Goal: Task Accomplishment & Management: Manage account settings

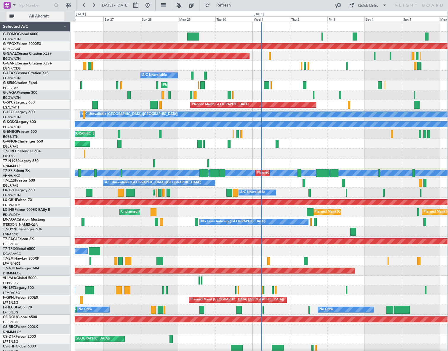
click at [26, 15] on span "All Aircraft" at bounding box center [38, 16] width 47 height 4
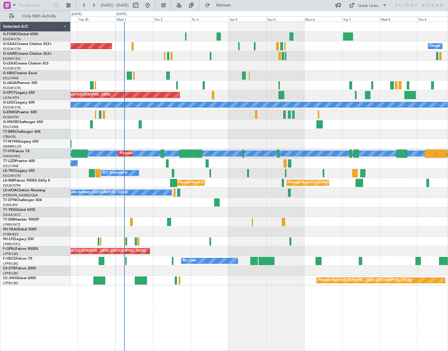
click at [162, 155] on div "Planned Maint Dusseldorf Owner Owner A/C Unavailable Planned Maint [GEOGRAPHIC_…" at bounding box center [258, 154] width 377 height 264
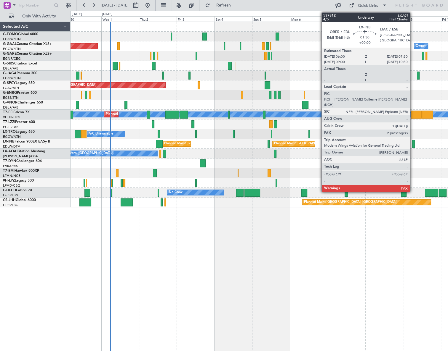
click at [412, 141] on div at bounding box center [413, 144] width 2 height 8
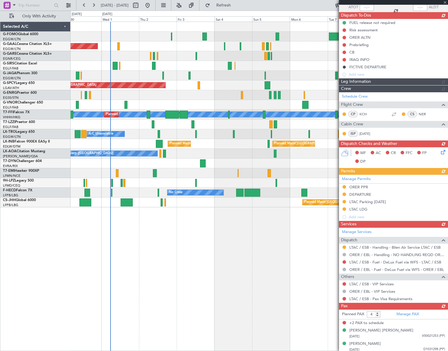
scroll to position [47, 0]
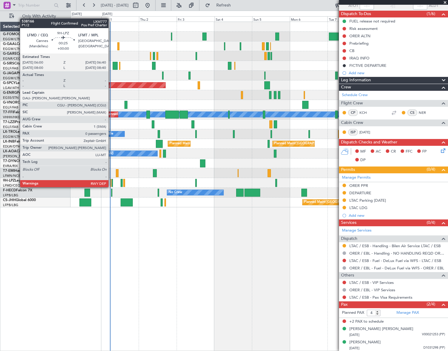
click at [111, 181] on div at bounding box center [110, 183] width 1 height 8
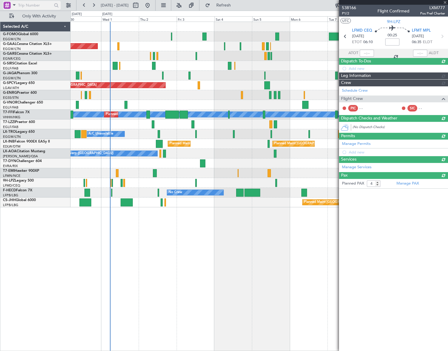
type input "0"
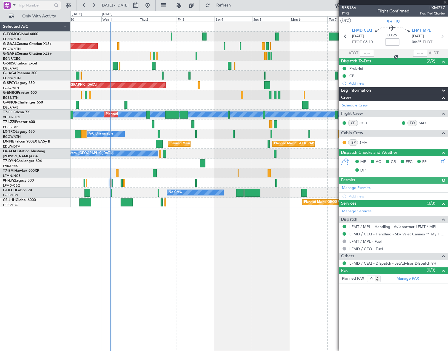
scroll to position [0, 0]
click at [435, 9] on span "LXM777" at bounding box center [432, 8] width 25 height 6
copy span "LXM777"
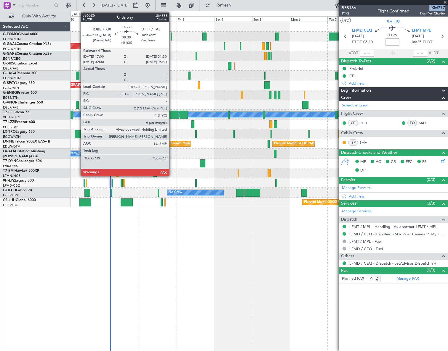
click at [172, 115] on div at bounding box center [172, 115] width 14 height 8
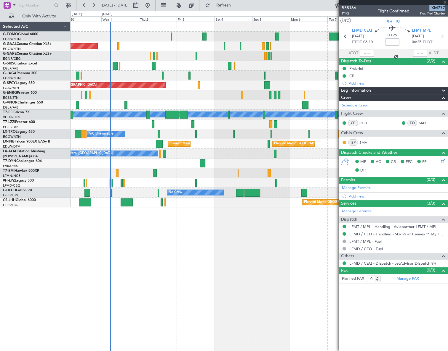
type input "+01:30"
type input "6"
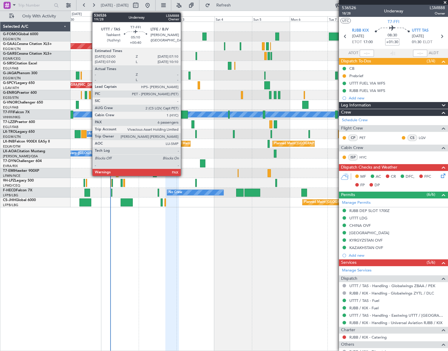
click at [183, 111] on div at bounding box center [183, 115] width 8 height 8
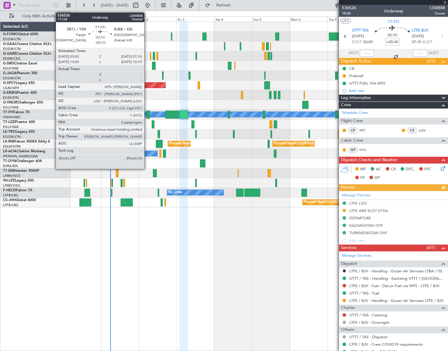
click at [147, 115] on div at bounding box center [148, 115] width 4 height 8
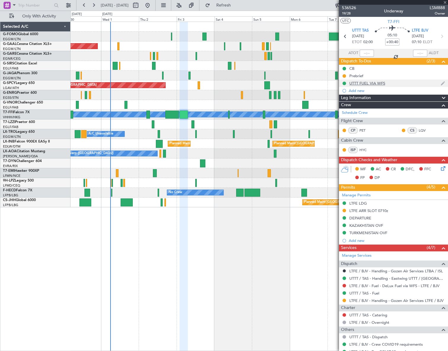
type input "-00:10"
type input "2"
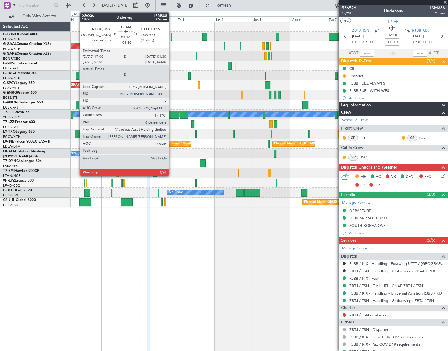
click at [171, 115] on div at bounding box center [172, 115] width 14 height 8
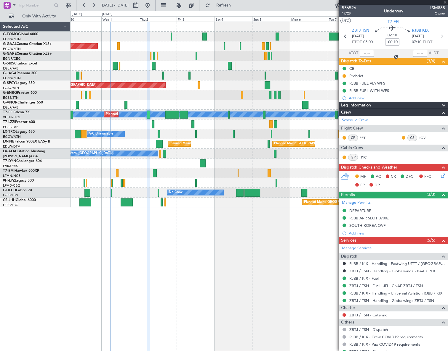
type input "+01:30"
type input "6"
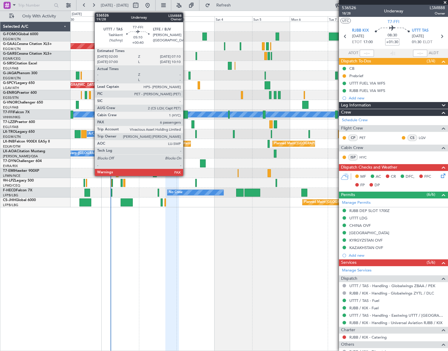
click at [182, 114] on div at bounding box center [183, 115] width 8 height 8
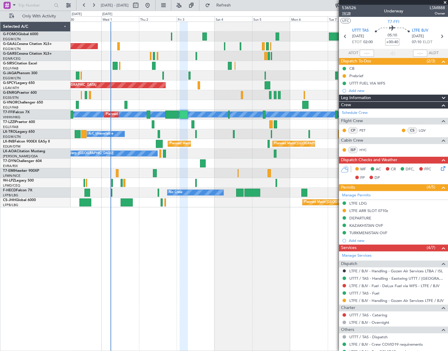
click at [344, 13] on span "19/28" at bounding box center [349, 13] width 14 height 5
click at [346, 14] on span "19/28" at bounding box center [349, 13] width 14 height 5
click at [346, 13] on mat-tooltip-component "Trip Number" at bounding box center [348, 19] width 29 height 16
click at [348, 14] on span "19/28" at bounding box center [349, 13] width 14 height 5
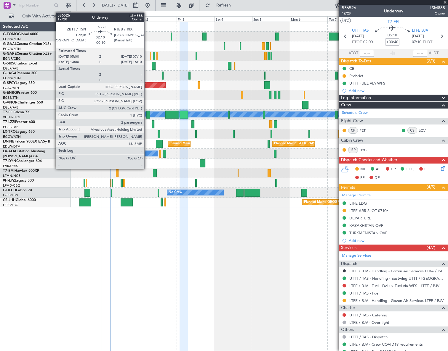
click at [147, 115] on div at bounding box center [148, 115] width 4 height 8
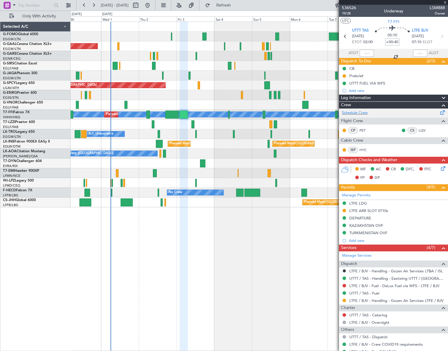
type input "-00:10"
type input "2"
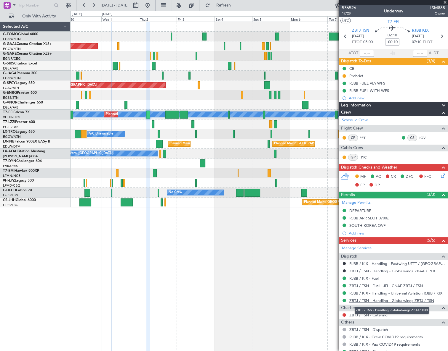
click at [395, 300] on link "ZBTJ / TSN - Handling - Globalwings ZBTJ / TSN" at bounding box center [391, 300] width 85 height 5
click at [440, 175] on icon at bounding box center [441, 175] width 5 height 5
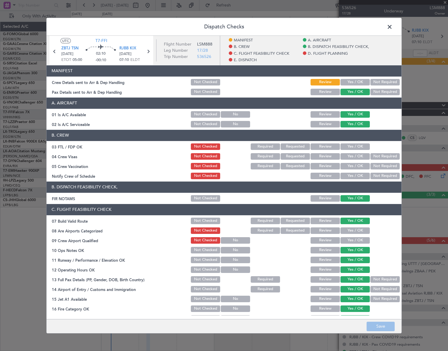
click at [351, 84] on button "Yes / OK" at bounding box center [354, 82] width 29 height 7
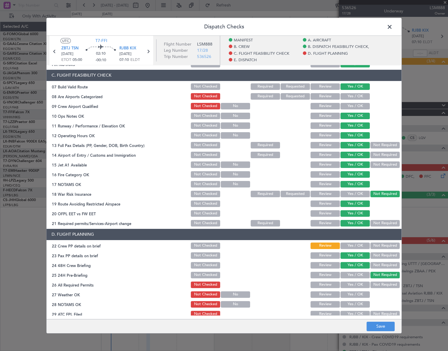
drag, startPoint x: 359, startPoint y: 248, endPoint x: 363, endPoint y: 255, distance: 8.2
click at [359, 247] on button "Yes / OK" at bounding box center [354, 245] width 29 height 7
click at [379, 333] on footer "Save" at bounding box center [223, 326] width 355 height 14
click at [382, 328] on button "Save" at bounding box center [380, 326] width 28 height 9
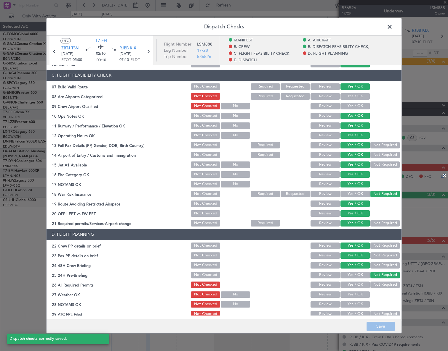
click at [392, 27] on span at bounding box center [392, 28] width 0 height 12
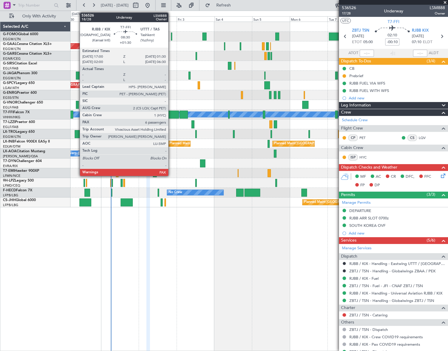
click at [171, 115] on div at bounding box center [172, 115] width 14 height 8
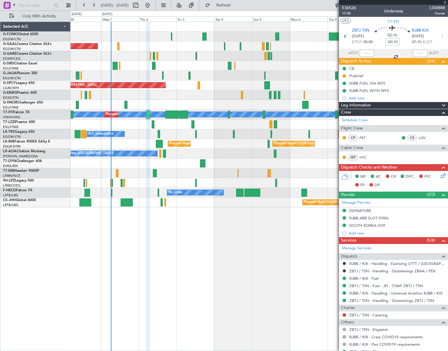
type input "+01:30"
type input "6"
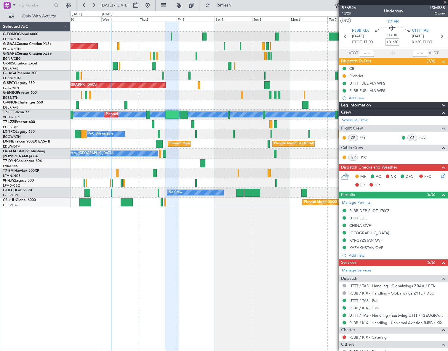
click at [439, 177] on icon at bounding box center [441, 175] width 5 height 5
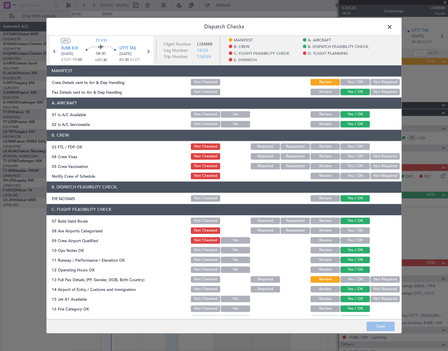
click at [358, 81] on button "Yes / OK" at bounding box center [354, 82] width 29 height 7
click at [353, 279] on button "Yes / OK" at bounding box center [354, 279] width 29 height 7
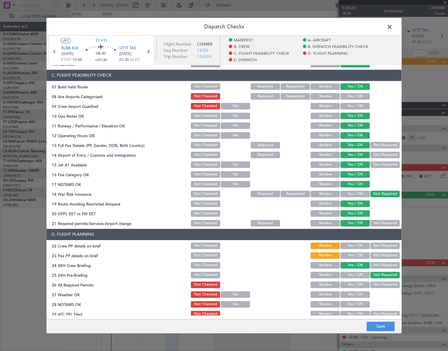
click at [358, 246] on button "Yes / OK" at bounding box center [354, 245] width 29 height 7
click at [358, 252] on button "Yes / OK" at bounding box center [354, 255] width 29 height 7
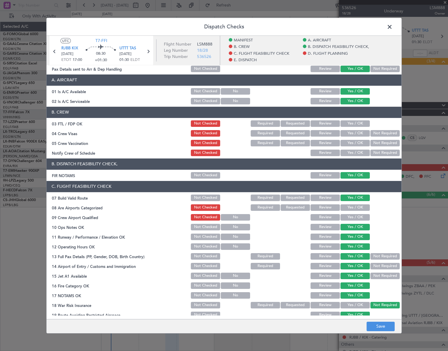
scroll to position [0, 0]
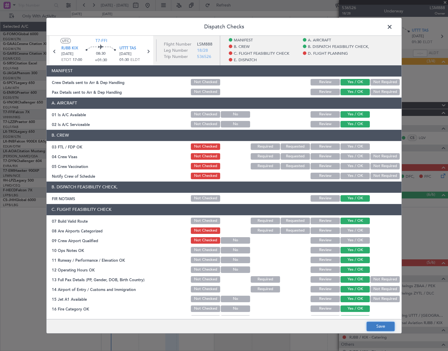
click at [382, 326] on button "Save" at bounding box center [380, 326] width 28 height 9
click at [392, 25] on span at bounding box center [392, 28] width 0 height 12
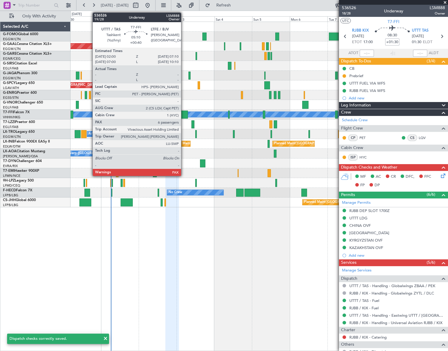
click at [184, 114] on div at bounding box center [183, 115] width 8 height 8
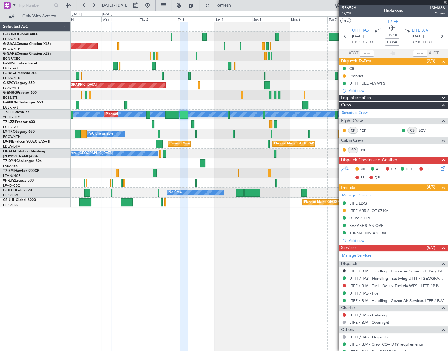
click at [440, 167] on icon at bounding box center [441, 167] width 5 height 5
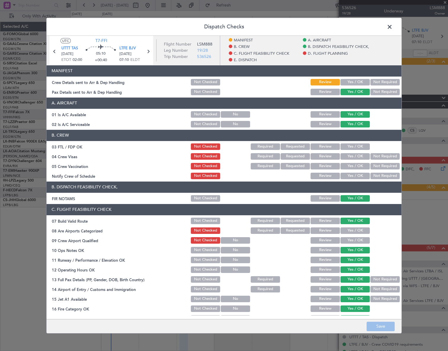
click at [355, 80] on button "Yes / OK" at bounding box center [354, 82] width 29 height 7
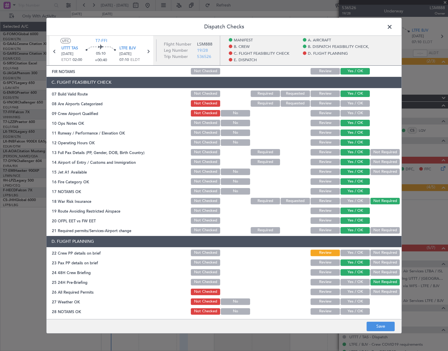
scroll to position [161, 0]
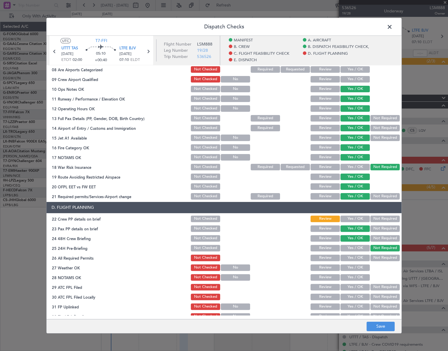
click at [356, 219] on button "Yes / OK" at bounding box center [354, 218] width 29 height 7
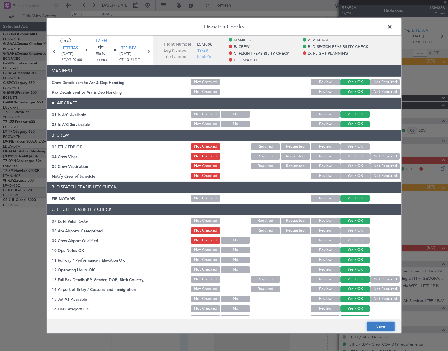
click at [383, 328] on button "Save" at bounding box center [380, 326] width 28 height 9
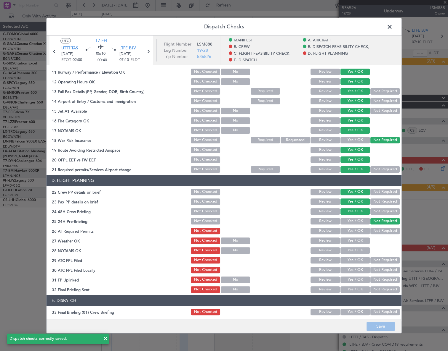
click at [392, 27] on span at bounding box center [392, 28] width 0 height 12
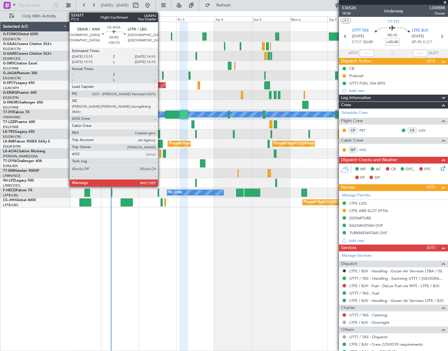
click at [160, 150] on div at bounding box center [159, 154] width 1 height 8
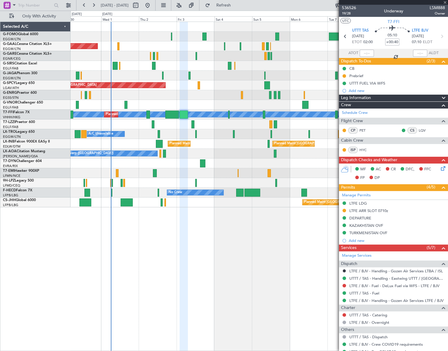
type input "+00:10"
type input "0"
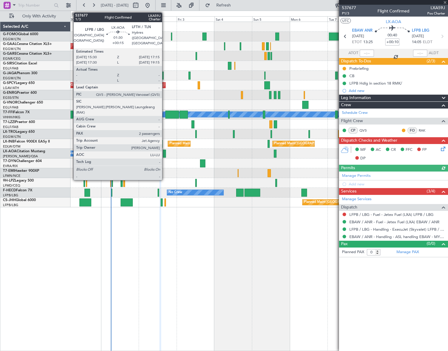
click at [165, 154] on div at bounding box center [164, 154] width 3 height 8
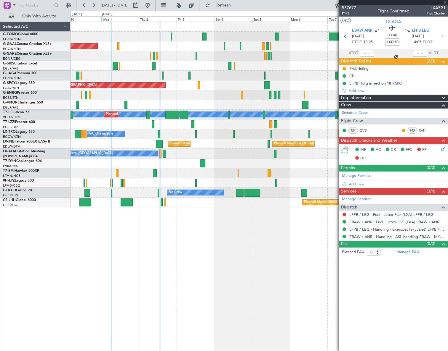
type input "+00:15"
type input "2"
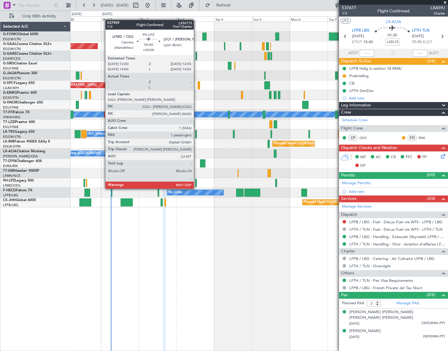
click at [196, 183] on div at bounding box center [195, 183] width 1 height 8
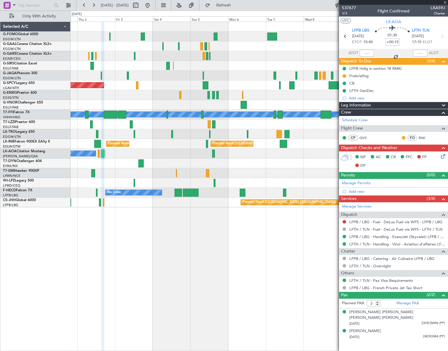
click at [168, 244] on div "Owner Owner Planned Maint Dusseldorf Planned Maint Bremen MEL MEL Planned Maint…" at bounding box center [258, 187] width 377 height 330
type input "1"
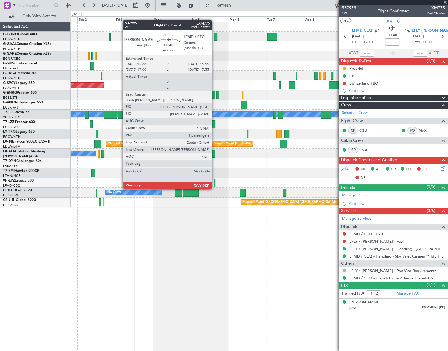
click at [214, 183] on div at bounding box center [214, 183] width 1 height 8
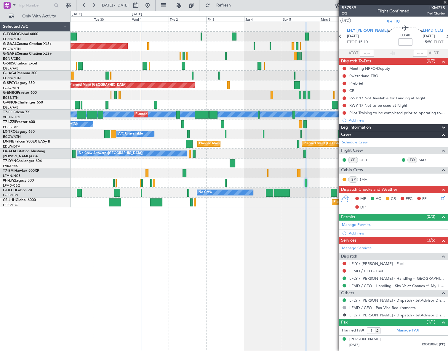
click at [229, 231] on div "Owner Planned Maint Dusseldorf Owner Planned Maint London (Luton) Planned Maint…" at bounding box center [258, 187] width 377 height 330
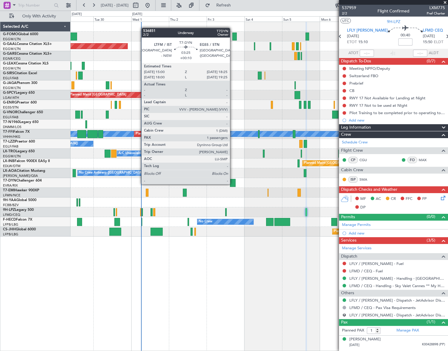
click at [232, 184] on div at bounding box center [233, 183] width 6 height 8
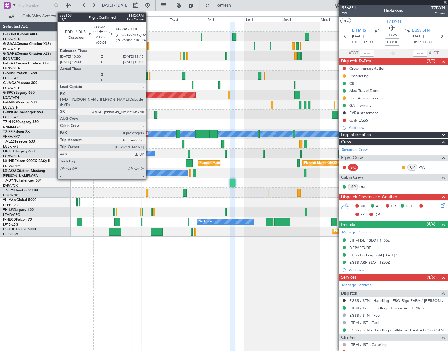
click at [149, 48] on div at bounding box center [148, 46] width 2 height 8
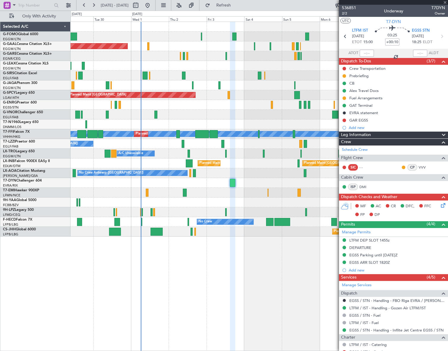
type input "+00:05"
type input "0"
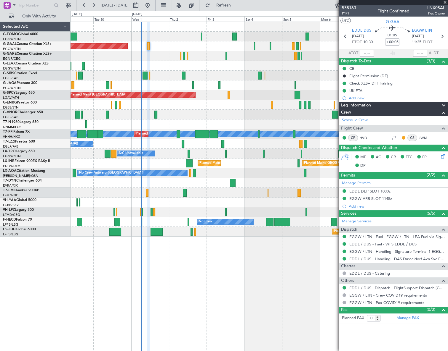
click at [31, 325] on div "Planned Maint Dusseldorf Owner Owner A/C Unavailable Planned Maint London (Luto…" at bounding box center [224, 181] width 448 height 341
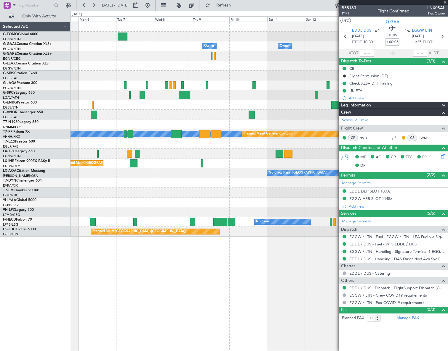
click at [52, 332] on div "Owner Owner Owner Owner No Crew Owner MEL MEL Planned Maint Geneva (Cointrin) P…" at bounding box center [224, 181] width 448 height 341
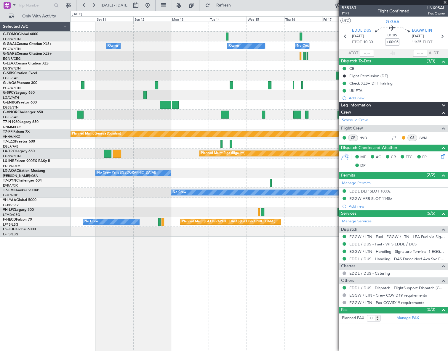
click at [116, 328] on div "Owner Owner Owner No Crew Owner Owner MEL MEL Planned Maint Geneva (Cointrin) P…" at bounding box center [258, 187] width 377 height 330
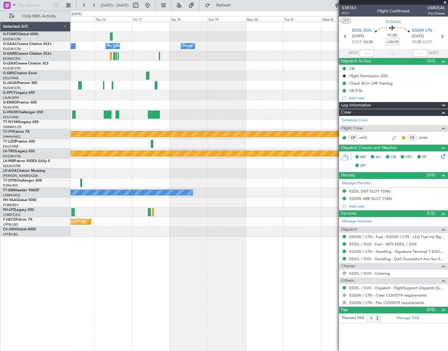
click at [88, 324] on div "Owner Owner No Crew Owner MEL MEL Planned Maint Geneva (Cointrin) Planned Maint…" at bounding box center [258, 187] width 377 height 330
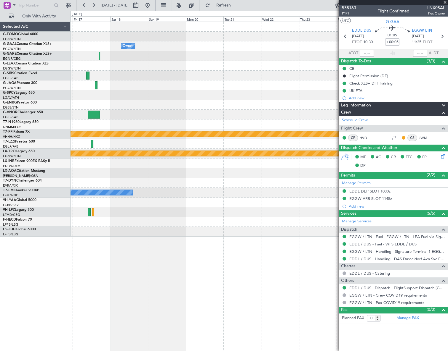
click at [84, 334] on div "Owner Owner Owner No Crew MEL MEL Planned Maint Geneva (Cointrin) Planned Maint…" at bounding box center [258, 187] width 377 height 330
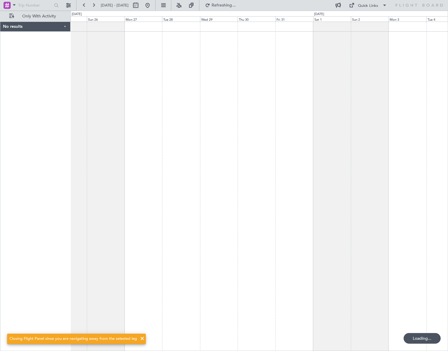
click at [73, 296] on div at bounding box center [258, 187] width 377 height 330
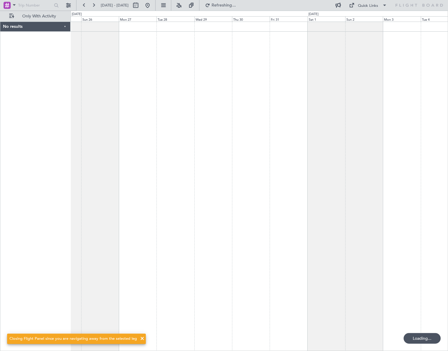
click at [60, 315] on div "No results 0 0 Sat 25 Sun 26 Mon 27 Tue 28 Nov 2025 Wed 29 Thu 30 Fri 31 Sat 1 …" at bounding box center [224, 181] width 448 height 341
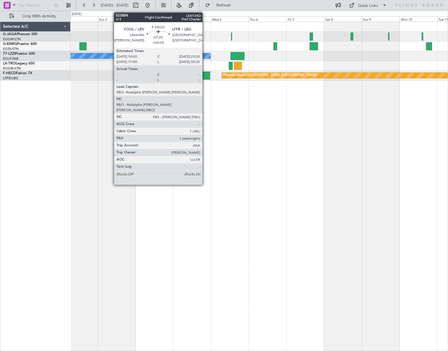
click at [205, 73] on div at bounding box center [204, 76] width 12 height 8
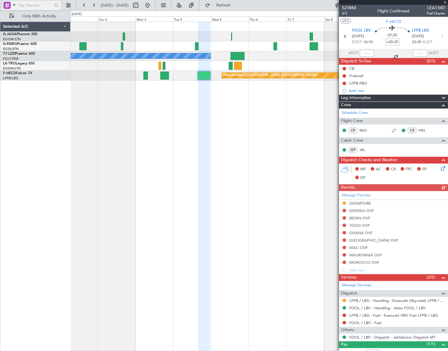
click at [15, 6] on span at bounding box center [14, 4] width 7 height 7
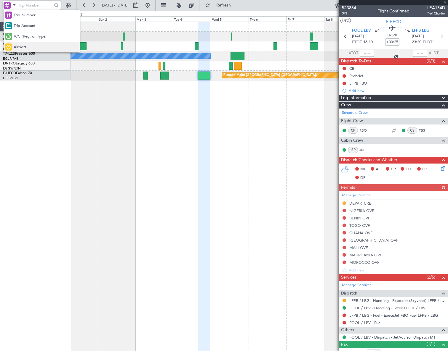
click at [9, 47] on div at bounding box center [8, 47] width 7 height 7
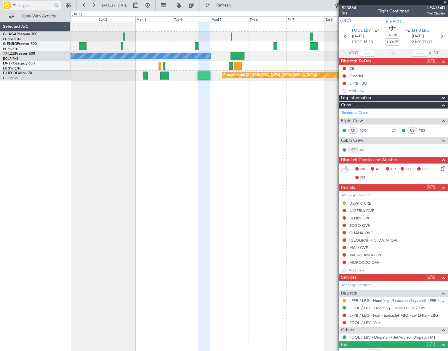
click at [23, 4] on input "text" at bounding box center [35, 5] width 34 height 9
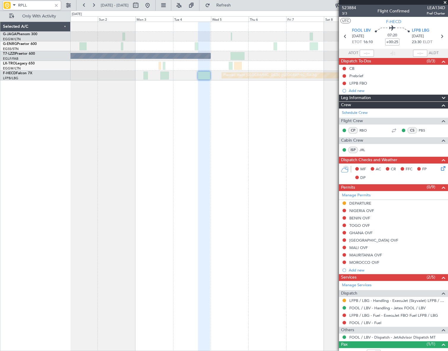
type input "RPLL"
click at [447, 148] on html "RPLL 01 Nov 2025 - 11 Nov 2025 Refresh Quick Links Only With Activity A/C Unava…" at bounding box center [224, 175] width 448 height 351
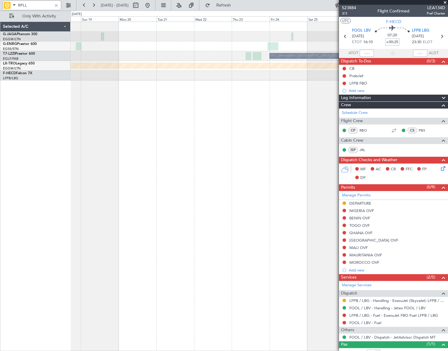
click at [447, 181] on html "RPLL 01 Nov 2025 - 11 Nov 2025 Refresh Quick Links Only With Activity A/C Unava…" at bounding box center [224, 175] width 448 height 351
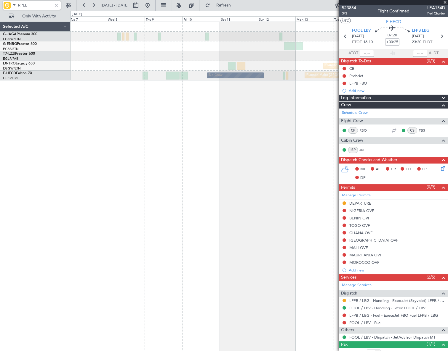
click at [447, 170] on html "RPLL 01 Nov 2025 - 11 Nov 2025 Refresh Quick Links Only With Activity Planned M…" at bounding box center [224, 175] width 448 height 351
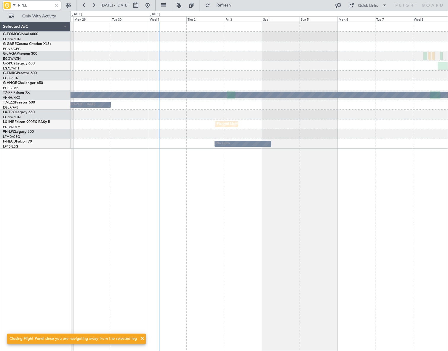
click at [447, 209] on html "RPLL 05 Oct 2025 - 15 Oct 2025 Refresh Quick Links Only With Activity Planned M…" at bounding box center [224, 175] width 448 height 351
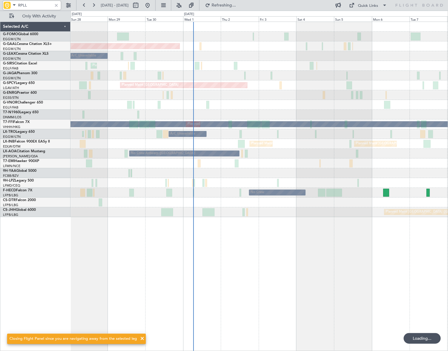
click at [119, 267] on div "Planned Maint Dusseldorf Owner A/C Unavailable Planned Maint London (Luton) Pla…" at bounding box center [258, 187] width 377 height 330
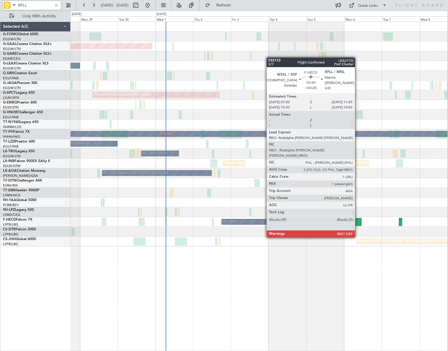
click at [357, 221] on div at bounding box center [358, 222] width 6 height 8
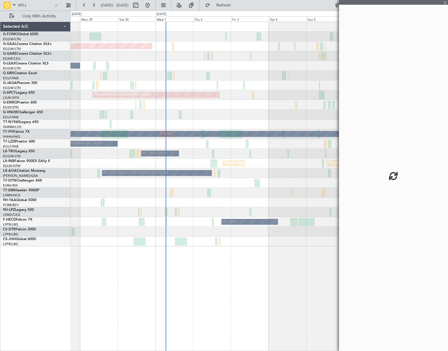
click at [208, 275] on fb-app "RPLL 28 Sep 2025 - 08 Oct 2025 Refresh Quick Links Only With Activity Planned M…" at bounding box center [224, 177] width 448 height 347
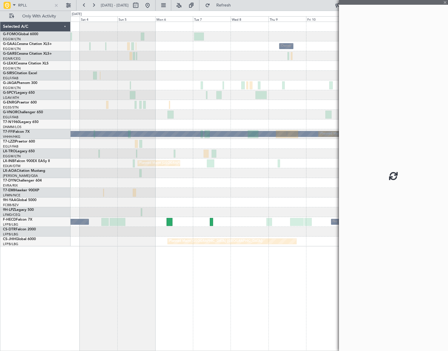
click at [112, 269] on div "Owner Owner Owner Planned Maint Bremen MEL MEL Planned Maint Geneva (Cointrin) …" at bounding box center [258, 187] width 377 height 330
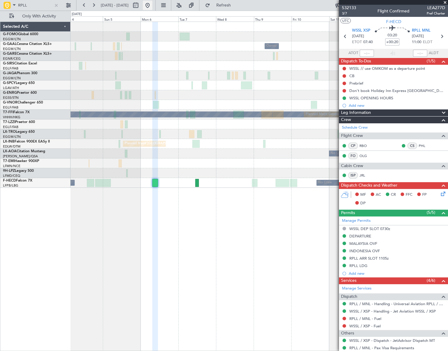
click at [152, 4] on button at bounding box center [147, 5] width 9 height 9
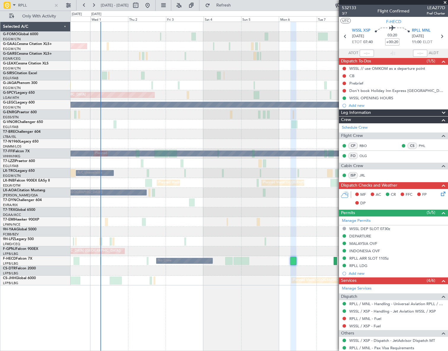
click at [115, 205] on div "Planned Maint Dusseldorf Owner Owner A/C Unavailable Planned Maint London (Luto…" at bounding box center [258, 154] width 377 height 264
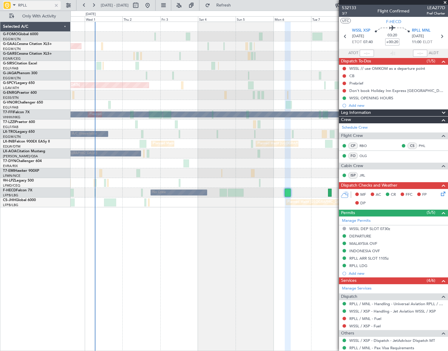
click at [59, 5] on div at bounding box center [56, 5] width 7 height 7
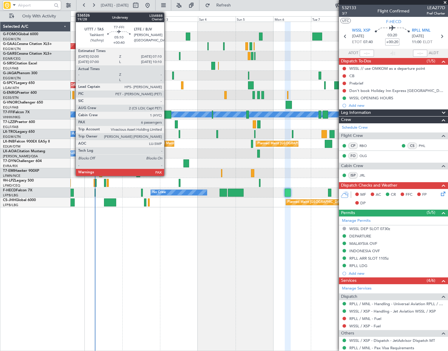
click at [167, 114] on div at bounding box center [167, 115] width 8 height 8
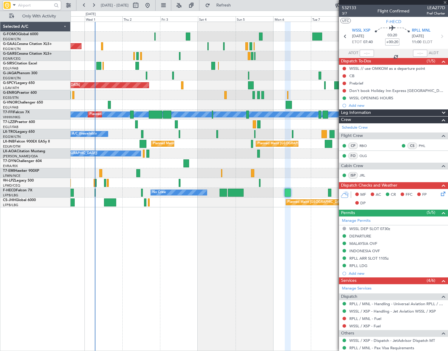
type input "+00:40"
type input "6"
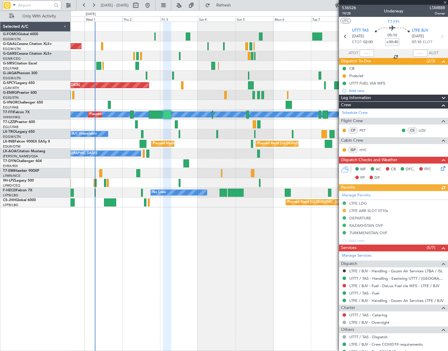
click at [343, 210] on div "Manage Permits LTFE LDG LTFE ARR SLOT 0710z DEPARTURE KAZAKHSTAN OVF TURKMENIST…" at bounding box center [393, 218] width 109 height 54
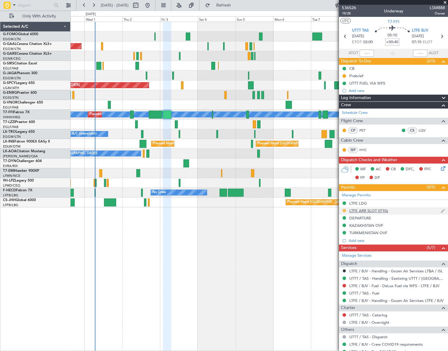
click at [344, 209] on button at bounding box center [344, 211] width 4 height 4
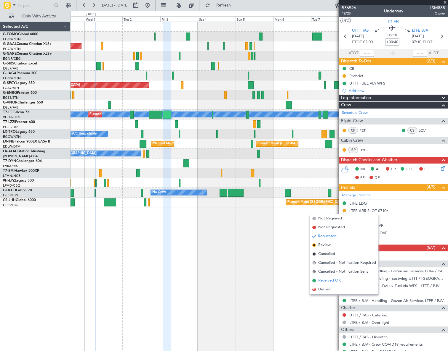
click at [325, 281] on span "Received OK" at bounding box center [329, 281] width 22 height 6
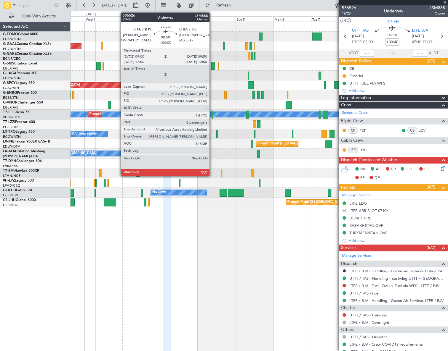
click at [212, 113] on div at bounding box center [212, 115] width 1 height 8
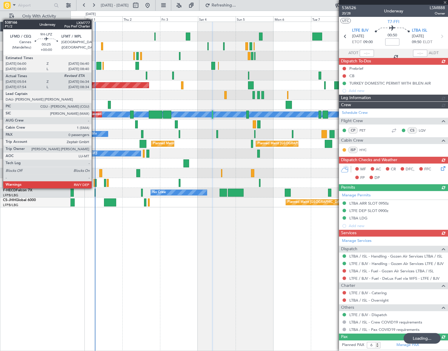
click at [94, 183] on div at bounding box center [94, 183] width 1 height 8
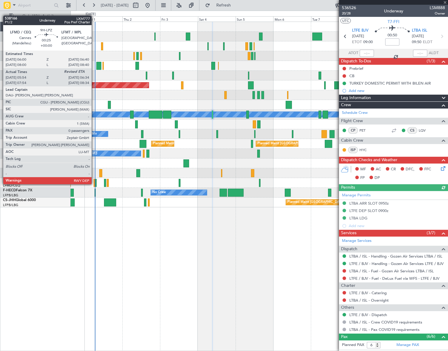
type input "06:04"
type input "0"
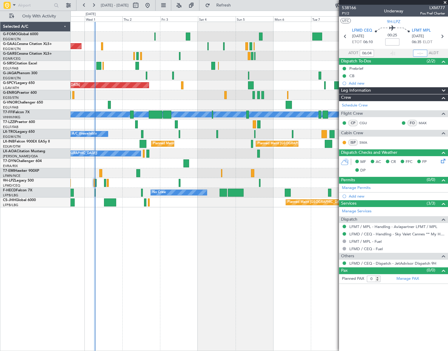
click at [420, 50] on input "text" at bounding box center [420, 53] width 14 height 7
type input "06:35"
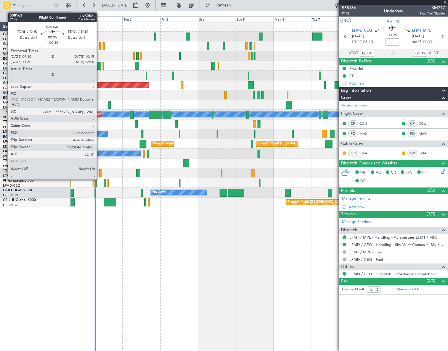
click at [99, 47] on div at bounding box center [99, 46] width 1 height 8
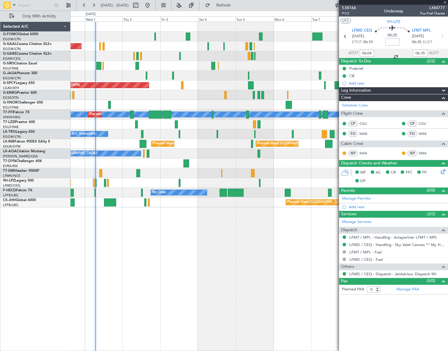
type input "+00:30"
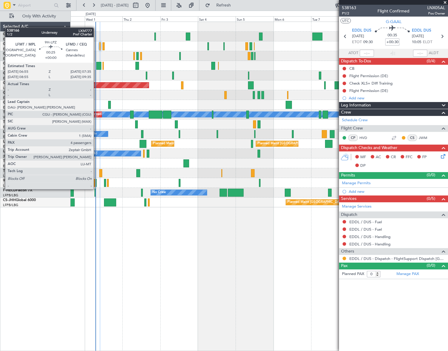
click at [96, 184] on div at bounding box center [95, 183] width 1 height 8
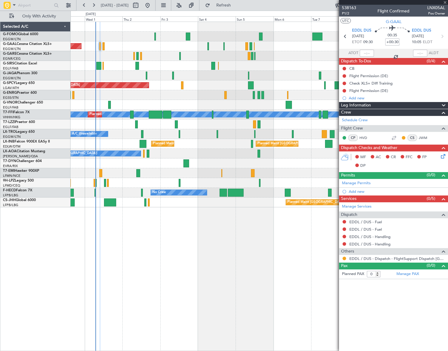
type input "4"
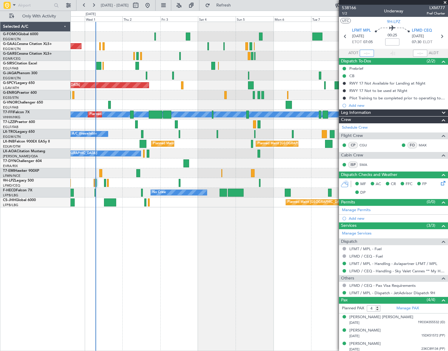
click at [366, 53] on input "text" at bounding box center [366, 53] width 14 height 7
click at [243, 274] on div "Owner Planned Maint Dusseldorf Owner Planned Maint London (Luton) Planned Maint…" at bounding box center [258, 187] width 377 height 330
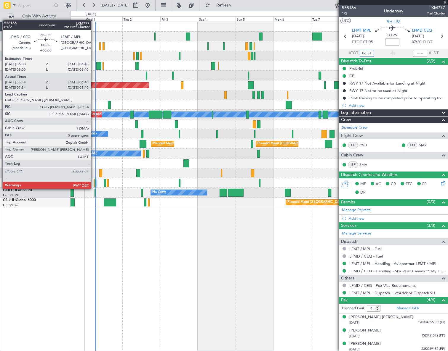
click at [94, 183] on div at bounding box center [94, 183] width 1 height 8
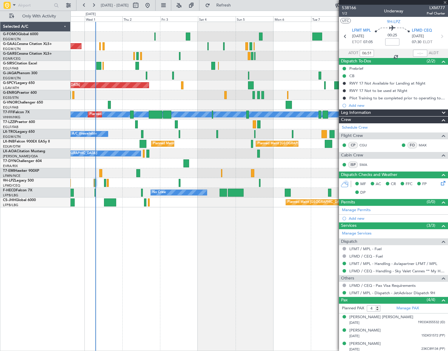
type input "06:04"
type input "06:35"
type input "0"
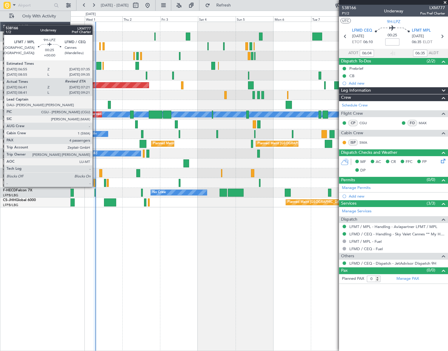
click at [95, 181] on div at bounding box center [95, 183] width 1 height 8
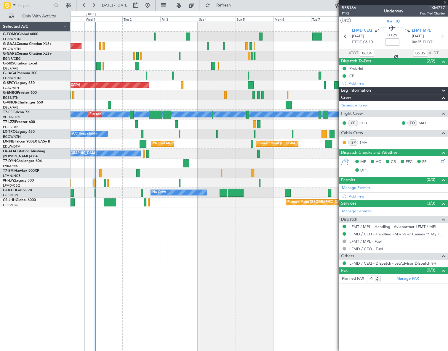
type input "06:51"
type input "4"
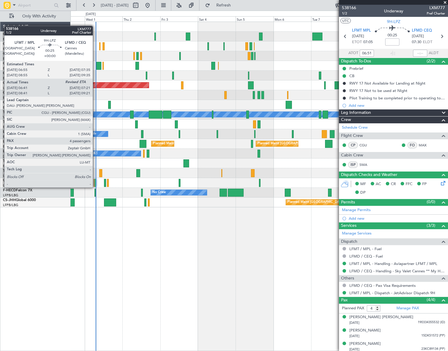
click at [95, 182] on div at bounding box center [95, 183] width 1 height 8
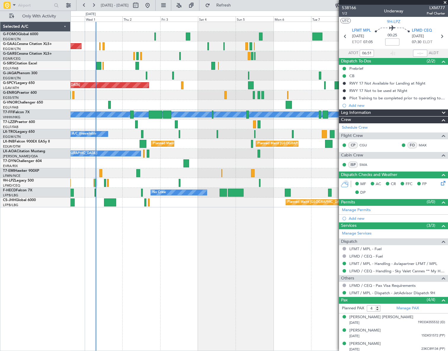
click at [428, 6] on span "LXM777" at bounding box center [435, 8] width 18 height 6
copy span "LXM777"
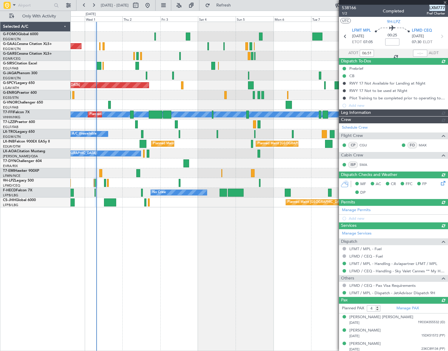
type input "07:20"
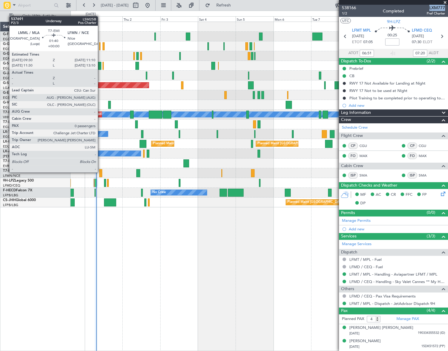
click at [100, 172] on div at bounding box center [100, 173] width 3 height 8
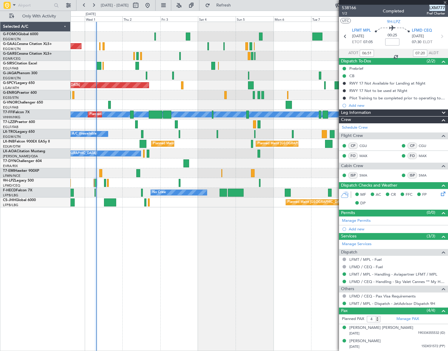
type input "0"
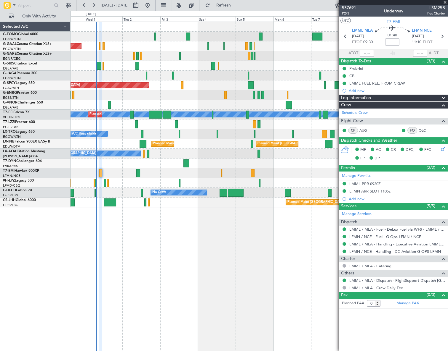
click at [343, 12] on span "P2/3" at bounding box center [349, 13] width 14 height 5
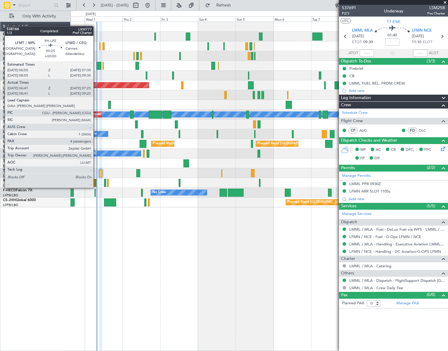
click at [96, 182] on div at bounding box center [95, 183] width 1 height 8
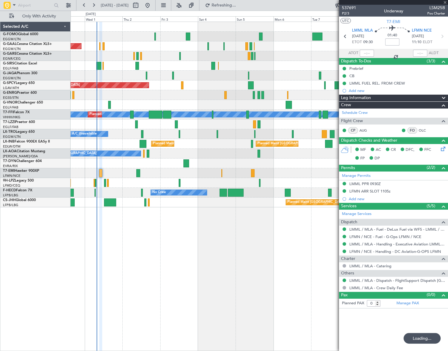
type input "06:51"
type input "07:20"
type input "4"
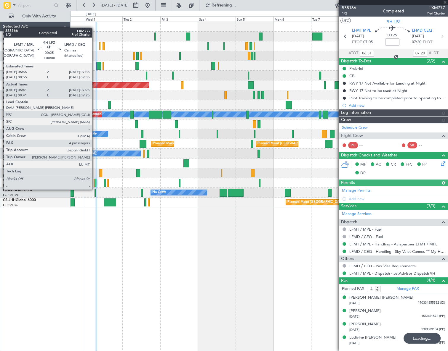
type input "0"
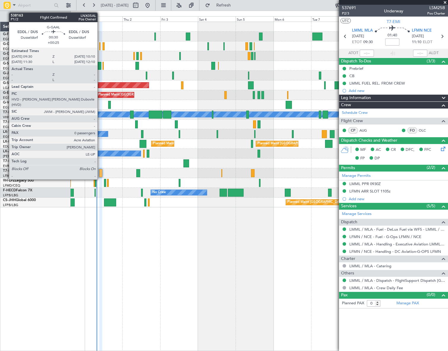
click at [100, 46] on div at bounding box center [99, 46] width 1 height 8
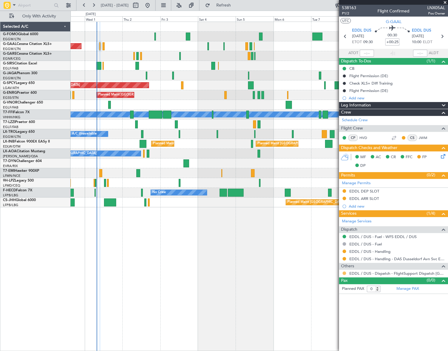
click at [343, 272] on button at bounding box center [344, 274] width 4 height 4
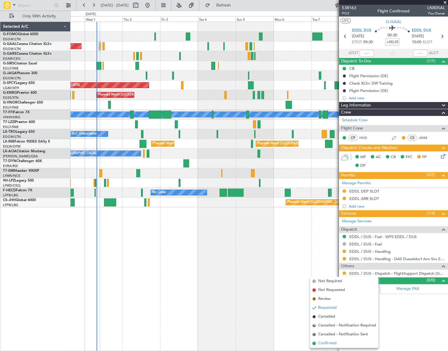
click at [324, 346] on span "Confirmed" at bounding box center [327, 344] width 18 height 6
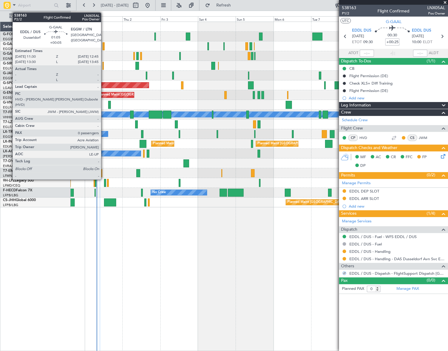
click at [104, 45] on div at bounding box center [103, 46] width 2 height 8
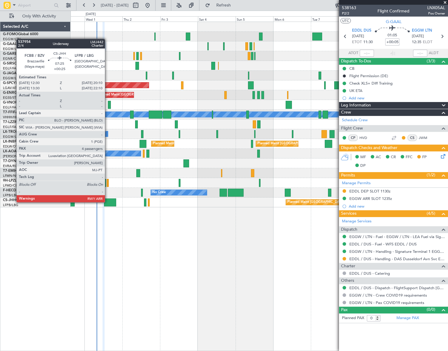
click at [107, 202] on div at bounding box center [110, 203] width 12 height 8
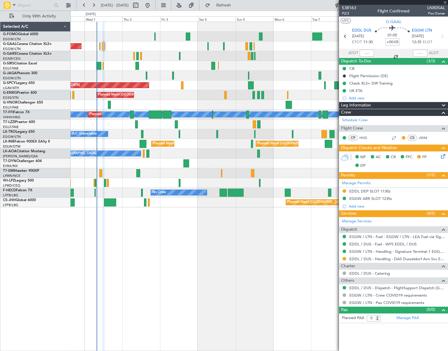
type input "+00:25"
type input "4"
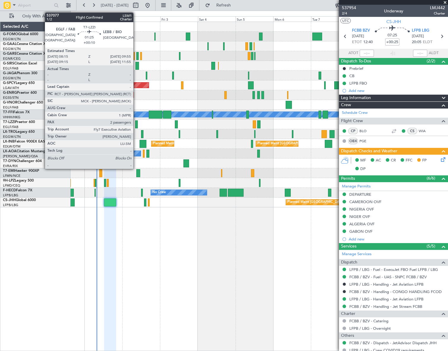
click at [136, 124] on div at bounding box center [136, 124] width 3 height 8
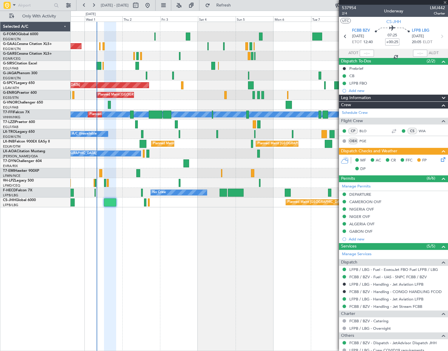
type input "+00:10"
type input "2"
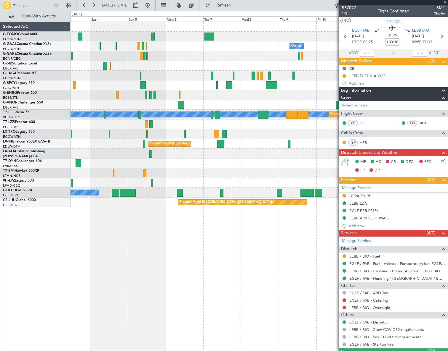
click at [126, 248] on div "Owner Owner Owner Planned Maint Bremen Planned Maint London (Stansted) MEL MEL …" at bounding box center [258, 187] width 377 height 330
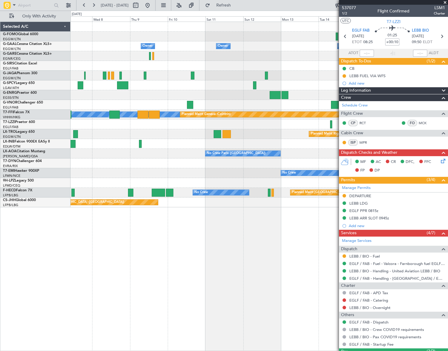
click at [59, 285] on div "Owner Owner Owner Owner No Crew Owner MEL MEL Planned Maint Geneva (Cointrin) P…" at bounding box center [224, 181] width 448 height 341
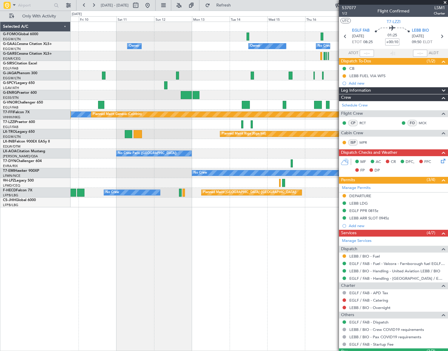
click at [119, 269] on div "Owner Owner Owner No Crew Owner Owner Planned Maint Oxford (Kidlington) MEL MEL…" at bounding box center [258, 187] width 377 height 330
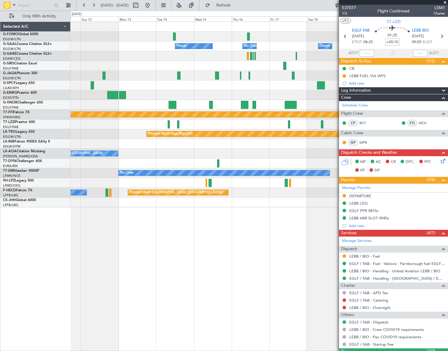
click at [65, 272] on div "Owner Owner No Crew Owner Owner Owner Planned Maint Oxford (Kidlington) MEL MEL…" at bounding box center [224, 181] width 448 height 341
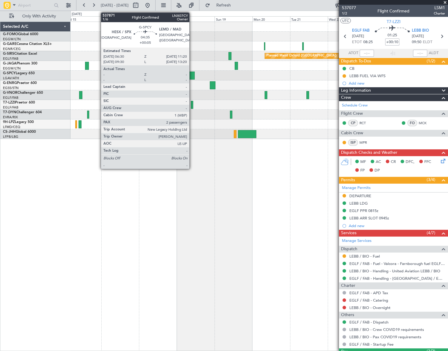
click at [192, 74] on div at bounding box center [191, 76] width 8 height 8
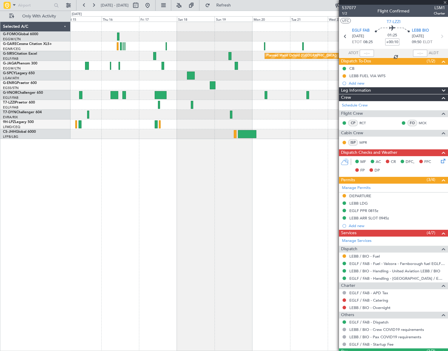
type input "+00:05"
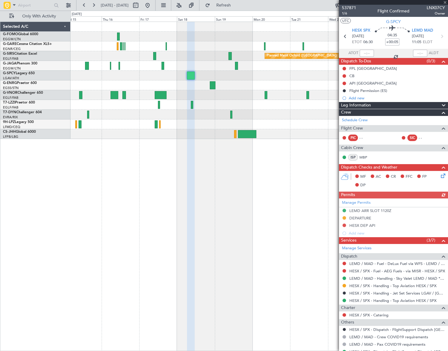
click at [374, 105] on div "Leg Information" at bounding box center [393, 105] width 109 height 7
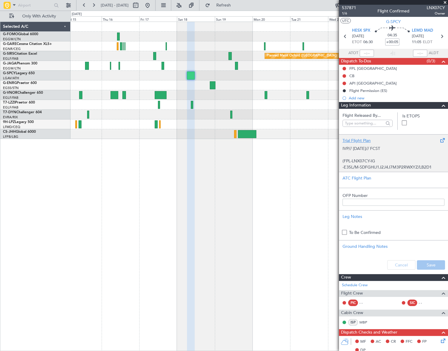
click at [377, 167] on p "-E35L/M-SDFGHIJ1J2J4J7M3P2RWXYZ/LB2D1" at bounding box center [393, 167] width 102 height 6
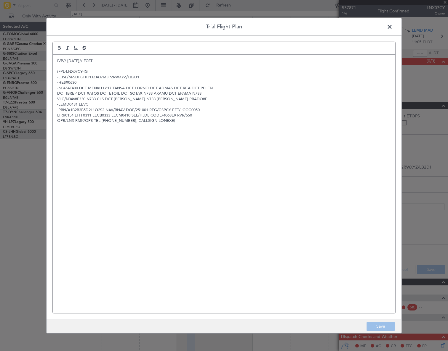
click at [392, 23] on span at bounding box center [392, 28] width 0 height 12
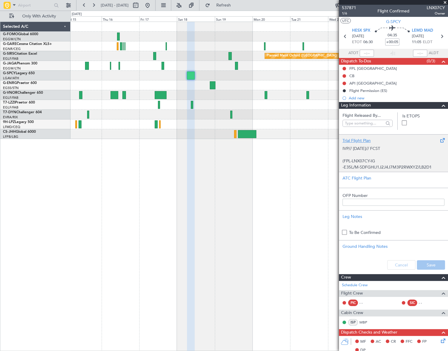
click at [358, 160] on p "(FPL-LNX07CY-IG" at bounding box center [393, 161] width 102 height 6
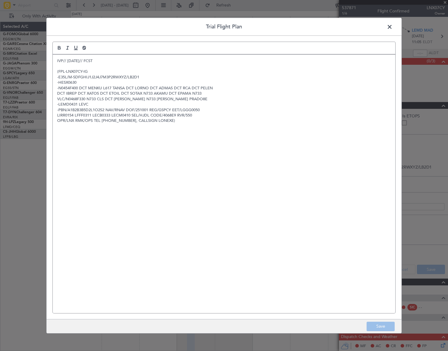
click at [392, 27] on span at bounding box center [392, 28] width 0 height 12
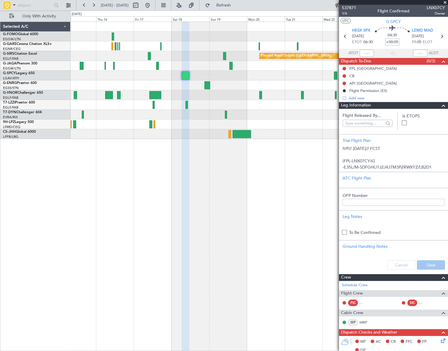
click at [63, 190] on div "Planned Maint Oxford (Kidlington) A/C Unavailable London (Luton) Selected A/C G…" at bounding box center [224, 181] width 448 height 341
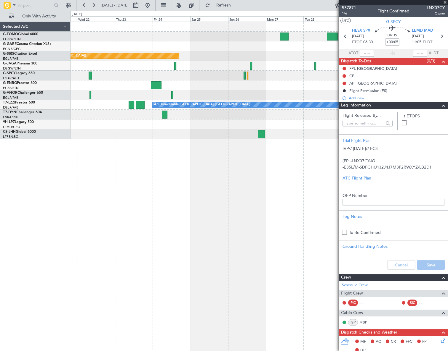
click at [141, 234] on div "Planned Maint Oxford (Kidlington) A/C Unavailable London (Luton)" at bounding box center [258, 187] width 377 height 330
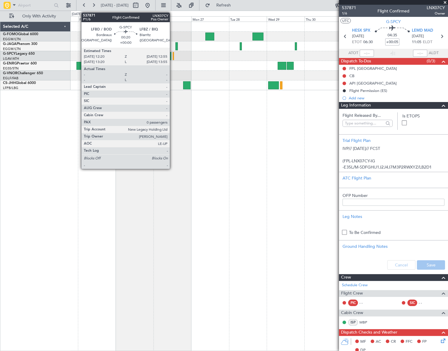
click at [173, 55] on div at bounding box center [173, 56] width 1 height 8
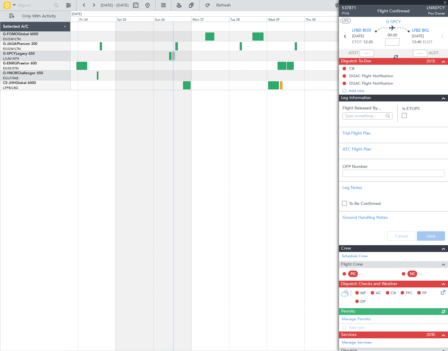
click at [441, 99] on span at bounding box center [443, 98] width 7 height 7
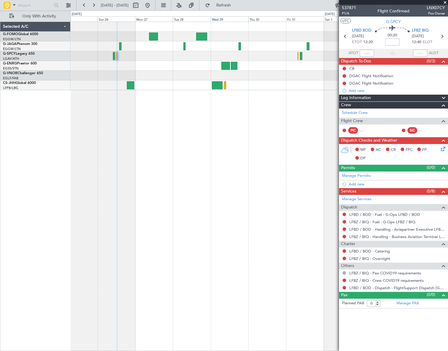
click at [210, 148] on div at bounding box center [258, 187] width 377 height 330
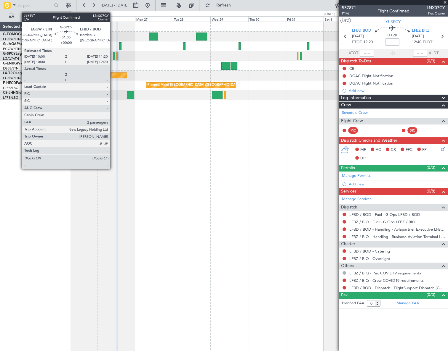
click at [113, 56] on div at bounding box center [114, 56] width 2 height 8
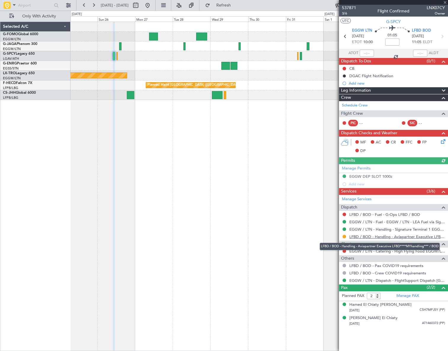
click at [391, 236] on link "LFBD / BOD - Handling - Aviapartner Executive LFBD****MYhandling*** / BOD" at bounding box center [397, 236] width 96 height 5
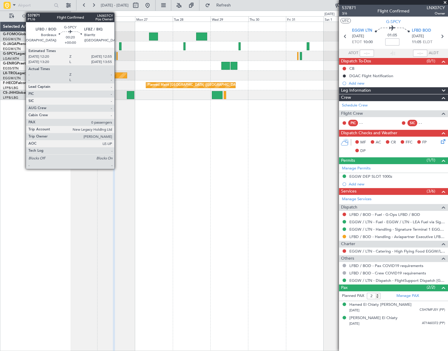
click at [117, 57] on div at bounding box center [116, 56] width 1 height 8
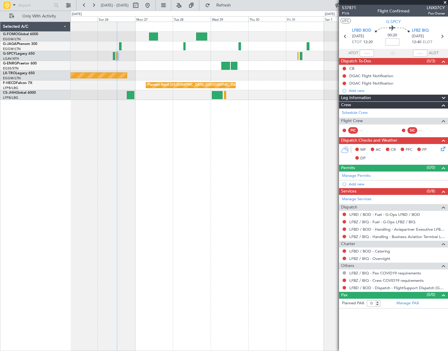
click at [342, 287] on div at bounding box center [344, 288] width 5 height 5
click at [343, 288] on button at bounding box center [344, 288] width 4 height 4
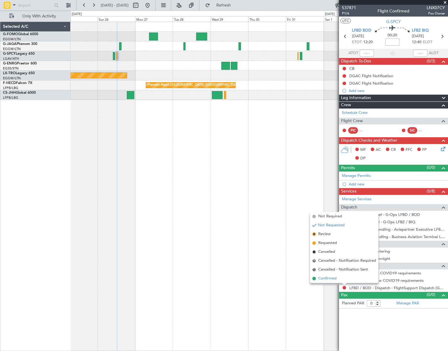
click at [334, 278] on span "Confirmed" at bounding box center [327, 279] width 18 height 6
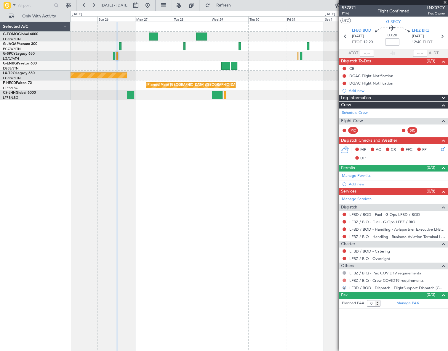
click at [344, 281] on button at bounding box center [344, 281] width 4 height 4
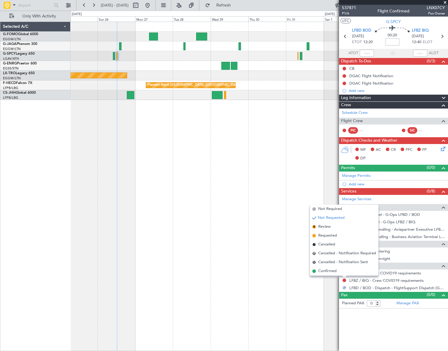
click at [329, 208] on span "Not Required" at bounding box center [330, 209] width 24 height 6
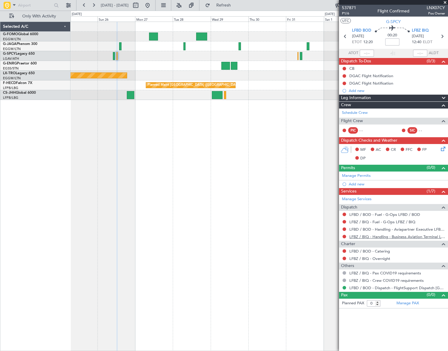
click at [386, 237] on link "LFBZ / BIQ - Handling - Business Aviation Terminal LFBZ / BIQ" at bounding box center [397, 236] width 96 height 5
click at [344, 75] on button at bounding box center [344, 76] width 4 height 4
drag, startPoint x: 350, startPoint y: 112, endPoint x: 348, endPoint y: 89, distance: 23.8
click at [350, 112] on span "Cancelled" at bounding box center [345, 111] width 17 height 6
click at [345, 82] on button at bounding box center [344, 84] width 4 height 4
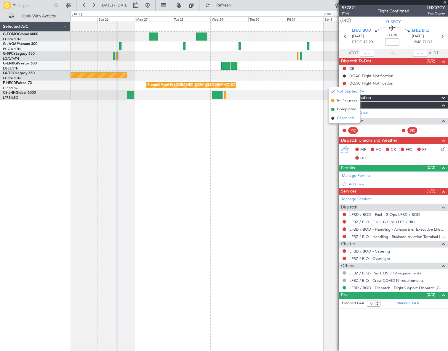
click at [340, 119] on span "Cancelled" at bounding box center [345, 118] width 17 height 6
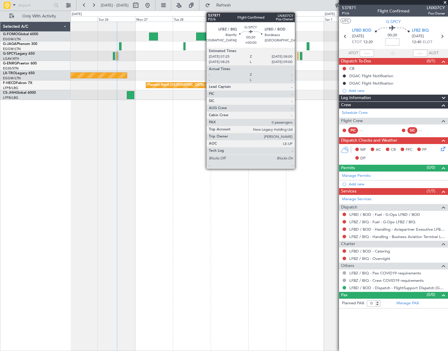
click at [297, 57] on div at bounding box center [297, 56] width 1 height 8
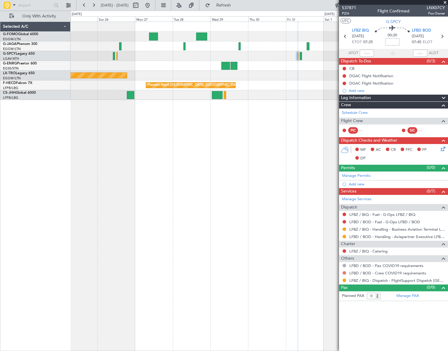
click at [344, 272] on button at bounding box center [344, 273] width 4 height 4
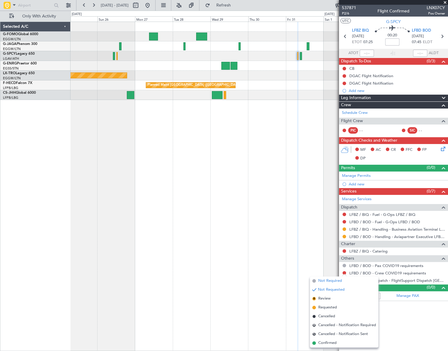
click at [323, 280] on span "Not Required" at bounding box center [330, 281] width 24 height 6
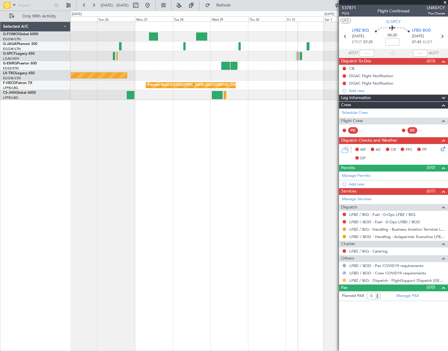
click at [344, 280] on button at bounding box center [344, 281] width 4 height 4
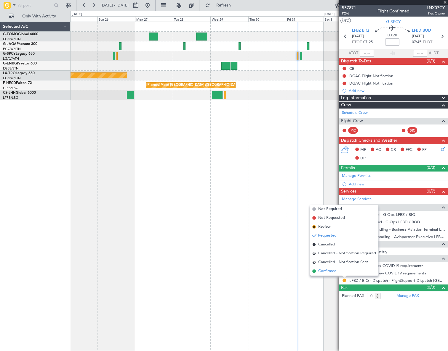
click at [327, 272] on span "Confirmed" at bounding box center [327, 271] width 18 height 6
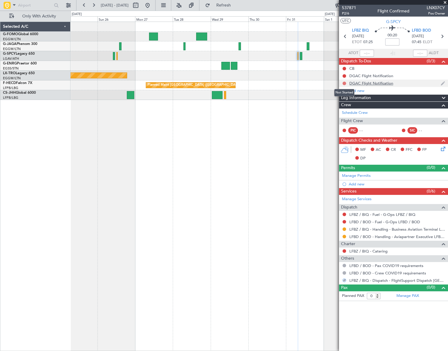
click at [343, 83] on button at bounding box center [344, 84] width 4 height 4
click at [337, 120] on span "Cancelled" at bounding box center [345, 118] width 17 height 6
click at [343, 76] on button at bounding box center [344, 76] width 4 height 4
click at [338, 111] on span "Cancelled" at bounding box center [345, 111] width 17 height 6
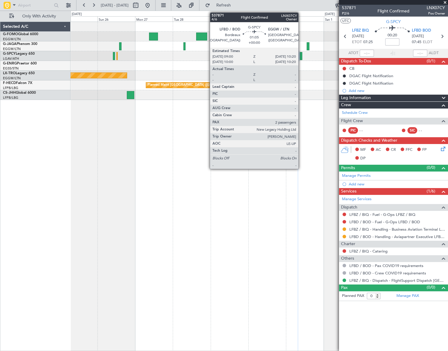
click at [301, 54] on div at bounding box center [301, 56] width 2 height 8
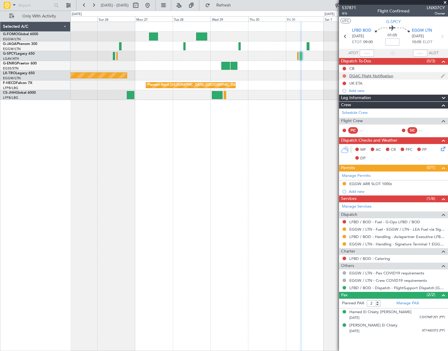
click at [344, 76] on button at bounding box center [344, 76] width 4 height 4
click at [345, 113] on span "Cancelled" at bounding box center [345, 111] width 17 height 6
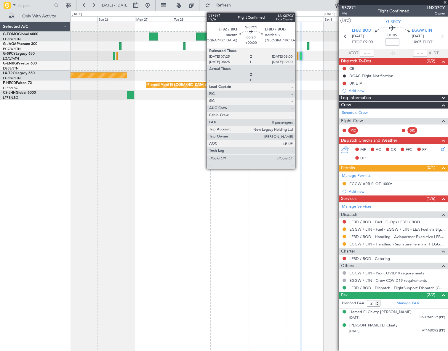
click at [297, 57] on div at bounding box center [297, 56] width 1 height 8
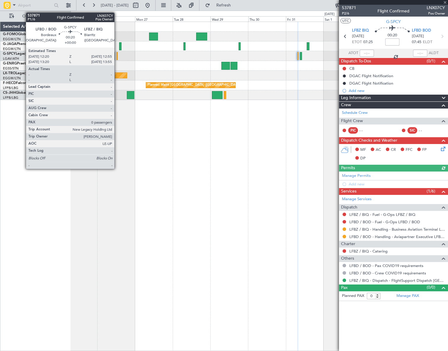
click at [117, 56] on div at bounding box center [116, 56] width 1 height 8
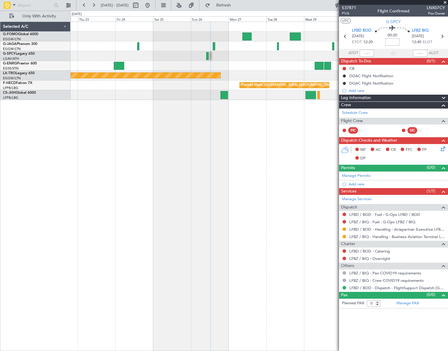
click at [304, 170] on div "Planned Maint Riga (Riga Intl) Planned Maint Paris (Le Bourget)" at bounding box center [258, 187] width 377 height 330
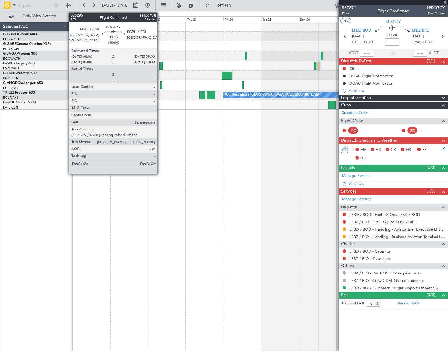
click at [160, 83] on div at bounding box center [161, 85] width 2 height 8
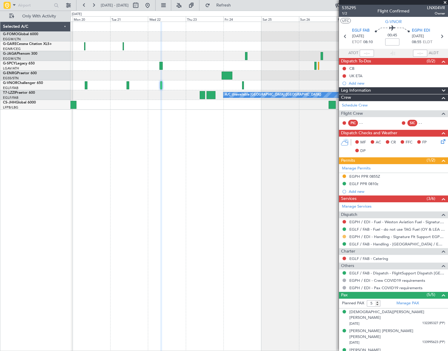
click at [344, 237] on button at bounding box center [344, 237] width 4 height 4
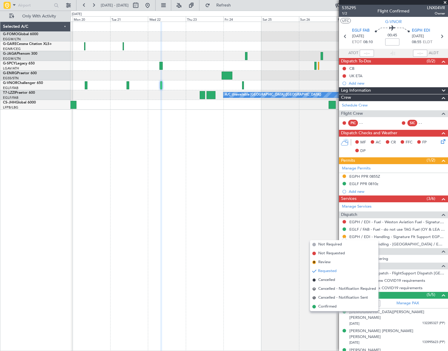
drag, startPoint x: 325, startPoint y: 308, endPoint x: 346, endPoint y: 261, distance: 52.0
click at [326, 308] on span "Confirmed" at bounding box center [327, 307] width 18 height 6
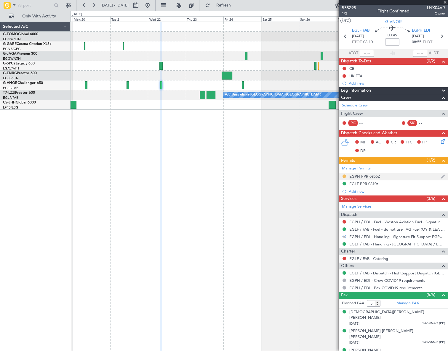
click at [344, 175] on button at bounding box center [344, 177] width 4 height 4
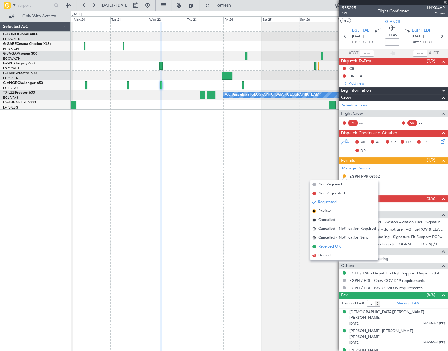
click at [326, 245] on span "Received OK" at bounding box center [329, 247] width 22 height 6
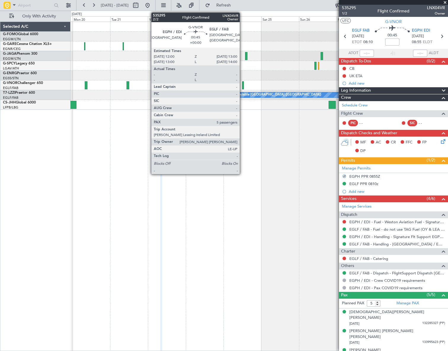
click at [242, 86] on div at bounding box center [243, 85] width 2 height 8
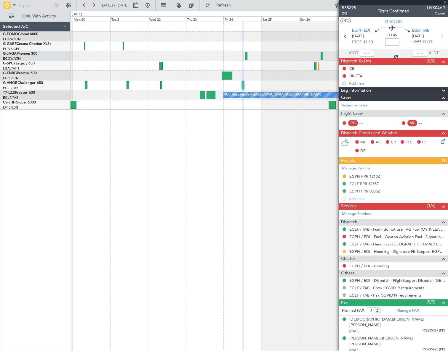
click at [344, 252] on button at bounding box center [344, 252] width 4 height 4
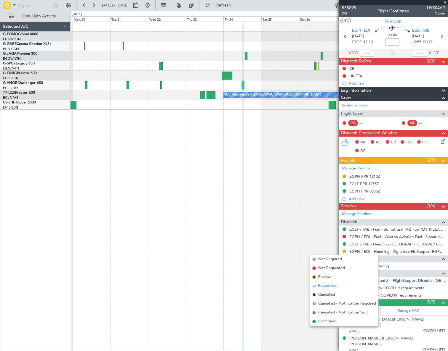
click at [327, 321] on span "Confirmed" at bounding box center [327, 322] width 18 height 6
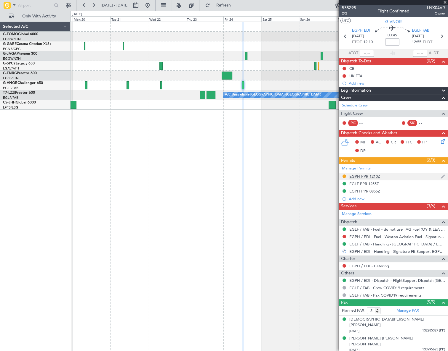
click at [346, 175] on div at bounding box center [344, 176] width 5 height 5
click at [344, 175] on button at bounding box center [344, 177] width 4 height 4
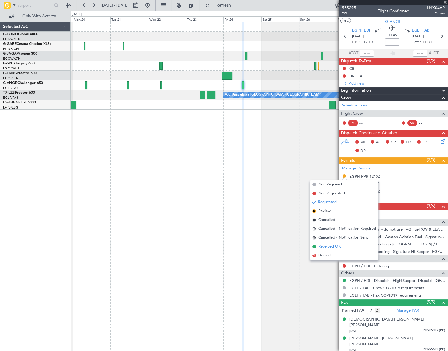
click at [324, 246] on span "Received OK" at bounding box center [329, 247] width 22 height 6
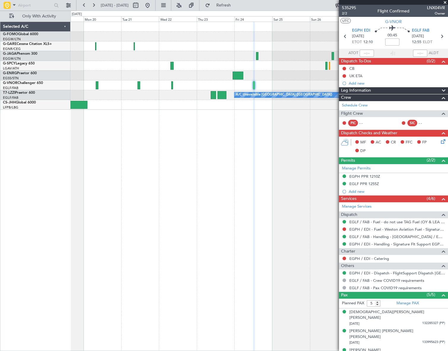
click at [68, 189] on div "A/C Unavailable London (Luton) Selected A/C G-FOMO Global 6000 EGGW/LTN London …" at bounding box center [224, 181] width 448 height 341
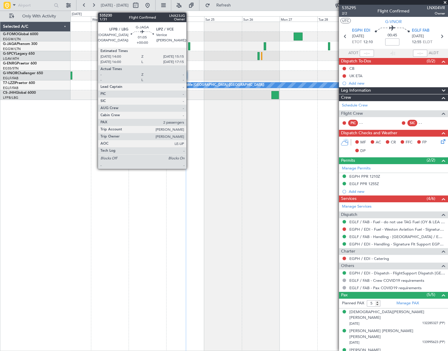
click at [189, 47] on div at bounding box center [189, 46] width 2 height 8
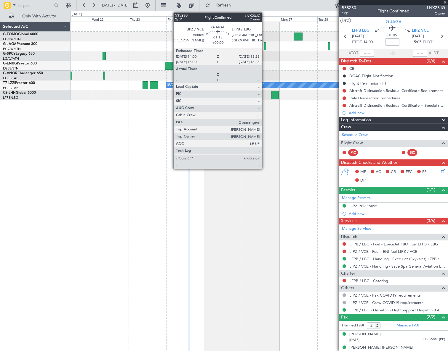
click at [264, 43] on div at bounding box center [264, 46] width 2 height 8
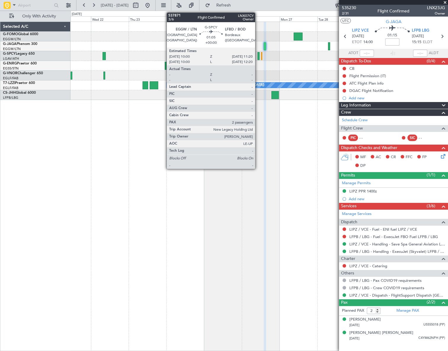
click at [258, 56] on div at bounding box center [258, 56] width 2 height 8
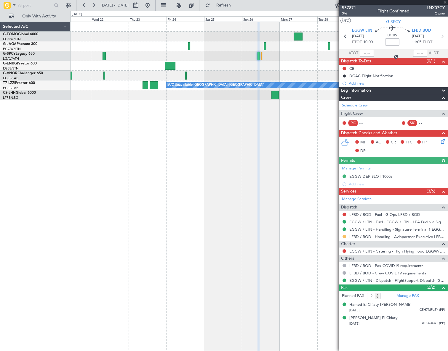
click at [342, 236] on button at bounding box center [344, 237] width 4 height 4
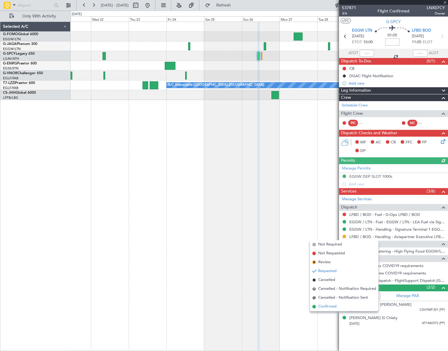
click at [322, 308] on span "Confirmed" at bounding box center [327, 307] width 18 height 6
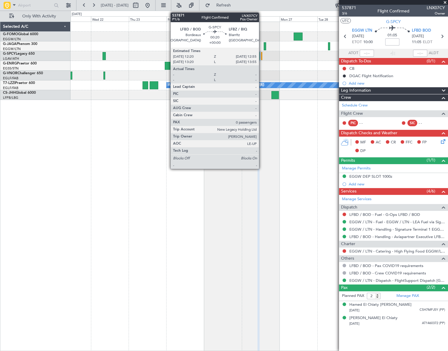
click at [261, 55] on div at bounding box center [261, 56] width 1 height 8
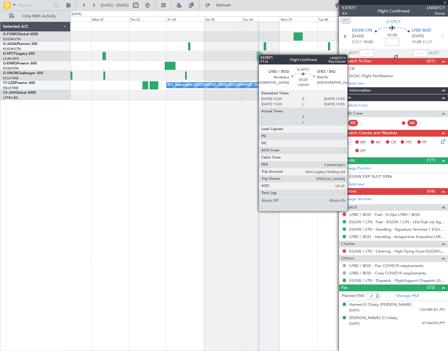
type input "0"
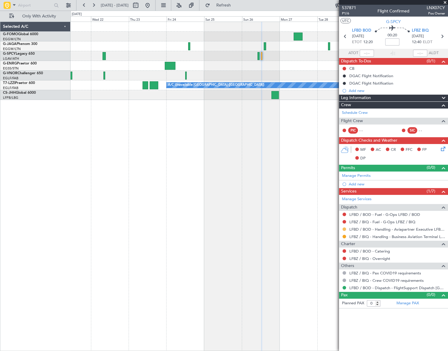
click at [345, 228] on button at bounding box center [344, 230] width 4 height 4
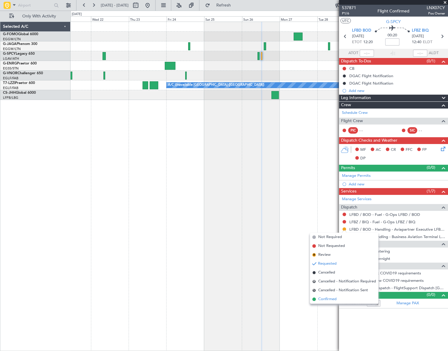
click at [331, 300] on span "Confirmed" at bounding box center [327, 300] width 18 height 6
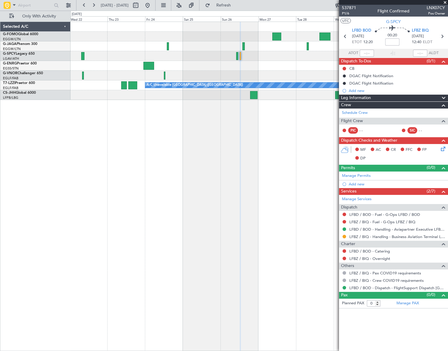
click at [0, 182] on html "21 Oct 2025 - 31 Oct 2025 Refresh Quick Links Only With Activity A/C Unavailabl…" at bounding box center [224, 175] width 448 height 351
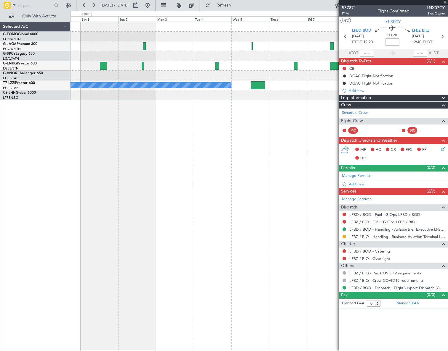
click at [7, 202] on div "A/C Unavailable London (Luton) Selected A/C G-FOMO Global 6000 EGGW/LTN London …" at bounding box center [224, 181] width 448 height 341
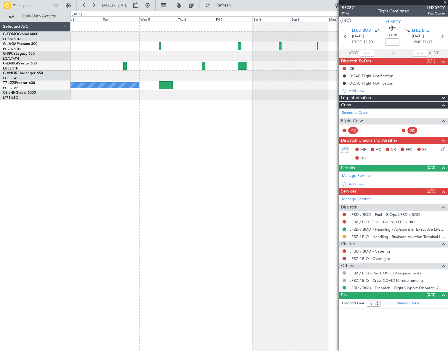
click at [115, 192] on div "A/C Unavailable [GEOGRAPHIC_DATA] ([GEOGRAPHIC_DATA])" at bounding box center [258, 187] width 377 height 330
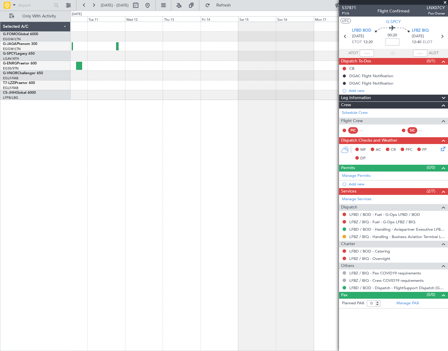
click at [118, 191] on div at bounding box center [258, 187] width 377 height 330
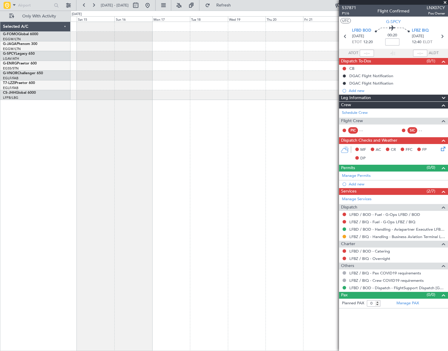
click at [55, 210] on div "Selected A/C G-FOMO Global 6000 EGGW/LTN London (Luton) G-JAGA Phenom 300 EGGW/…" at bounding box center [224, 181] width 448 height 341
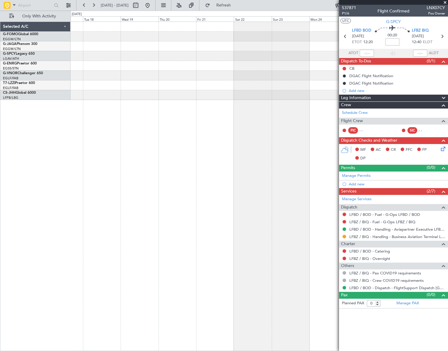
click at [71, 200] on div at bounding box center [258, 187] width 377 height 330
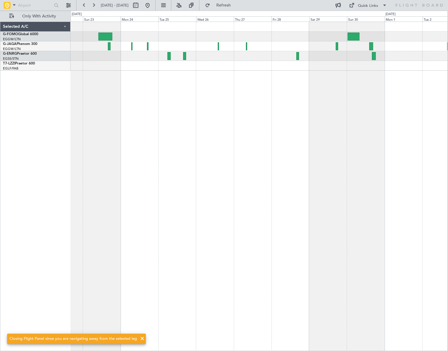
click at [174, 136] on div at bounding box center [258, 187] width 377 height 330
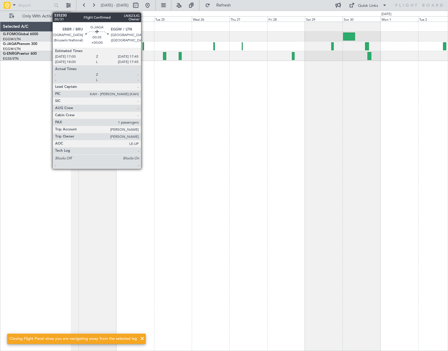
click at [144, 48] on div at bounding box center [142, 46] width 1 height 8
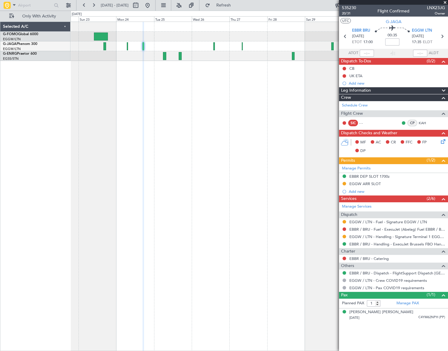
click at [344, 238] on mat-tooltip-component "Requested" at bounding box center [344, 246] width 27 height 16
click at [344, 237] on button at bounding box center [344, 237] width 4 height 4
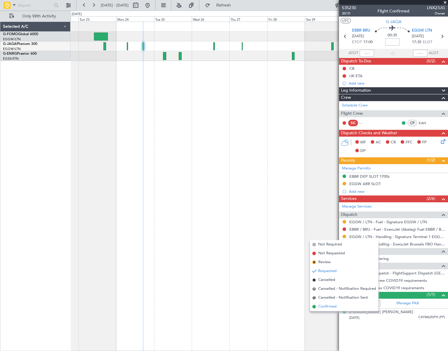
click at [334, 306] on span "Confirmed" at bounding box center [327, 307] width 18 height 6
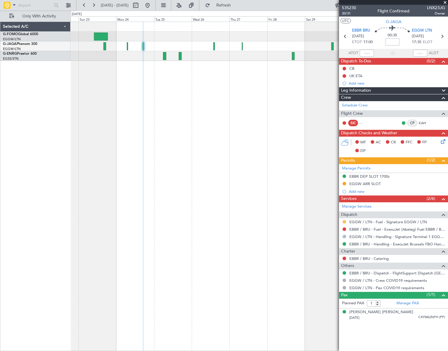
click at [343, 221] on button at bounding box center [344, 222] width 4 height 4
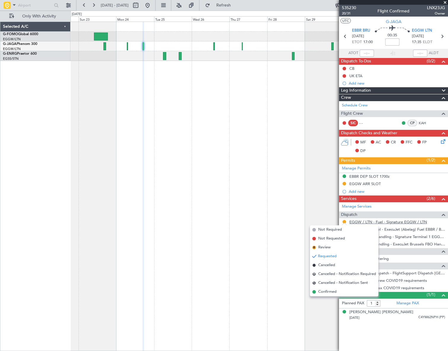
drag, startPoint x: 327, startPoint y: 294, endPoint x: 375, endPoint y: 219, distance: 88.8
click at [328, 293] on span "Confirmed" at bounding box center [327, 292] width 18 height 6
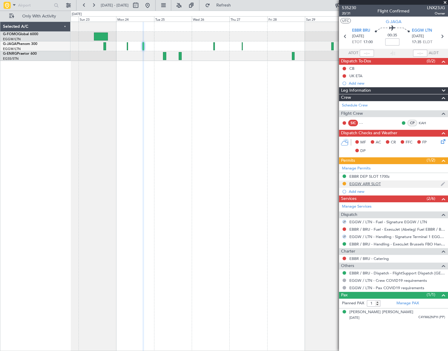
click at [371, 182] on div "EGGW ARR SLOT" at bounding box center [364, 183] width 31 height 5
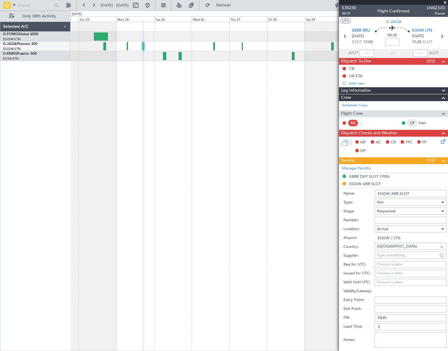
click at [414, 190] on input "EGGW ARR SLOT" at bounding box center [410, 193] width 72 height 7
type input "EGGW ARR SLOT 1745z"
click at [438, 235] on input "EGGW / LTN" at bounding box center [410, 238] width 72 height 7
click at [432, 212] on div "Requested" at bounding box center [408, 211] width 63 height 9
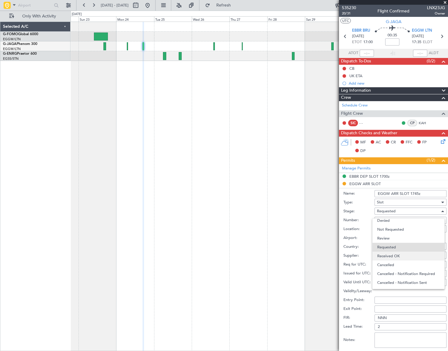
click at [397, 256] on span "Received OK" at bounding box center [408, 256] width 63 height 9
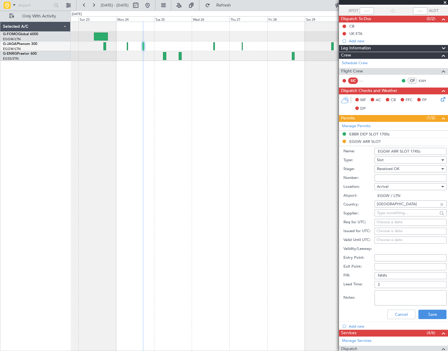
scroll to position [54, 0]
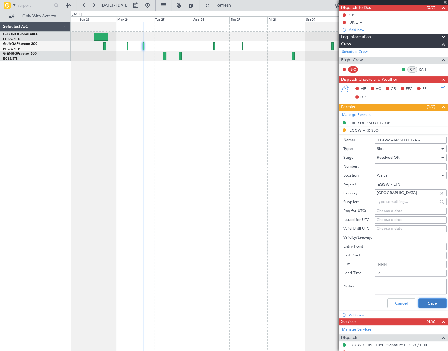
click at [429, 305] on button "Save" at bounding box center [432, 303] width 28 height 9
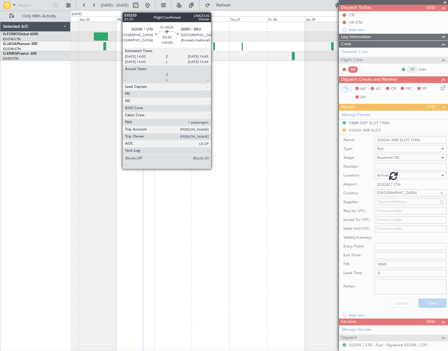
click at [213, 46] on div at bounding box center [213, 46] width 1 height 8
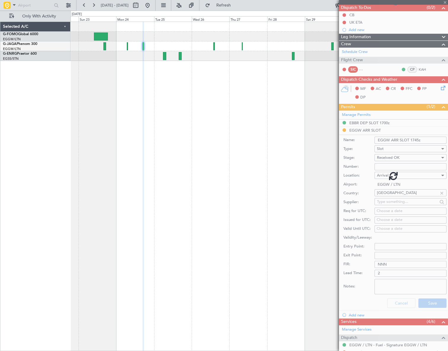
scroll to position [0, 0]
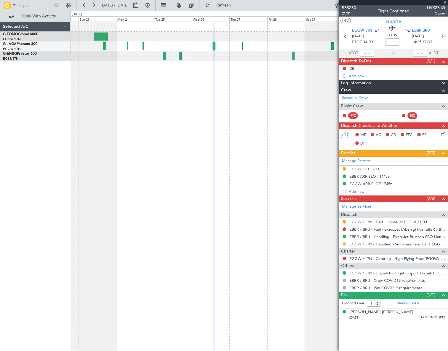
click at [344, 242] on button at bounding box center [344, 244] width 4 height 4
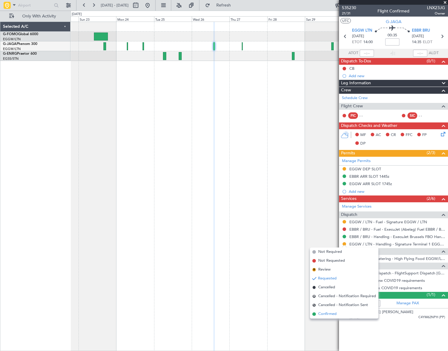
click at [327, 313] on span "Confirmed" at bounding box center [327, 314] width 18 height 6
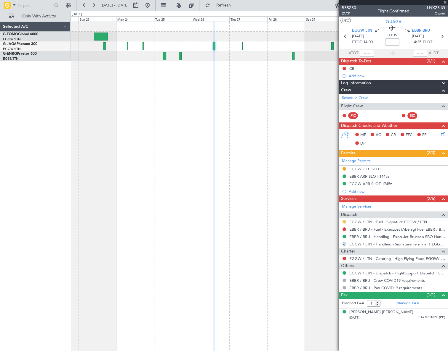
click at [343, 222] on button at bounding box center [344, 222] width 4 height 4
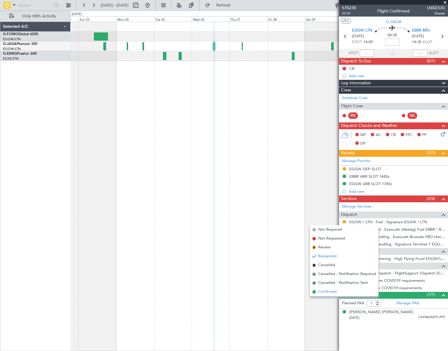
click at [329, 292] on span "Confirmed" at bounding box center [327, 292] width 18 height 6
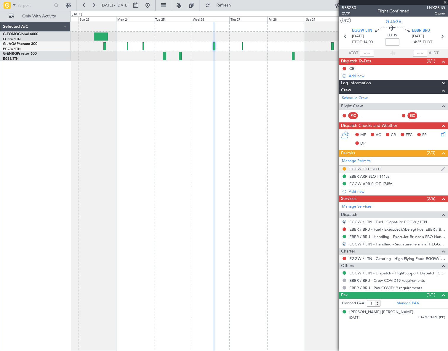
click at [360, 167] on div "EGGW DEP SLOT" at bounding box center [365, 169] width 32 height 5
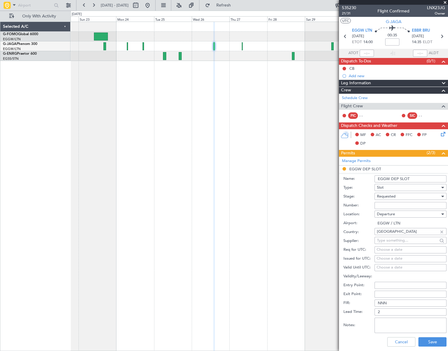
click at [414, 180] on input "EGGW DEP SLOT" at bounding box center [410, 179] width 72 height 7
type input "EGGW DEP SLOT 1400z"
click at [428, 225] on input "EGGW / LTN" at bounding box center [410, 223] width 72 height 7
click at [423, 197] on div "Requested" at bounding box center [408, 196] width 63 height 9
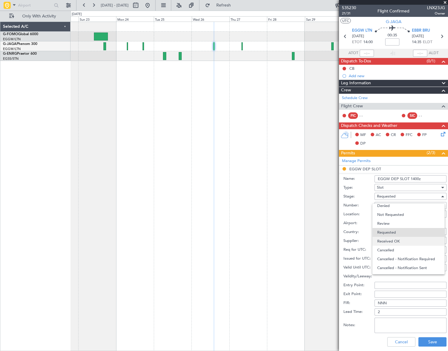
click at [396, 242] on span "Received OK" at bounding box center [408, 241] width 63 height 9
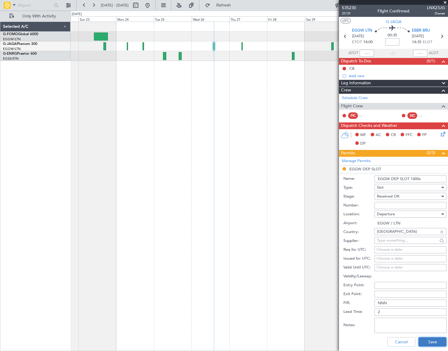
click at [441, 338] on button "Save" at bounding box center [432, 341] width 28 height 9
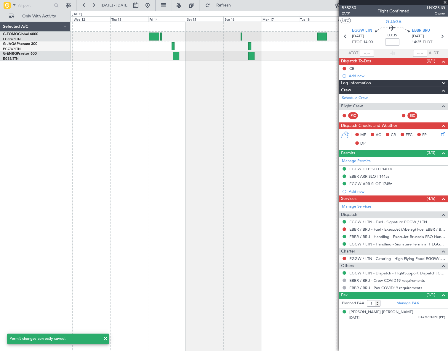
click at [447, 130] on html "22 Nov 2025 - 02 Dec 2025 Refresh Quick Links Only With Activity Selected A/C G…" at bounding box center [224, 175] width 448 height 351
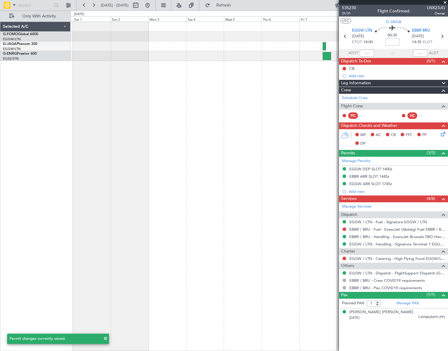
click at [447, 130] on html "22 Nov 2025 - 02 Dec 2025 Refresh Quick Links Only With Activity Selected A/C G…" at bounding box center [224, 175] width 448 height 351
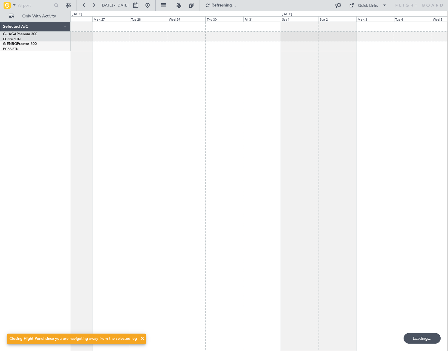
click at [445, 116] on div at bounding box center [258, 187] width 377 height 330
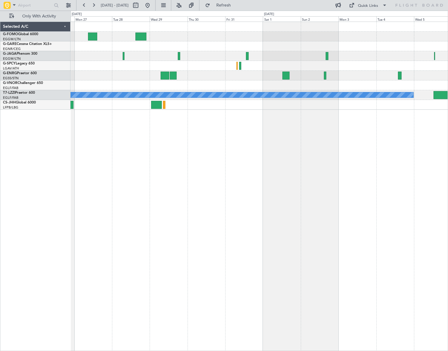
click at [119, 170] on div "A/C Unavailable [GEOGRAPHIC_DATA] ([GEOGRAPHIC_DATA])" at bounding box center [258, 187] width 377 height 330
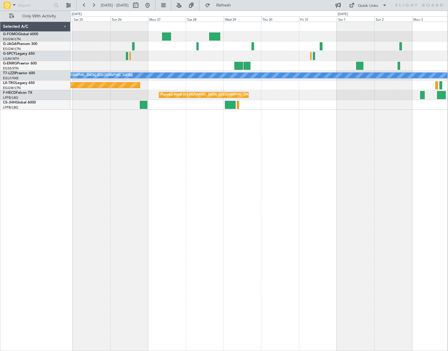
click at [229, 142] on div "A/C Unavailable London (Luton) Planned Maint Riga (Riga Intl) Planned Maint Par…" at bounding box center [258, 187] width 377 height 330
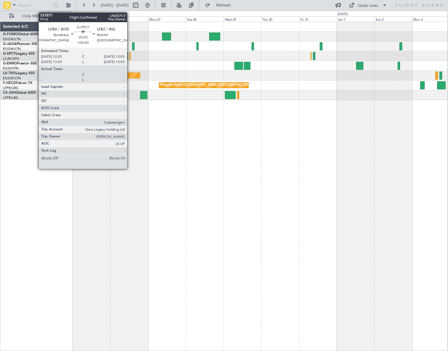
click at [130, 55] on div at bounding box center [129, 56] width 1 height 8
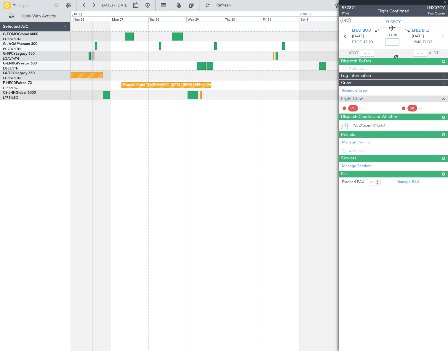
click at [128, 124] on div "Planned Maint Riga (Riga Intl) Planned Maint Paris (Le Bourget) Planned Maint P…" at bounding box center [258, 187] width 377 height 330
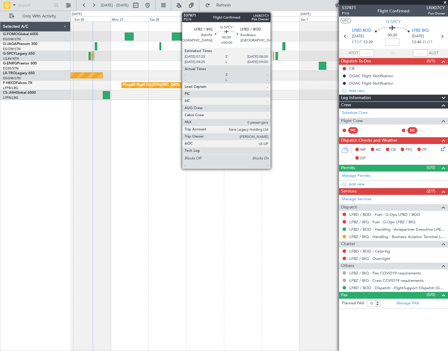
click at [273, 56] on div at bounding box center [273, 56] width 1 height 8
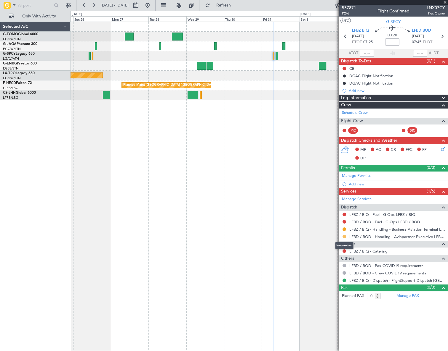
click at [343, 236] on button at bounding box center [344, 237] width 4 height 4
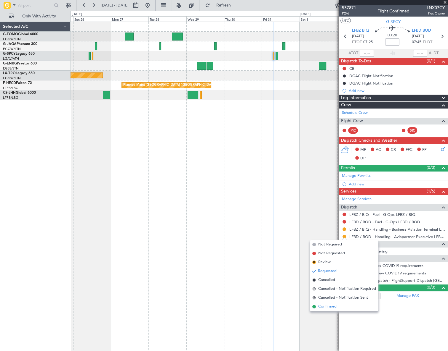
click at [329, 308] on span "Confirmed" at bounding box center [327, 307] width 18 height 6
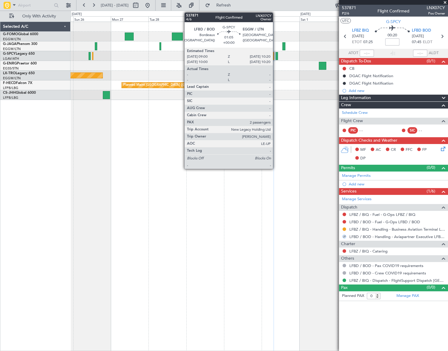
click at [275, 57] on div at bounding box center [276, 56] width 2 height 8
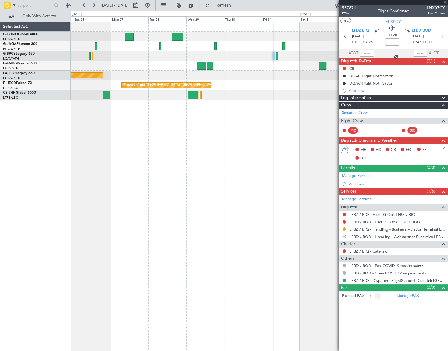
type input "2"
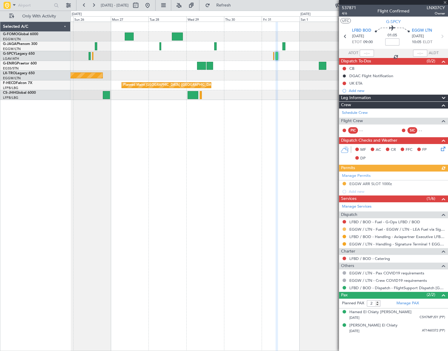
click at [343, 229] on button at bounding box center [344, 230] width 4 height 4
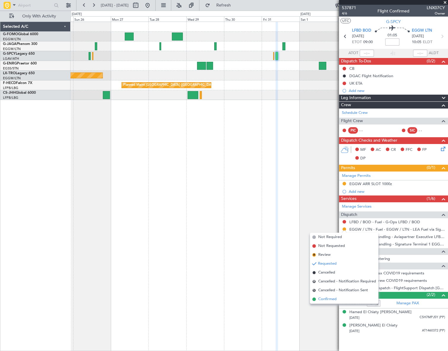
click at [326, 299] on span "Confirmed" at bounding box center [327, 300] width 18 height 6
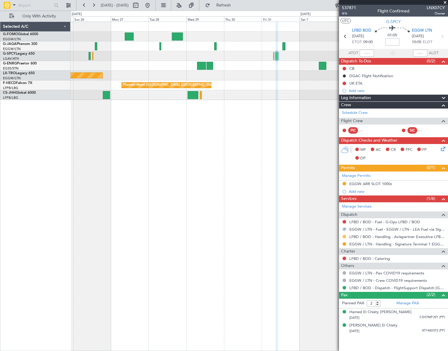
click at [343, 236] on button at bounding box center [344, 237] width 4 height 4
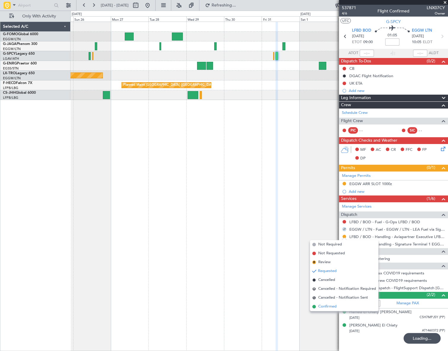
click at [327, 306] on span "Confirmed" at bounding box center [327, 307] width 18 height 6
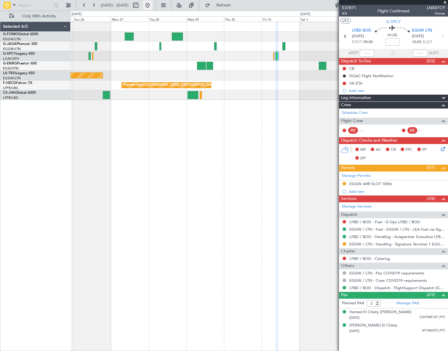
click at [152, 6] on button at bounding box center [147, 5] width 9 height 9
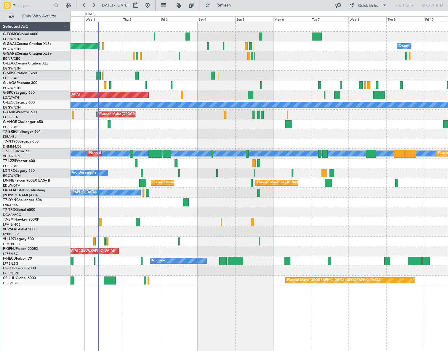
click at [123, 281] on div "Planned Maint Dusseldorf Owner Owner A/C Unavailable Planned Maint London (Luto…" at bounding box center [258, 187] width 377 height 330
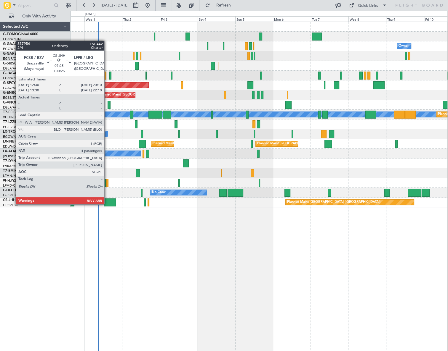
click at [108, 202] on div at bounding box center [110, 203] width 12 height 8
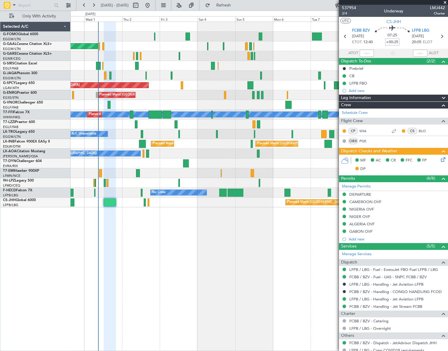
click at [439, 158] on icon at bounding box center [441, 158] width 5 height 5
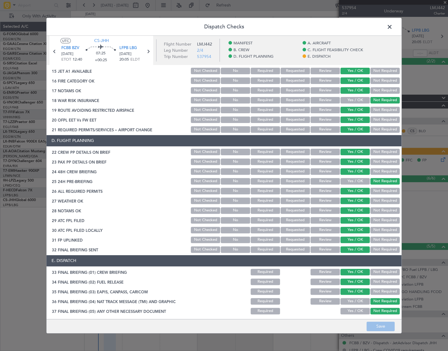
scroll to position [284, 0]
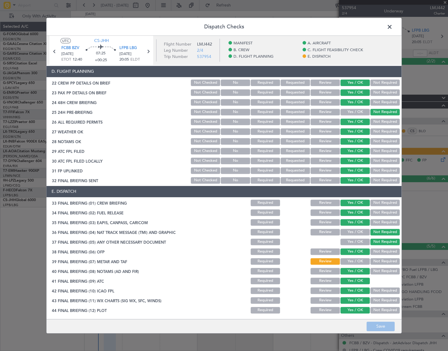
click at [392, 24] on span at bounding box center [392, 28] width 0 height 12
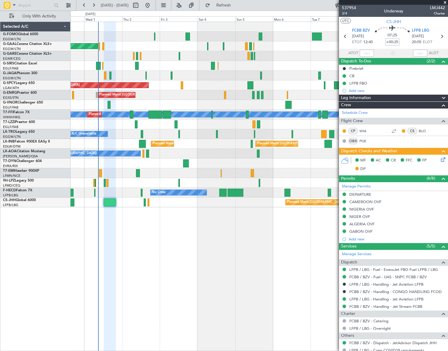
click at [261, 266] on div "Planned Maint Dusseldorf Owner Owner Planned Maint London (Luton) Planned Maint…" at bounding box center [258, 187] width 377 height 330
click at [342, 15] on span "2/4" at bounding box center [349, 13] width 14 height 5
click at [439, 161] on icon at bounding box center [441, 158] width 5 height 5
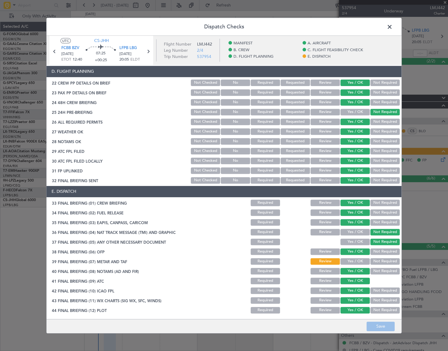
click at [348, 261] on button "Yes / OK" at bounding box center [354, 261] width 29 height 7
click at [379, 325] on button "Save" at bounding box center [380, 326] width 28 height 9
click at [392, 27] on span at bounding box center [392, 28] width 0 height 12
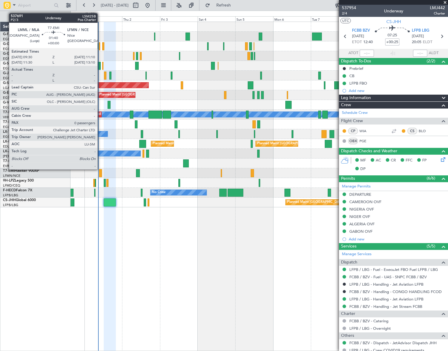
click at [100, 169] on div at bounding box center [100, 173] width 3 height 8
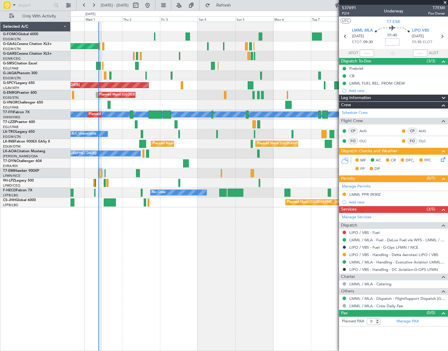
click at [104, 249] on div "Owner Planned Maint Dusseldorf Owner Planned Maint London (Luton) Planned Maint…" at bounding box center [258, 187] width 377 height 330
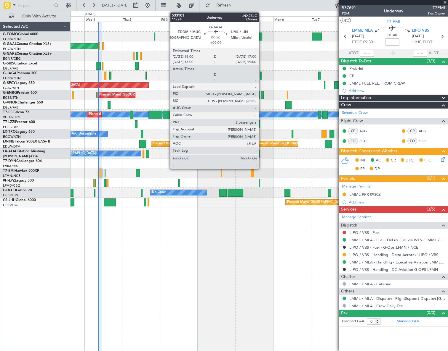
click at [261, 75] on div at bounding box center [261, 76] width 2 height 8
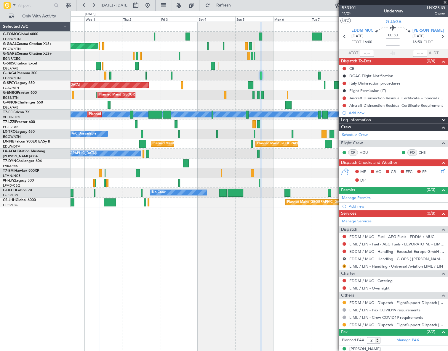
click at [145, 77] on div at bounding box center [258, 76] width 377 height 10
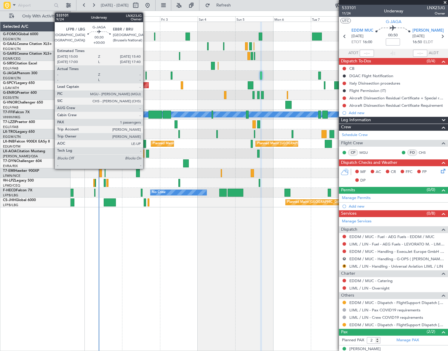
click at [146, 77] on div at bounding box center [145, 76] width 1 height 8
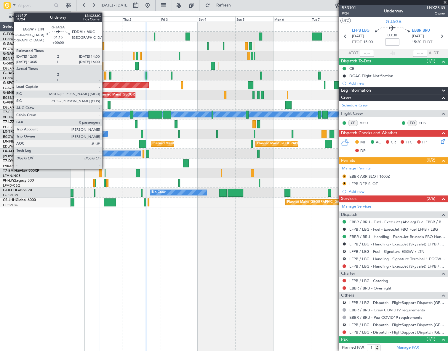
click at [105, 73] on div at bounding box center [105, 76] width 2 height 8
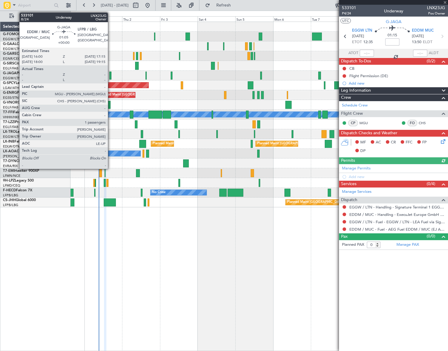
click at [110, 74] on div at bounding box center [110, 76] width 2 height 8
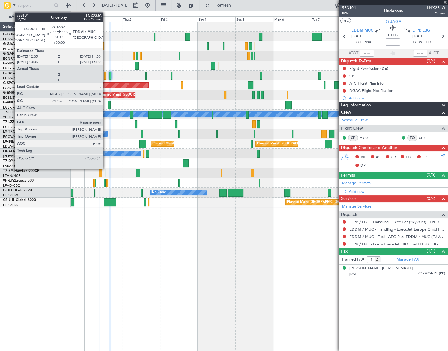
click at [106, 74] on div at bounding box center [105, 76] width 2 height 8
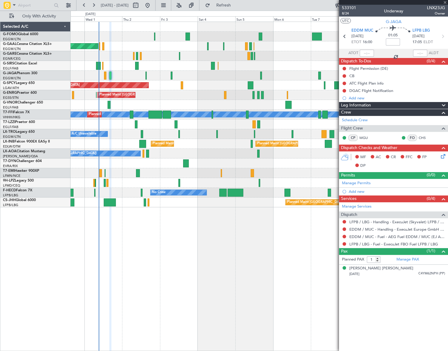
type input "0"
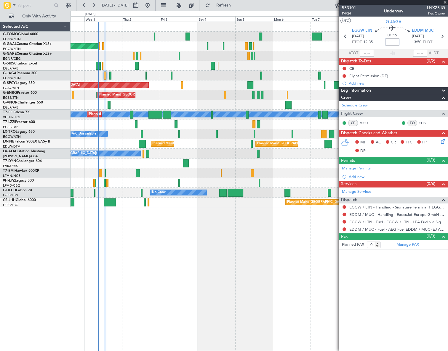
click at [392, 42] on input at bounding box center [392, 41] width 14 height 7
type input "+00:10"
click at [362, 92] on span "Leg Information" at bounding box center [356, 90] width 30 height 7
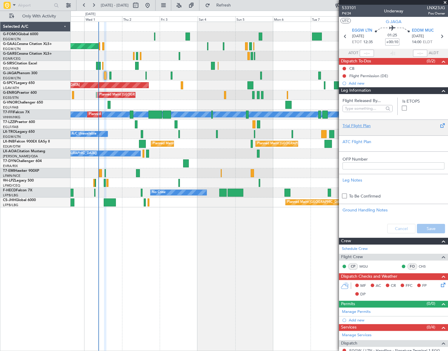
click at [351, 125] on div "Trial Flight Plan" at bounding box center [393, 126] width 102 height 6
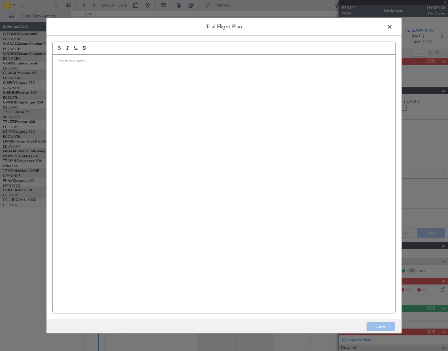
drag, startPoint x: 351, startPoint y: 125, endPoint x: 120, endPoint y: 64, distance: 238.7
click at [120, 64] on div at bounding box center [224, 183] width 342 height 259
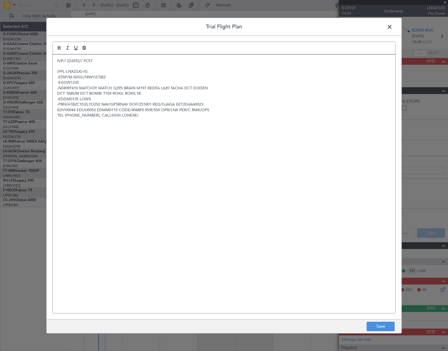
scroll to position [0, 0]
drag, startPoint x: 386, startPoint y: 327, endPoint x: 416, endPoint y: 281, distance: 55.3
click at [386, 326] on button "Save" at bounding box center [380, 326] width 28 height 9
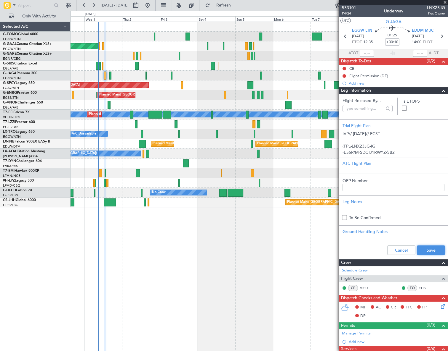
click at [428, 250] on button "Save" at bounding box center [430, 250] width 28 height 9
click at [440, 90] on span at bounding box center [443, 90] width 7 height 7
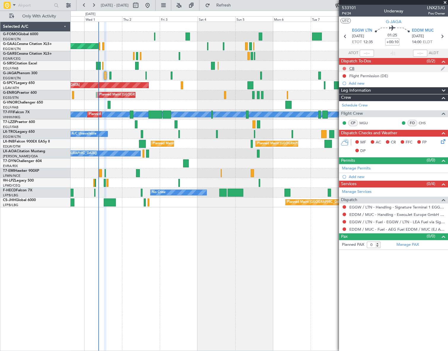
click at [344, 68] on button at bounding box center [344, 69] width 4 height 4
click at [345, 95] on span "Completed" at bounding box center [347, 95] width 20 height 6
click at [344, 75] on button at bounding box center [344, 76] width 4 height 4
click at [394, 262] on article "533101 P4/24 Underway LNX23JG Pos Owner UTC G-JAGA EGGW LTN 01/10/2025 ETOT 12:…" at bounding box center [393, 178] width 109 height 347
click at [340, 112] on span "Cancelled" at bounding box center [345, 111] width 17 height 6
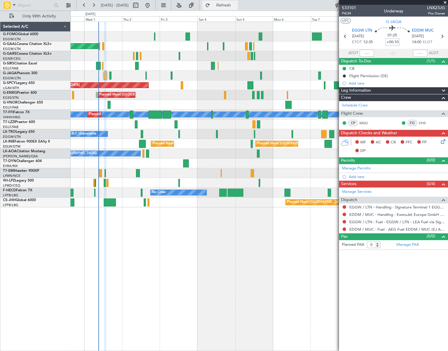
click at [236, 6] on span "Refresh" at bounding box center [223, 5] width 25 height 4
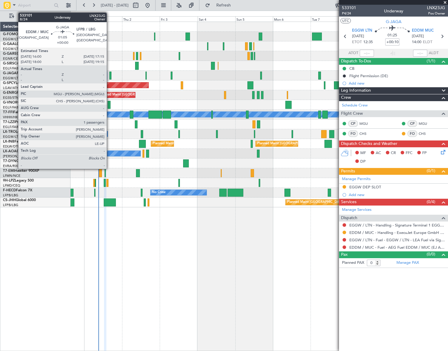
click at [109, 74] on div at bounding box center [110, 76] width 2 height 8
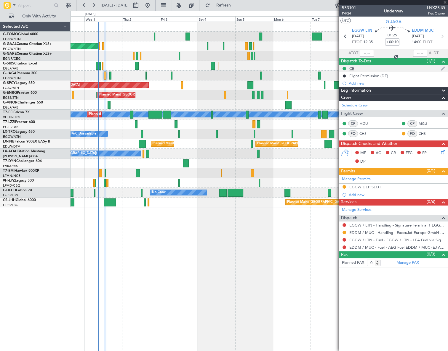
type input "1"
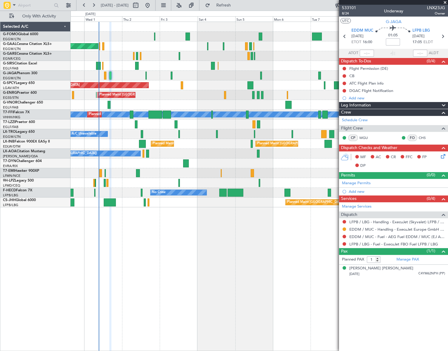
click at [343, 78] on mat-tooltip-component "Not Started" at bounding box center [344, 86] width 28 height 16
click at [343, 75] on button at bounding box center [344, 76] width 4 height 4
click at [342, 101] on span "Completed" at bounding box center [347, 102] width 20 height 6
click at [342, 68] on button at bounding box center [344, 69] width 4 height 4
click at [344, 104] on span "Cancelled" at bounding box center [345, 104] width 17 height 6
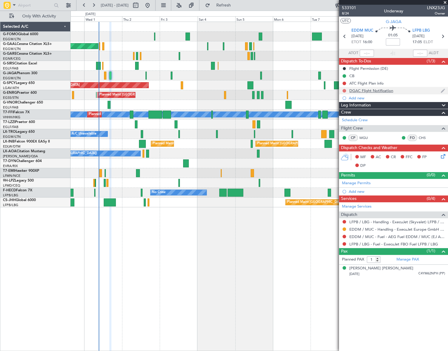
click at [343, 90] on button at bounding box center [344, 91] width 4 height 4
click at [338, 125] on span "Cancelled" at bounding box center [345, 126] width 17 height 6
click at [394, 41] on input at bounding box center [392, 41] width 14 height 7
type input "+00:10"
drag, startPoint x: 371, startPoint y: 104, endPoint x: 369, endPoint y: 110, distance: 6.3
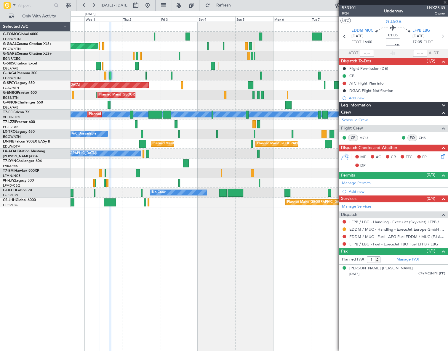
click at [371, 104] on div "Leg Information" at bounding box center [393, 105] width 109 height 7
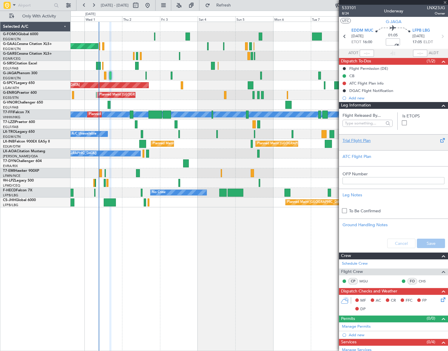
click at [351, 142] on div "Trial Flight Plan" at bounding box center [393, 141] width 102 height 6
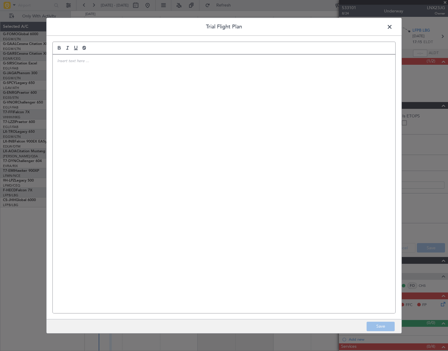
drag, startPoint x: 351, startPoint y: 142, endPoint x: 113, endPoint y: 96, distance: 242.0
click at [115, 97] on div at bounding box center [224, 183] width 342 height 259
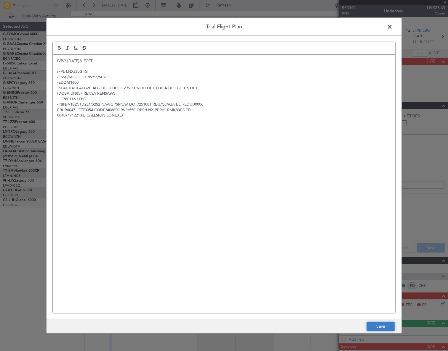
click at [381, 324] on button "Save" at bounding box center [380, 326] width 28 height 9
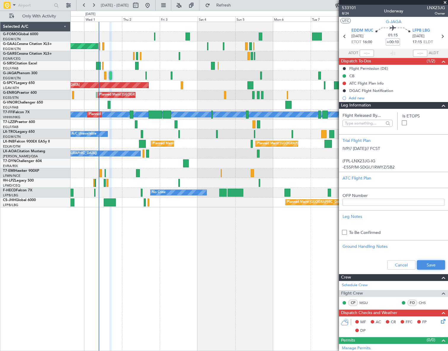
click at [425, 263] on button "Save" at bounding box center [430, 264] width 28 height 9
click at [440, 104] on span at bounding box center [443, 105] width 7 height 7
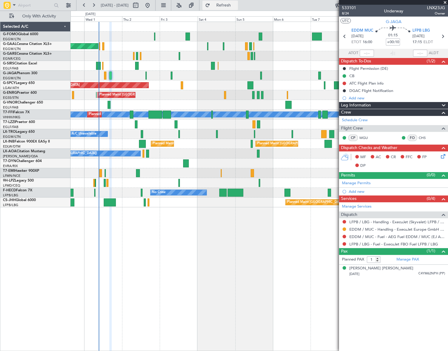
click at [226, 4] on button "Refresh" at bounding box center [220, 5] width 36 height 9
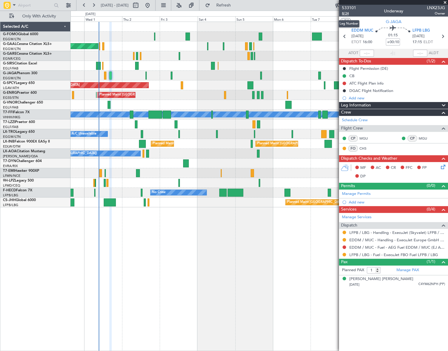
click at [344, 12] on span "8/24" at bounding box center [349, 13] width 14 height 5
click at [344, 13] on span "8/24" at bounding box center [349, 13] width 14 height 5
click at [444, 166] on icon at bounding box center [441, 166] width 5 height 5
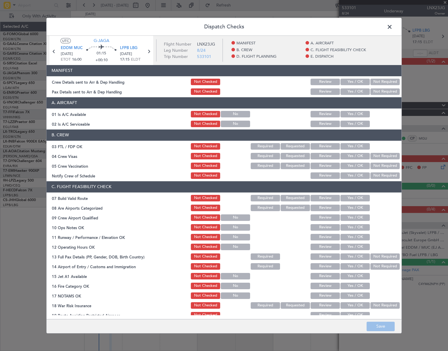
click at [358, 115] on button "Yes / OK" at bounding box center [354, 114] width 29 height 7
click at [358, 125] on button "Yes / OK" at bounding box center [354, 124] width 29 height 7
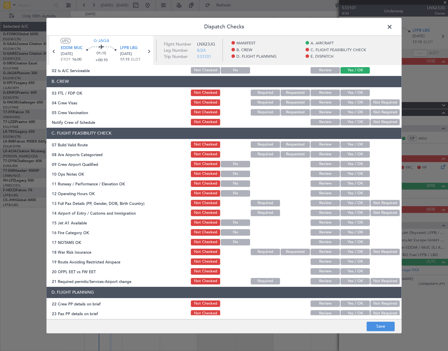
click at [360, 144] on button "Yes / OK" at bounding box center [354, 144] width 29 height 7
click at [361, 174] on button "Yes / OK" at bounding box center [354, 174] width 29 height 7
click at [361, 186] on div "Yes / OK" at bounding box center [354, 184] width 30 height 8
click at [361, 195] on button "Yes / OK" at bounding box center [354, 193] width 29 height 7
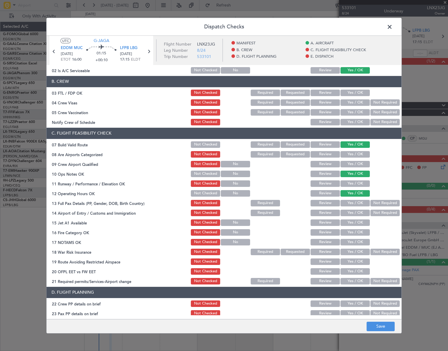
click at [358, 184] on button "Yes / OK" at bounding box center [354, 184] width 29 height 7
click at [357, 204] on button "Yes / OK" at bounding box center [354, 203] width 29 height 7
click at [359, 212] on button "Yes / OK" at bounding box center [354, 213] width 29 height 7
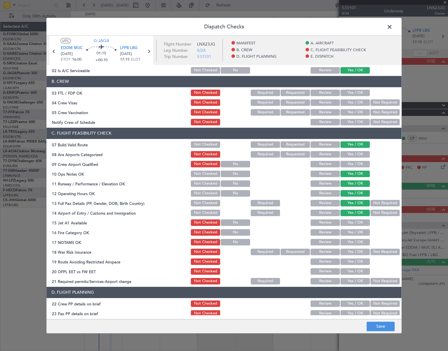
drag, startPoint x: 358, startPoint y: 222, endPoint x: 359, endPoint y: 230, distance: 8.0
click at [358, 223] on button "Yes / OK" at bounding box center [354, 223] width 29 height 7
click at [359, 230] on button "Yes / OK" at bounding box center [354, 232] width 29 height 7
click at [360, 238] on div "Yes / OK" at bounding box center [354, 242] width 30 height 8
click at [361, 243] on button "Yes / OK" at bounding box center [354, 242] width 29 height 7
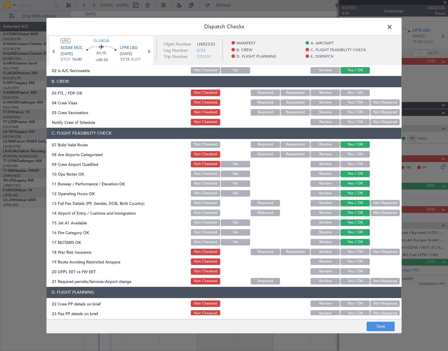
click at [375, 254] on button "Not Required" at bounding box center [384, 252] width 29 height 7
drag, startPoint x: 355, startPoint y: 262, endPoint x: 356, endPoint y: 269, distance: 6.5
click at [355, 263] on button "Yes / OK" at bounding box center [354, 262] width 29 height 7
click at [355, 275] on div "Yes / OK" at bounding box center [354, 272] width 30 height 8
click at [358, 274] on button "Yes / OK" at bounding box center [354, 271] width 29 height 7
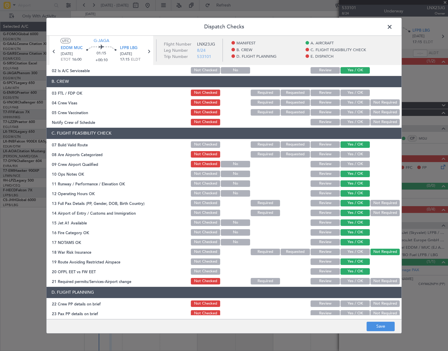
click at [357, 279] on button "Yes / OK" at bounding box center [354, 281] width 29 height 7
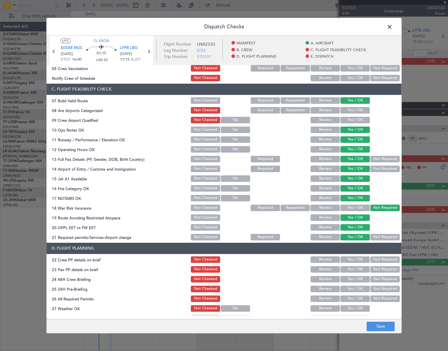
scroll to position [134, 0]
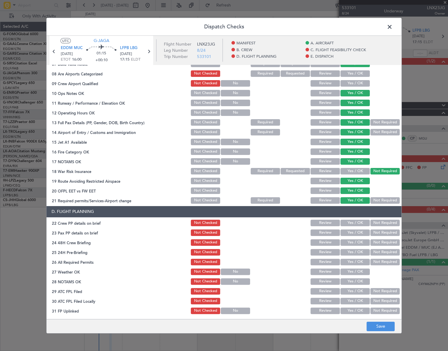
click at [356, 222] on button "Yes / OK" at bounding box center [354, 223] width 29 height 7
click at [354, 231] on button "Yes / OK" at bounding box center [354, 233] width 29 height 7
click at [355, 242] on button "Yes / OK" at bounding box center [354, 242] width 29 height 7
drag, startPoint x: 373, startPoint y: 251, endPoint x: 369, endPoint y: 246, distance: 6.3
click at [373, 251] on button "Not Required" at bounding box center [384, 252] width 29 height 7
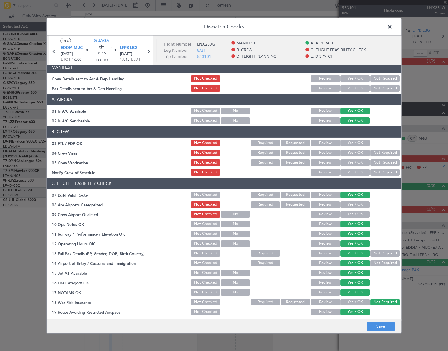
scroll to position [0, 0]
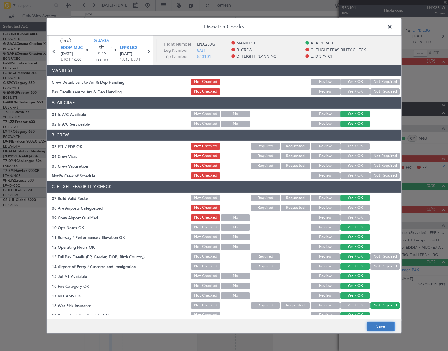
click at [378, 326] on button "Save" at bounding box center [380, 326] width 28 height 9
click at [392, 26] on span at bounding box center [392, 28] width 0 height 12
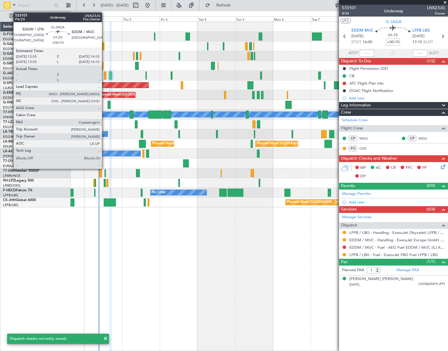
click at [106, 75] on div at bounding box center [105, 76] width 3 height 8
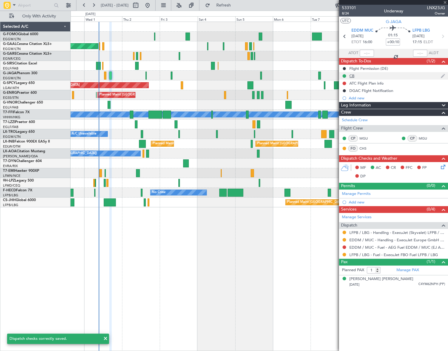
type input "0"
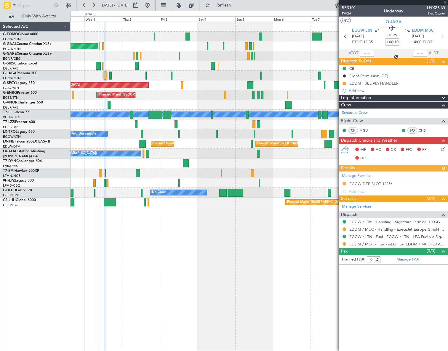
click at [441, 149] on icon at bounding box center [441, 148] width 5 height 5
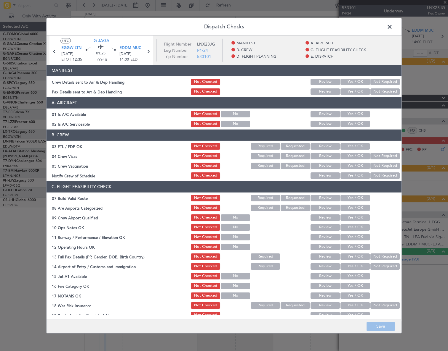
click at [351, 113] on button "Yes / OK" at bounding box center [354, 114] width 29 height 7
click at [353, 124] on button "Yes / OK" at bounding box center [354, 124] width 29 height 7
click at [353, 199] on button "Yes / OK" at bounding box center [354, 198] width 29 height 7
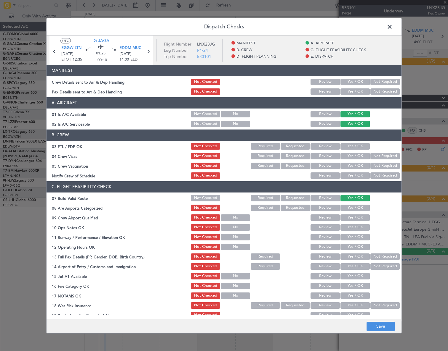
click at [358, 227] on button "Yes / OK" at bounding box center [354, 227] width 29 height 7
drag, startPoint x: 358, startPoint y: 237, endPoint x: 358, endPoint y: 244, distance: 7.1
click at [358, 239] on button "Yes / OK" at bounding box center [354, 237] width 29 height 7
drag, startPoint x: 358, startPoint y: 247, endPoint x: 361, endPoint y: 258, distance: 11.1
click at [358, 247] on button "Yes / OK" at bounding box center [354, 247] width 29 height 7
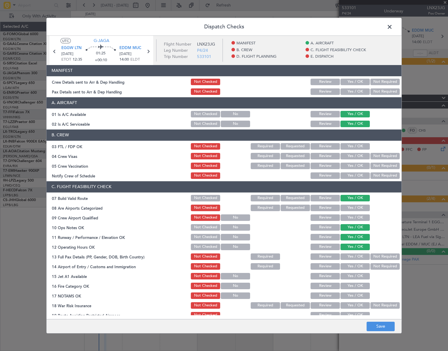
drag, startPoint x: 361, startPoint y: 258, endPoint x: 361, endPoint y: 266, distance: 8.0
click at [361, 258] on button "Yes / OK" at bounding box center [354, 257] width 29 height 7
drag, startPoint x: 361, startPoint y: 268, endPoint x: 359, endPoint y: 275, distance: 7.4
click at [360, 268] on button "Yes / OK" at bounding box center [354, 266] width 29 height 7
click at [359, 277] on button "Yes / OK" at bounding box center [354, 276] width 29 height 7
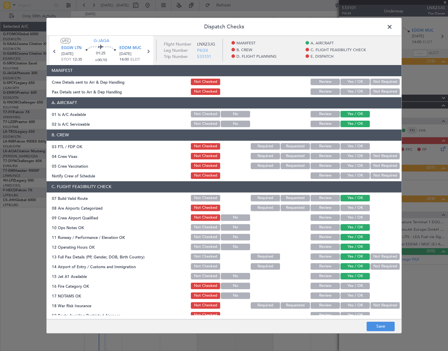
click at [359, 288] on button "Yes / OK" at bounding box center [354, 286] width 29 height 7
click at [357, 296] on button "Yes / OK" at bounding box center [354, 296] width 29 height 7
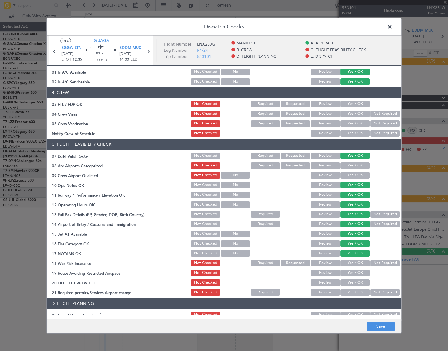
scroll to position [54, 0]
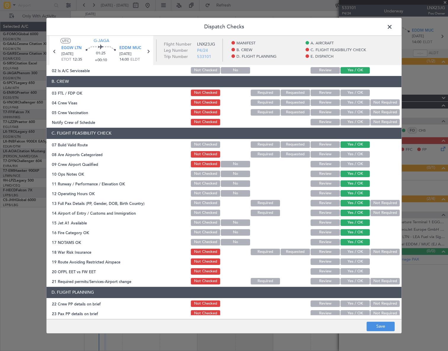
drag, startPoint x: 372, startPoint y: 254, endPoint x: 375, endPoint y: 251, distance: 4.4
click at [372, 254] on button "Not Required" at bounding box center [384, 252] width 29 height 7
click at [358, 259] on button "Yes / OK" at bounding box center [354, 262] width 29 height 7
click at [357, 271] on button "Yes / OK" at bounding box center [354, 271] width 29 height 7
click at [355, 283] on button "Yes / OK" at bounding box center [354, 281] width 29 height 7
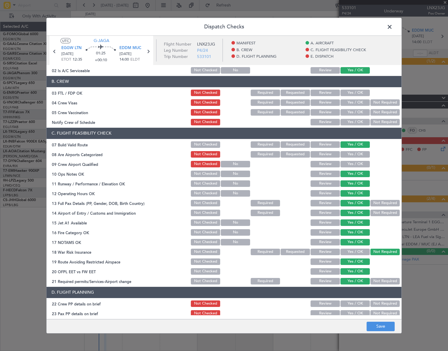
scroll to position [134, 0]
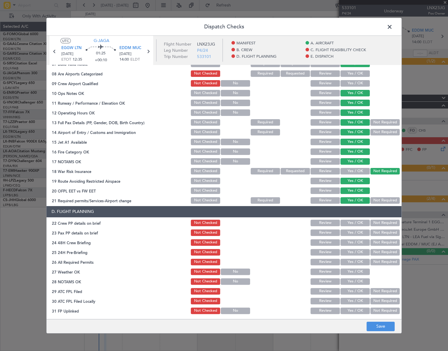
click at [356, 220] on button "Yes / OK" at bounding box center [354, 223] width 29 height 7
click at [355, 232] on button "Yes / OK" at bounding box center [354, 233] width 29 height 7
click at [357, 244] on button "Yes / OK" at bounding box center [354, 242] width 29 height 7
click at [376, 251] on button "Not Required" at bounding box center [384, 252] width 29 height 7
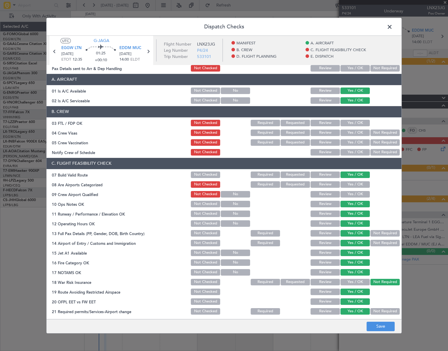
scroll to position [0, 0]
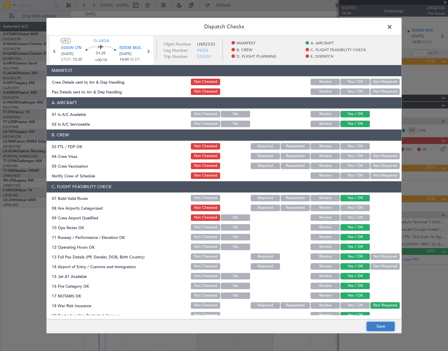
click at [381, 325] on button "Save" at bounding box center [380, 326] width 28 height 9
click at [392, 28] on span at bounding box center [392, 28] width 0 height 12
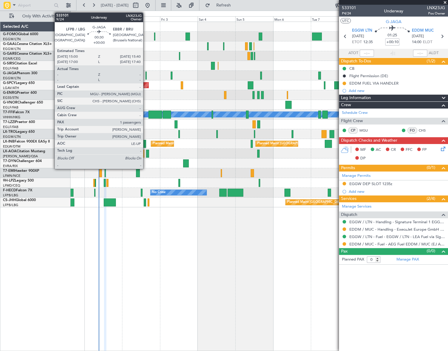
click at [146, 77] on div at bounding box center [145, 76] width 1 height 8
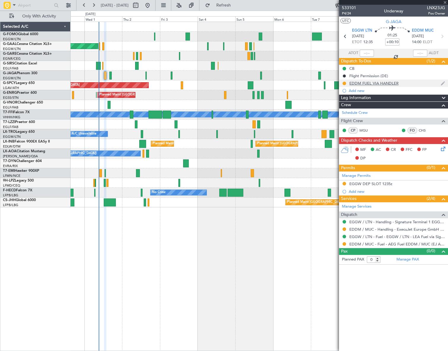
type input "1"
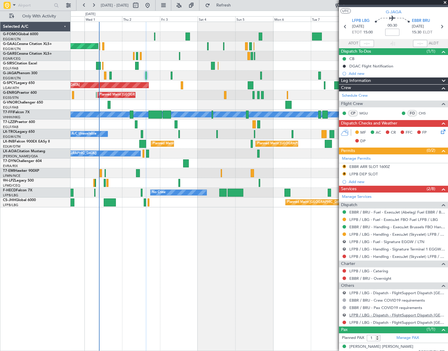
scroll to position [14, 0]
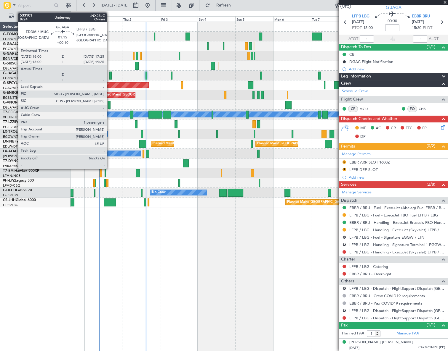
click at [109, 75] on div at bounding box center [110, 76] width 2 height 8
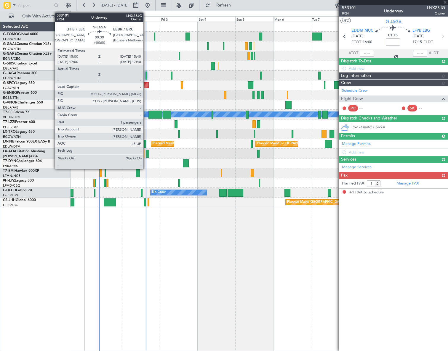
type input "+00:10"
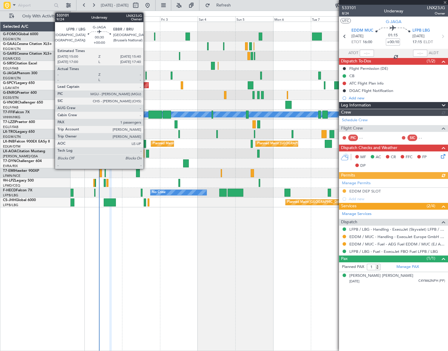
click at [146, 78] on div at bounding box center [145, 76] width 1 height 8
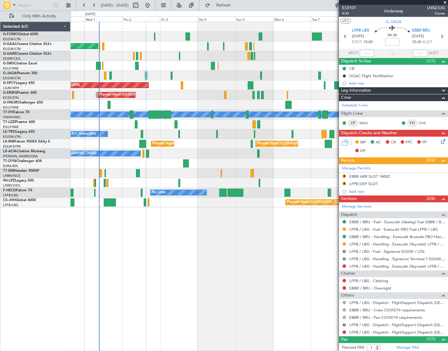
click at [396, 92] on div "Leg Information" at bounding box center [393, 90] width 109 height 7
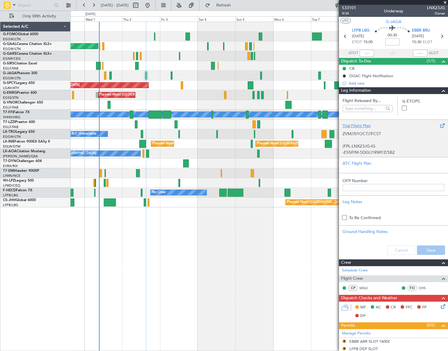
click at [368, 123] on div "Trial Flight Plan" at bounding box center [393, 126] width 102 height 6
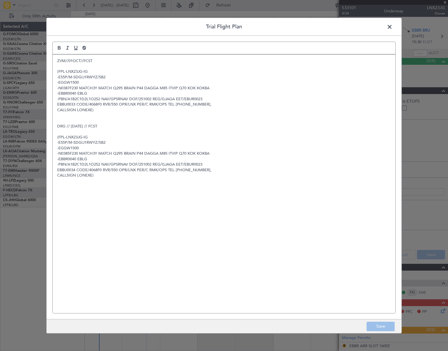
click at [56, 60] on div "ZVM//01OCT//FCST (FPL-LNX23JG-IG -E55P/M-SDGIJ1RWYZ/SB2 -EGGW1500 -N0387F230 MA…" at bounding box center [224, 183] width 342 height 259
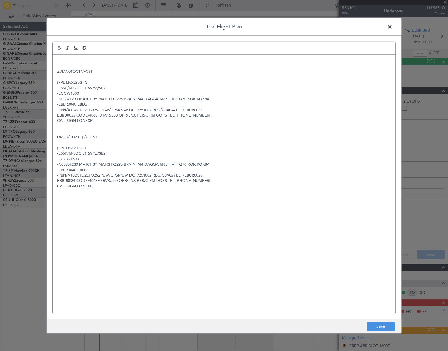
click at [56, 60] on div "ZVM//01OCT//FCST (FPL-LNX23JG-IG -E55P/M-SDGIJ1RWYZ/SB2 -EGGW1500 -N0387F230 MA…" at bounding box center [224, 183] width 342 height 259
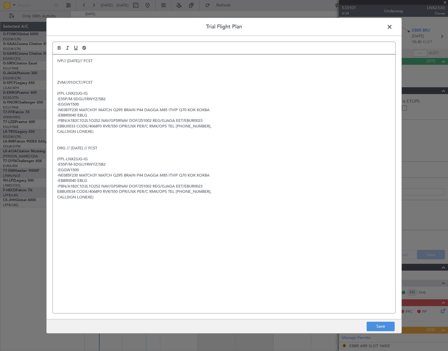
click at [62, 70] on p at bounding box center [223, 71] width 333 height 5
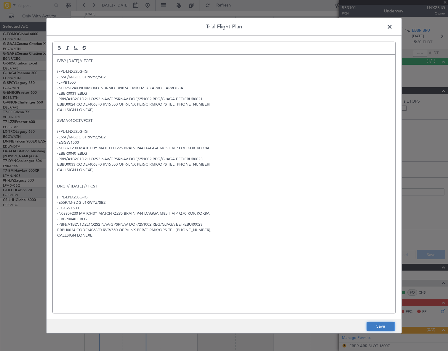
click at [387, 326] on button "Save" at bounding box center [380, 326] width 28 height 9
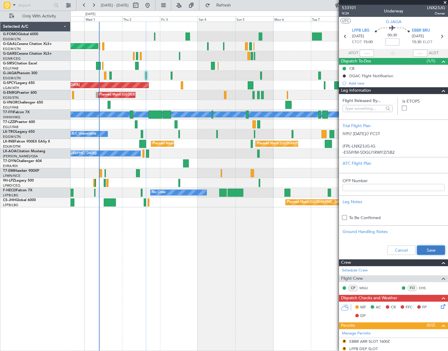
click at [431, 247] on button "Save" at bounding box center [430, 250] width 28 height 9
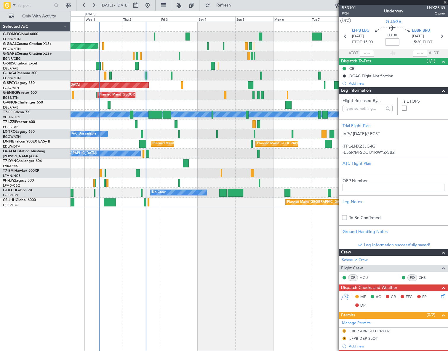
click at [440, 89] on span at bounding box center [443, 90] width 7 height 7
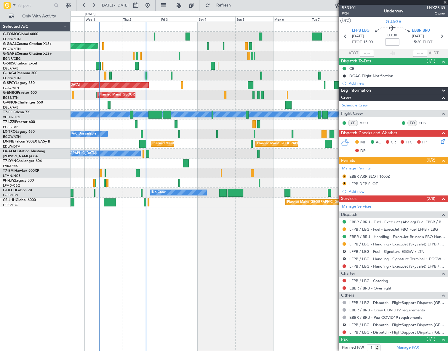
click at [439, 143] on icon at bounding box center [441, 140] width 5 height 5
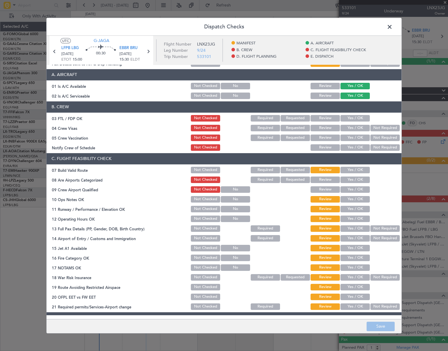
scroll to position [54, 0]
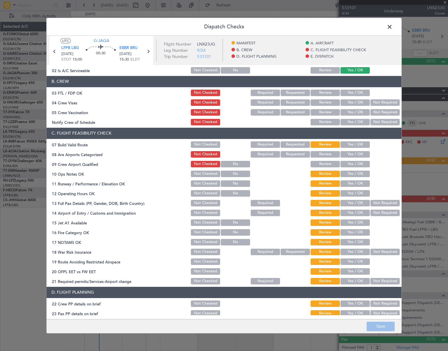
click at [354, 141] on div "Yes / OK" at bounding box center [354, 145] width 30 height 8
click at [355, 145] on button "Yes / OK" at bounding box center [354, 144] width 29 height 7
click at [357, 170] on div "Yes / OK" at bounding box center [354, 174] width 30 height 8
click at [359, 173] on button "Yes / OK" at bounding box center [354, 174] width 29 height 7
drag, startPoint x: 356, startPoint y: 185, endPoint x: 357, endPoint y: 190, distance: 5.4
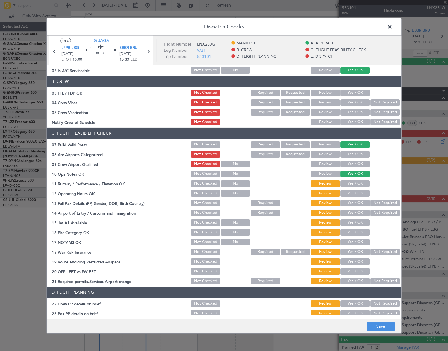
click at [356, 185] on button "Yes / OK" at bounding box center [354, 184] width 29 height 7
click at [359, 193] on button "Yes / OK" at bounding box center [354, 193] width 29 height 7
click at [358, 204] on button "Yes / OK" at bounding box center [354, 203] width 29 height 7
click at [361, 210] on button "Yes / OK" at bounding box center [354, 213] width 29 height 7
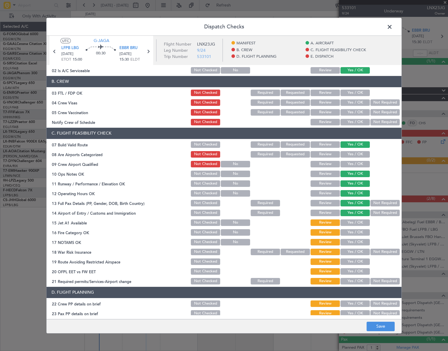
click at [361, 221] on button "Yes / OK" at bounding box center [354, 223] width 29 height 7
click at [361, 232] on button "Yes / OK" at bounding box center [354, 232] width 29 height 7
drag, startPoint x: 362, startPoint y: 240, endPoint x: 371, endPoint y: 250, distance: 14.0
click at [361, 240] on button "Yes / OK" at bounding box center [354, 242] width 29 height 7
drag, startPoint x: 379, startPoint y: 254, endPoint x: 374, endPoint y: 255, distance: 5.5
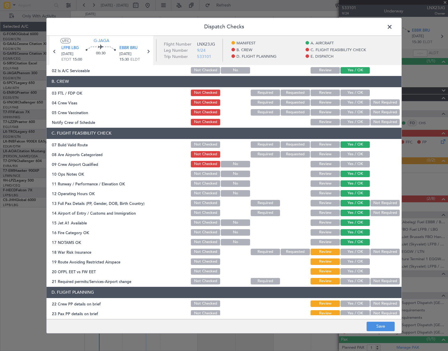
click at [378, 254] on button "Not Required" at bounding box center [384, 252] width 29 height 7
click at [363, 258] on section "C. FLIGHT FEASIBILITY CHECK 07 Build Valid Route Not Checked Required Requested…" at bounding box center [223, 207] width 355 height 158
click at [360, 262] on button "Yes / OK" at bounding box center [354, 262] width 29 height 7
click at [360, 271] on button "Yes / OK" at bounding box center [354, 271] width 29 height 7
click at [359, 282] on button "Yes / OK" at bounding box center [354, 281] width 29 height 7
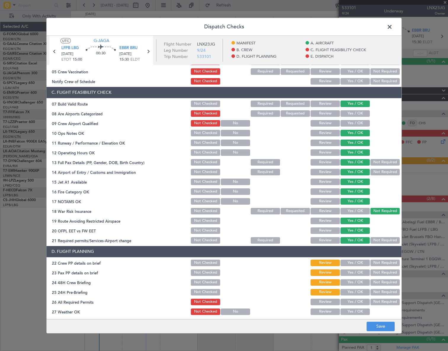
scroll to position [161, 0]
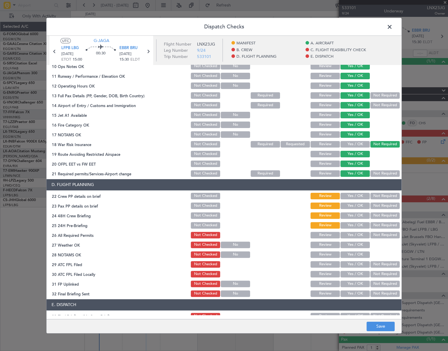
drag, startPoint x: 356, startPoint y: 195, endPoint x: 353, endPoint y: 202, distance: 8.2
click at [356, 195] on button "Yes / OK" at bounding box center [354, 196] width 29 height 7
click at [352, 204] on button "Yes / OK" at bounding box center [354, 206] width 29 height 7
click at [355, 215] on button "Yes / OK" at bounding box center [354, 216] width 29 height 7
click at [385, 224] on button "Not Required" at bounding box center [384, 225] width 29 height 7
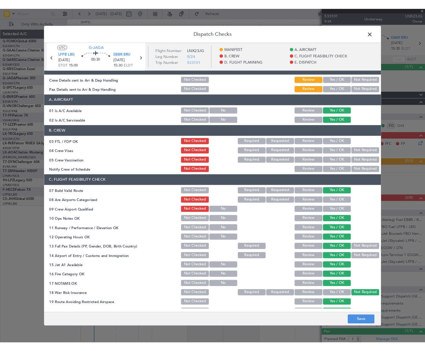
scroll to position [0, 0]
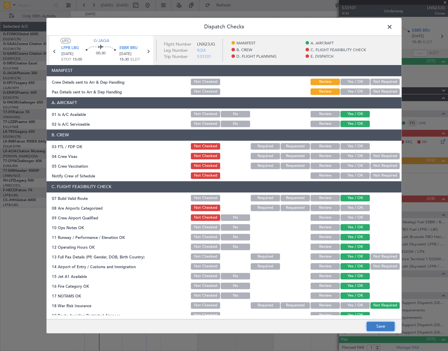
click at [381, 328] on button "Save" at bounding box center [380, 326] width 28 height 9
click at [392, 25] on span at bounding box center [392, 28] width 0 height 12
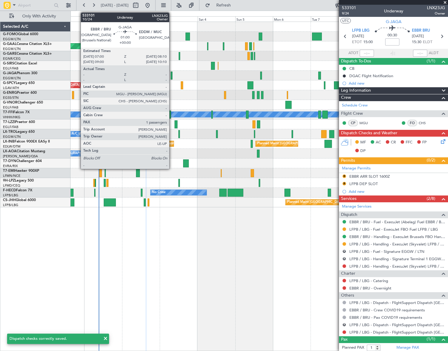
click at [172, 75] on div at bounding box center [171, 76] width 2 height 8
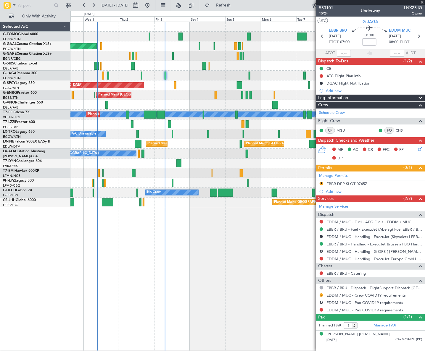
click at [419, 148] on icon at bounding box center [419, 148] width 5 height 5
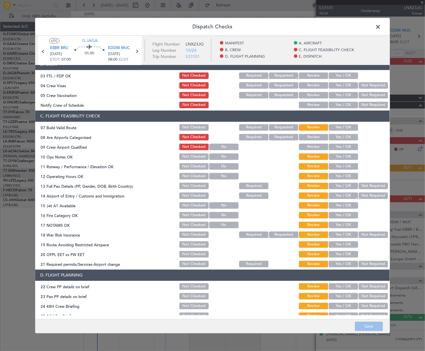
scroll to position [107, 0]
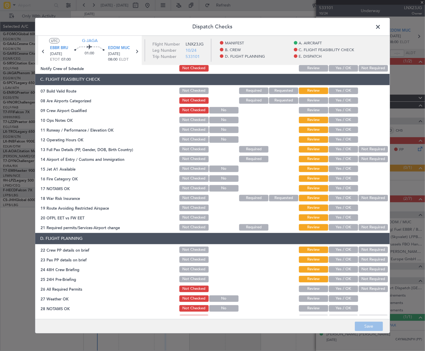
click at [349, 92] on button "Yes / OK" at bounding box center [343, 91] width 29 height 7
click at [348, 120] on button "Yes / OK" at bounding box center [343, 120] width 29 height 7
click at [348, 127] on button "Yes / OK" at bounding box center [343, 130] width 29 height 7
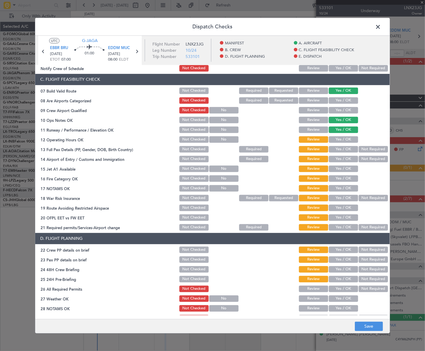
click at [348, 138] on button "Yes / OK" at bounding box center [343, 139] width 29 height 7
click at [347, 152] on button "Yes / OK" at bounding box center [343, 149] width 29 height 7
click at [348, 160] on button "Yes / OK" at bounding box center [343, 159] width 29 height 7
click at [349, 169] on button "Yes / OK" at bounding box center [343, 169] width 29 height 7
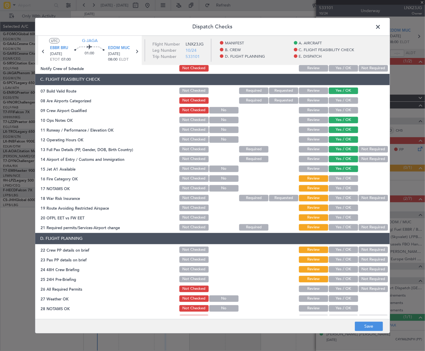
drag, startPoint x: 347, startPoint y: 177, endPoint x: 348, endPoint y: 181, distance: 4.2
click at [347, 178] on button "Yes / OK" at bounding box center [343, 179] width 29 height 7
click at [349, 189] on button "Yes / OK" at bounding box center [343, 188] width 29 height 7
click at [370, 200] on button "Not Required" at bounding box center [373, 198] width 29 height 7
click at [342, 210] on button "Yes / OK" at bounding box center [343, 208] width 29 height 7
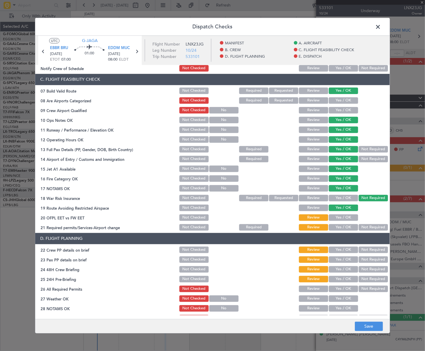
click at [344, 216] on button "Yes / OK" at bounding box center [343, 218] width 29 height 7
click at [346, 227] on button "Yes / OK" at bounding box center [343, 227] width 29 height 7
click at [338, 249] on button "Yes / OK" at bounding box center [343, 250] width 29 height 7
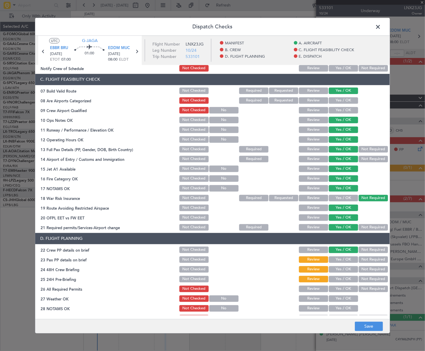
click at [339, 260] on button "Yes / OK" at bounding box center [343, 260] width 29 height 7
click at [343, 269] on button "Yes / OK" at bounding box center [343, 269] width 29 height 7
click at [368, 276] on button "Not Required" at bounding box center [373, 279] width 29 height 7
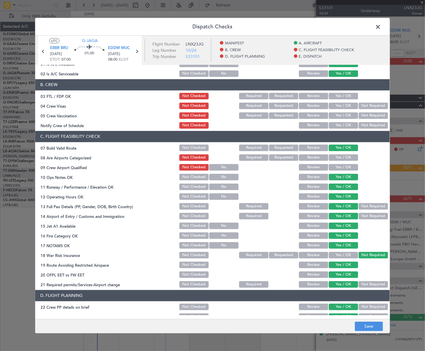
scroll to position [0, 0]
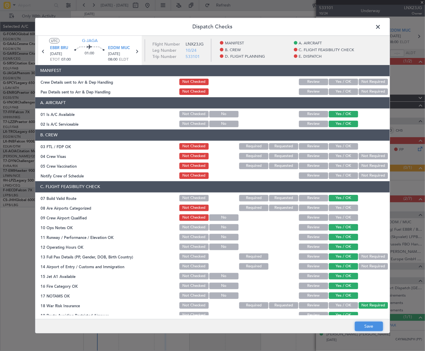
click at [375, 326] on button "Save" at bounding box center [369, 326] width 28 height 9
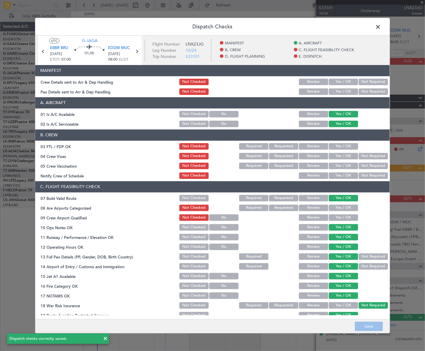
click at [381, 27] on span at bounding box center [381, 28] width 0 height 12
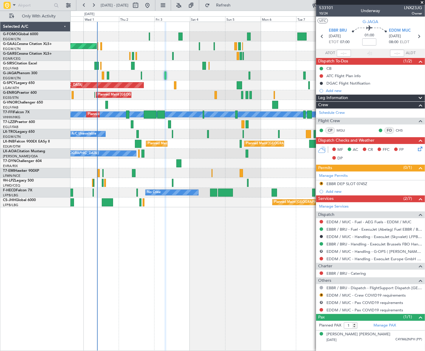
drag, startPoint x: 355, startPoint y: 96, endPoint x: 359, endPoint y: 99, distance: 4.6
click at [355, 96] on div "Leg Information" at bounding box center [370, 98] width 109 height 7
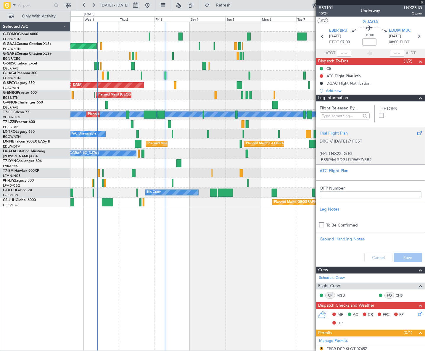
click at [335, 130] on div "Trial Flight Plan" at bounding box center [371, 133] width 102 height 6
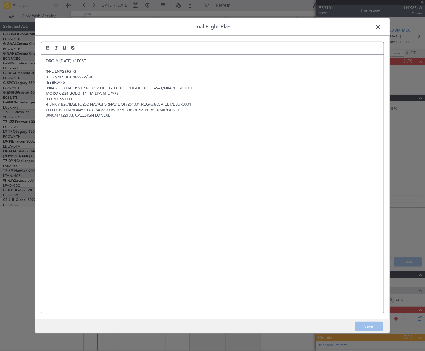
click at [46, 60] on p "DRG // [DATE] // FCST" at bounding box center [212, 60] width 333 height 5
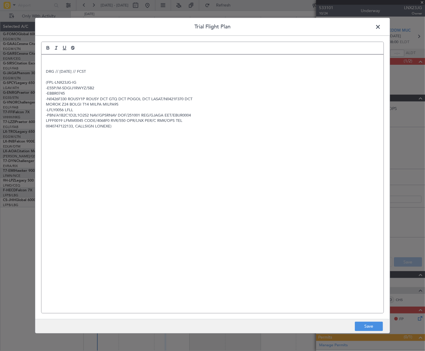
click at [46, 60] on p at bounding box center [212, 60] width 333 height 5
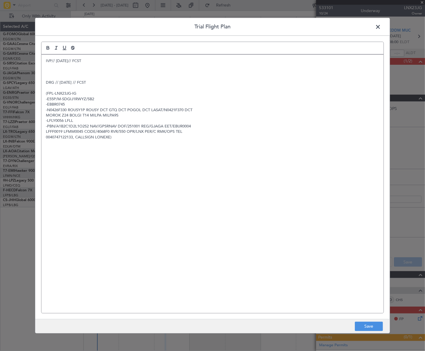
click at [54, 68] on p at bounding box center [212, 66] width 333 height 5
click at [53, 71] on p at bounding box center [212, 71] width 333 height 5
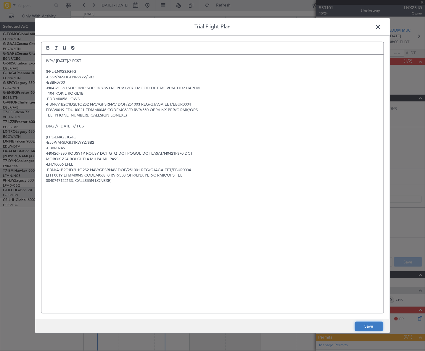
click at [374, 326] on button "Save" at bounding box center [369, 326] width 28 height 9
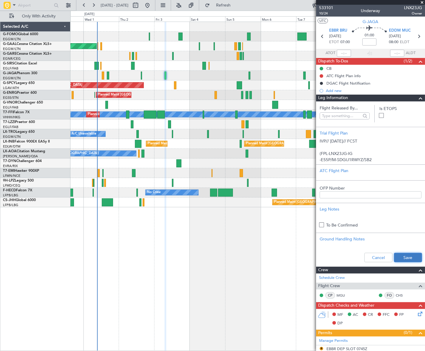
click at [402, 260] on button "Save" at bounding box center [408, 257] width 28 height 9
click at [417, 97] on span at bounding box center [420, 98] width 7 height 7
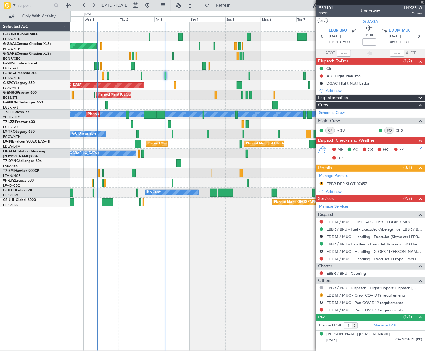
click at [419, 150] on icon at bounding box center [419, 148] width 5 height 5
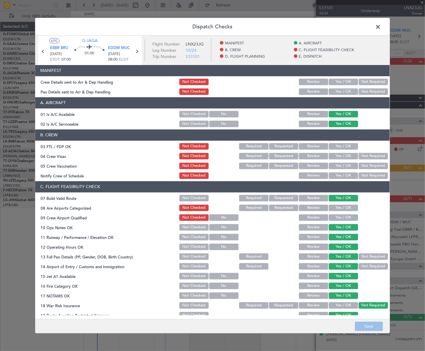
click at [381, 27] on span at bounding box center [381, 28] width 0 height 12
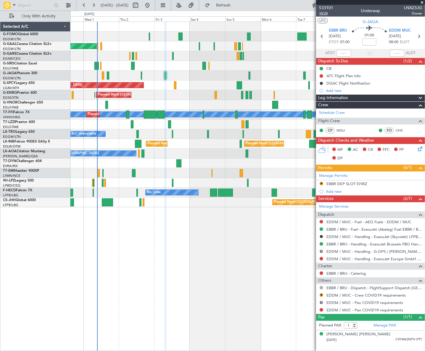
click at [323, 14] on span "10/24" at bounding box center [326, 13] width 14 height 5
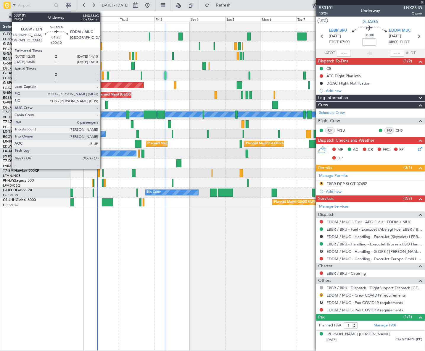
click at [103, 76] on div at bounding box center [103, 76] width 2 height 8
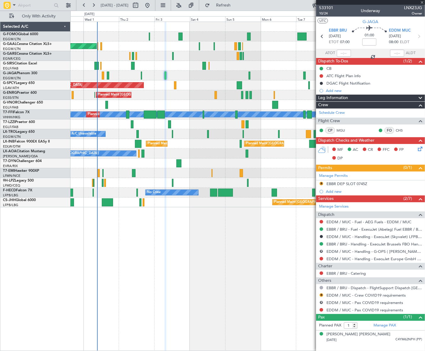
type input "+00:10"
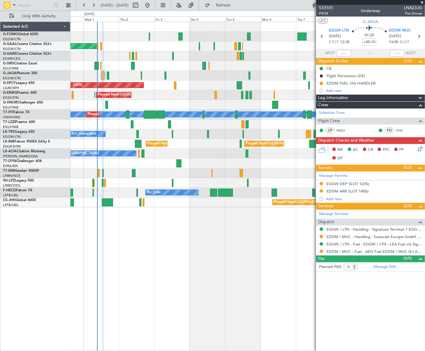
click at [421, 150] on icon at bounding box center [419, 148] width 5 height 5
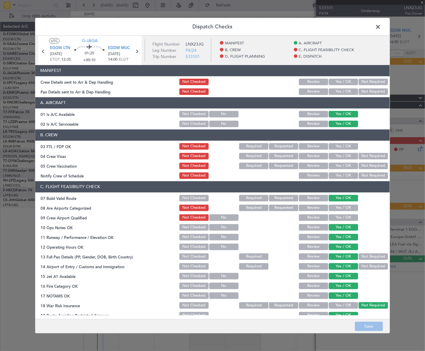
click at [346, 81] on button "Yes / OK" at bounding box center [343, 82] width 29 height 7
click at [346, 92] on button "Yes / OK" at bounding box center [343, 92] width 29 height 7
click at [369, 331] on button "Save" at bounding box center [369, 326] width 28 height 9
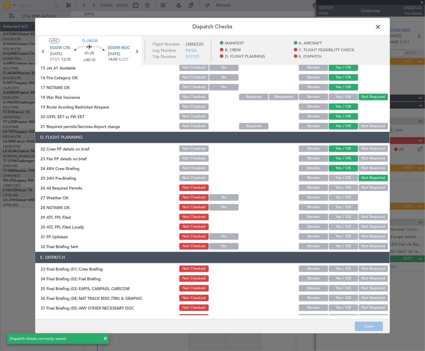
scroll to position [275, 0]
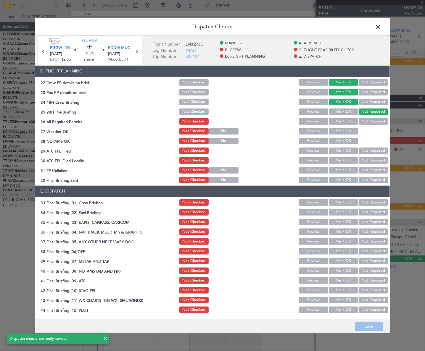
click at [381, 24] on span at bounding box center [381, 28] width 0 height 12
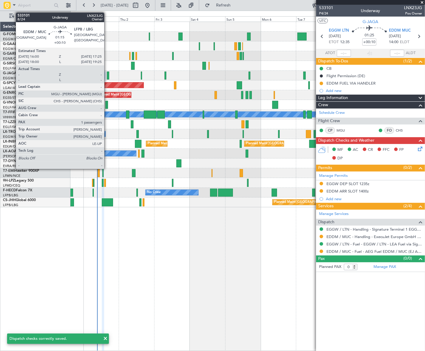
click at [107, 75] on div at bounding box center [108, 76] width 2 height 8
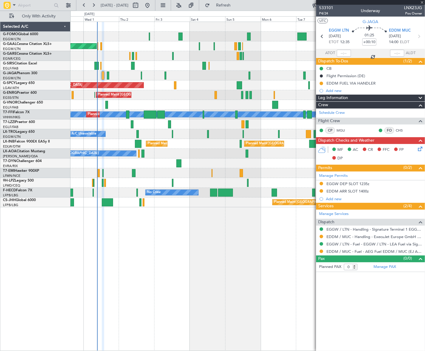
type input "1"
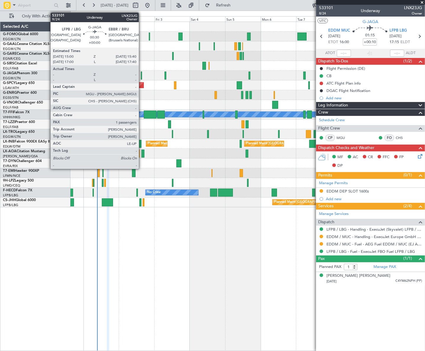
click at [141, 76] on div at bounding box center [141, 76] width 1 height 8
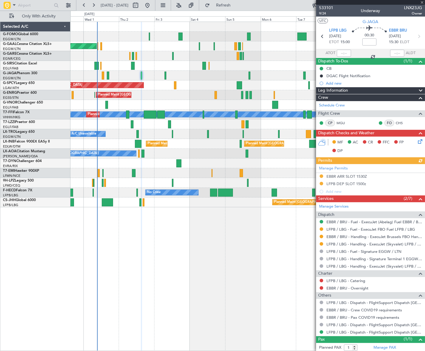
click at [417, 143] on icon at bounding box center [419, 140] width 5 height 5
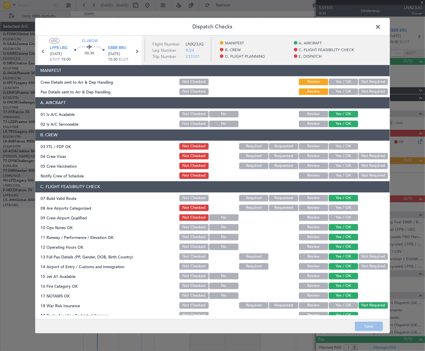
click at [340, 81] on button "Yes / OK" at bounding box center [343, 82] width 29 height 7
click at [342, 91] on button "Yes / OK" at bounding box center [343, 92] width 29 height 7
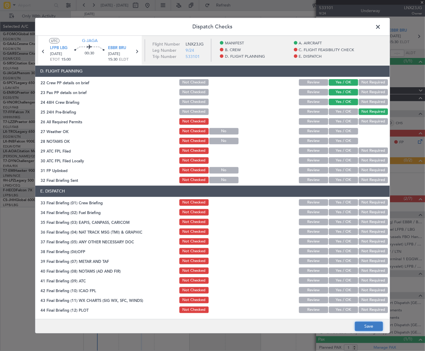
click at [374, 326] on button "Save" at bounding box center [369, 326] width 28 height 9
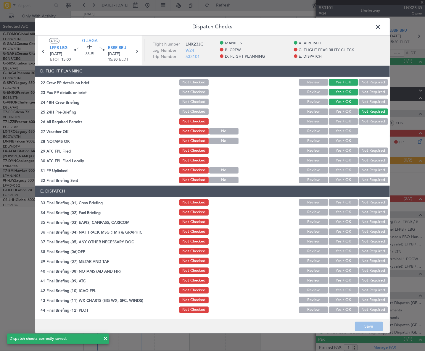
click at [381, 27] on span at bounding box center [381, 28] width 0 height 12
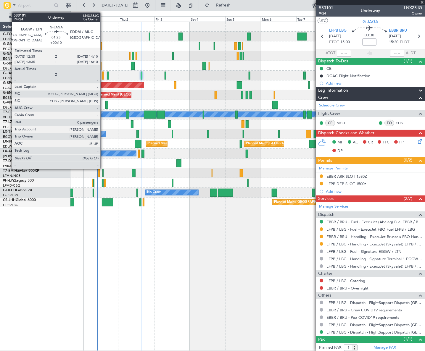
click at [103, 74] on div at bounding box center [103, 76] width 2 height 8
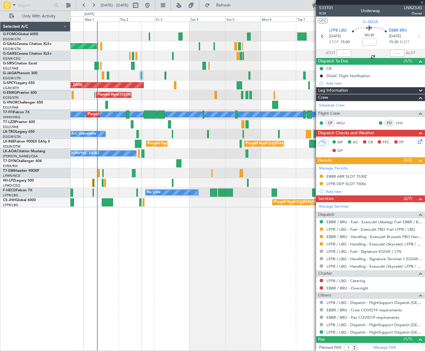
type input "+00:10"
type input "0"
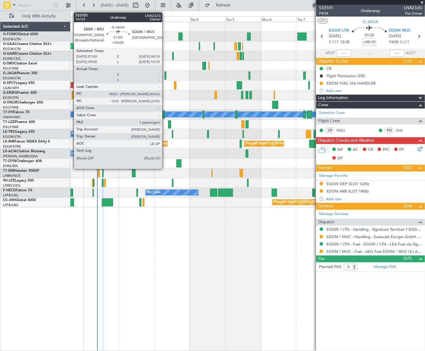
click at [165, 76] on div at bounding box center [166, 76] width 2 height 8
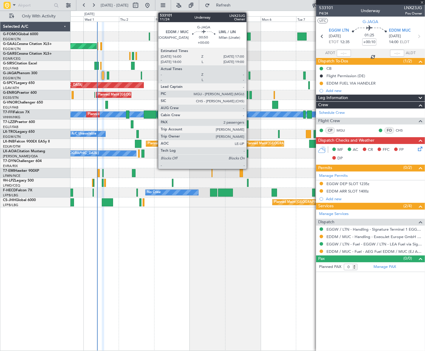
type input "1"
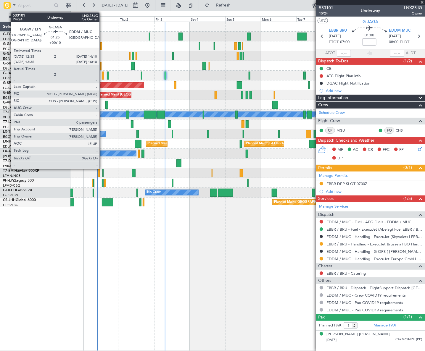
click at [102, 75] on div at bounding box center [103, 76] width 2 height 8
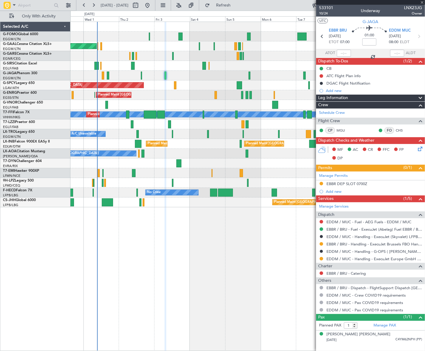
type input "+00:10"
type input "0"
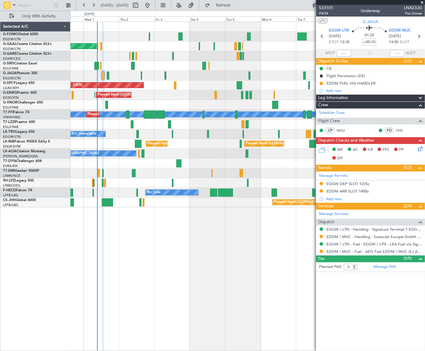
click at [163, 256] on div "Planned Maint Dusseldorf Owner Owner Planned Maint London (Luton) Planned Maint…" at bounding box center [247, 187] width 355 height 330
click at [240, 0] on fb-refresh-button "Refresh" at bounding box center [219, 5] width 41 height 11
click at [238, 2] on button "Refresh" at bounding box center [220, 5] width 36 height 9
click at [388, 230] on link "EGGW / LTN - Handling - Signature Terminal 1 EGGW / LTN" at bounding box center [374, 229] width 96 height 5
click at [322, 229] on button at bounding box center [322, 230] width 4 height 4
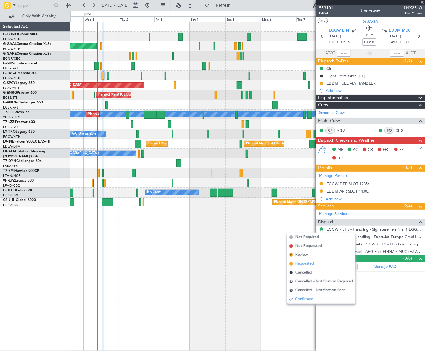
click at [302, 264] on span "Requested" at bounding box center [304, 264] width 19 height 6
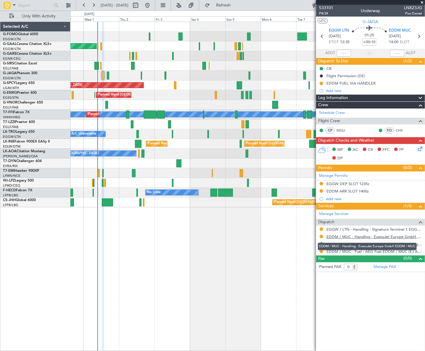
click at [376, 238] on link "EDDM / MUC - Handling - ExecuJet Europe GmbH EDDM / MUC" at bounding box center [374, 236] width 96 height 5
click at [234, 9] on button "Refresh" at bounding box center [220, 5] width 36 height 9
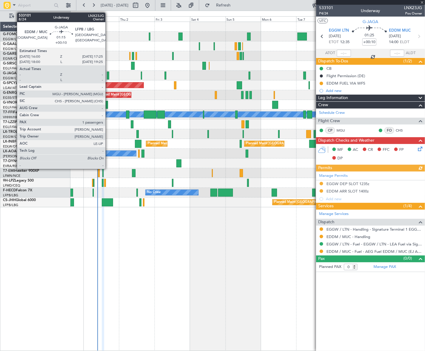
click at [108, 76] on div at bounding box center [108, 76] width 2 height 8
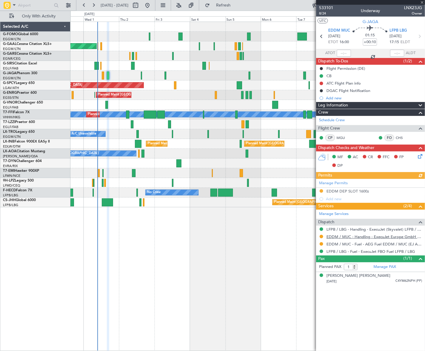
click at [386, 237] on link "EDDM / MUC - Handling - ExecuJet Europe GmbH EDDM / MUC" at bounding box center [374, 236] width 96 height 5
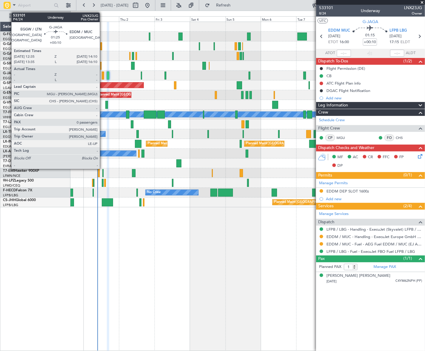
click at [102, 75] on div at bounding box center [103, 76] width 2 height 8
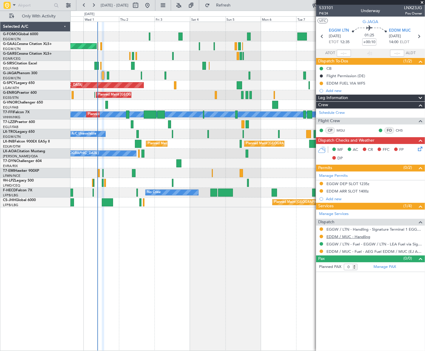
click at [356, 236] on link "EDDM / MUC - Handling" at bounding box center [348, 236] width 44 height 5
click at [204, 278] on div "Owner Planned Maint Dusseldorf Owner Planned Maint London (Luton) Planned Maint…" at bounding box center [247, 187] width 355 height 330
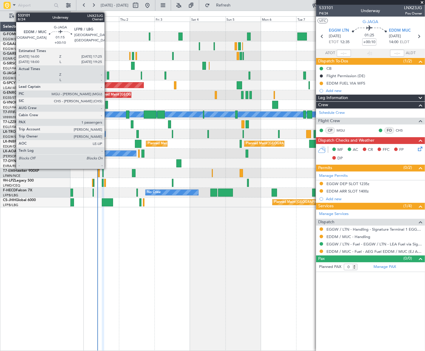
click at [107, 73] on div at bounding box center [108, 76] width 2 height 8
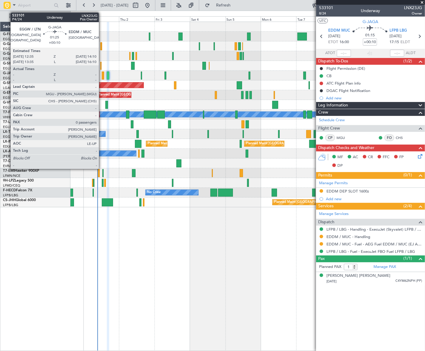
click at [102, 74] on div at bounding box center [103, 76] width 2 height 8
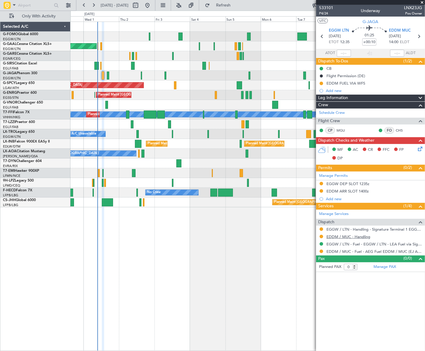
click at [363, 238] on link "EDDM / MUC - Handling" at bounding box center [348, 236] width 44 height 5
click at [236, 6] on span "Refresh" at bounding box center [223, 5] width 25 height 4
click at [235, 6] on span "Refresh" at bounding box center [223, 5] width 25 height 4
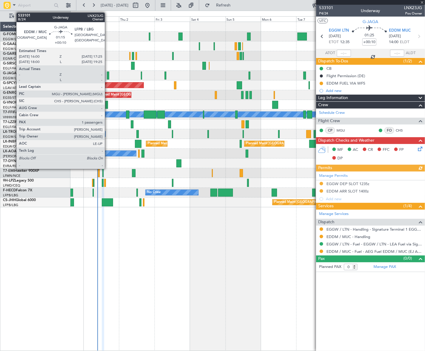
click at [107, 76] on div at bounding box center [108, 76] width 2 height 8
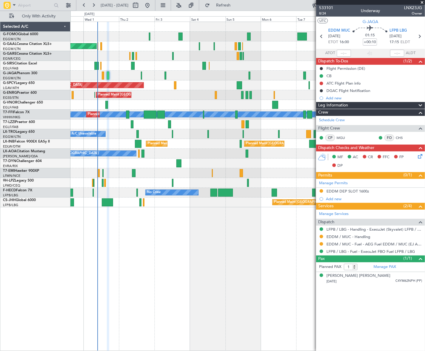
click at [231, 11] on div "Planned Maint Dusseldorf Owner Owner Planned Maint London (Luton) Planned Maint…" at bounding box center [212, 181] width 425 height 341
click at [235, 5] on span "Refresh" at bounding box center [223, 5] width 25 height 4
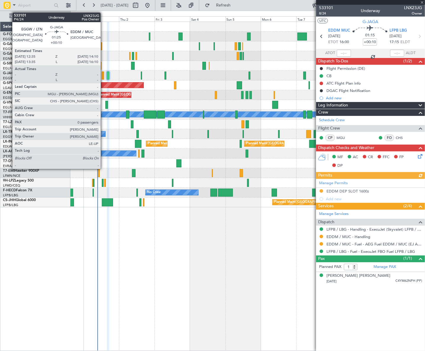
click at [103, 74] on div at bounding box center [103, 76] width 2 height 8
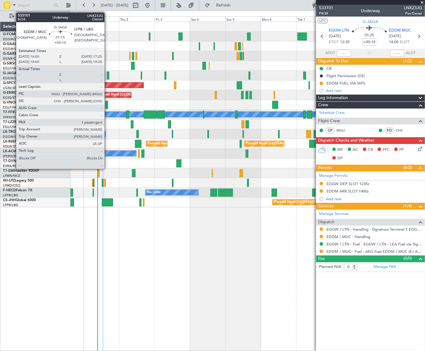
click at [107, 74] on div at bounding box center [108, 76] width 2 height 8
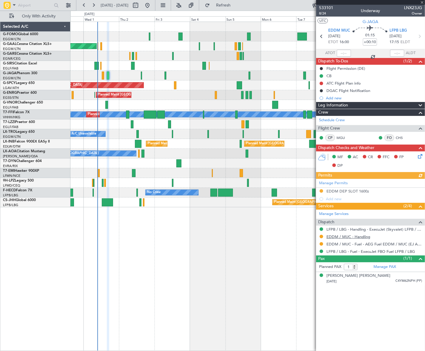
click at [362, 234] on link "EDDM / MUC - Handling" at bounding box center [348, 236] width 44 height 5
click at [238, 2] on button "Refresh" at bounding box center [220, 5] width 36 height 9
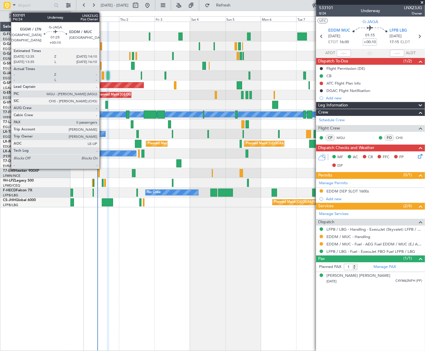
click at [102, 76] on div at bounding box center [103, 76] width 2 height 8
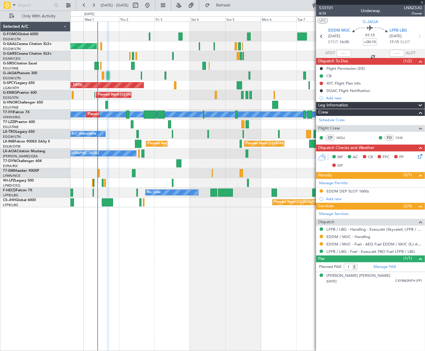
type input "0"
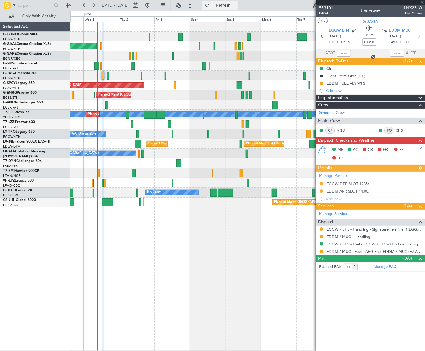
click at [234, 4] on span "Refresh" at bounding box center [223, 5] width 25 height 4
click at [356, 237] on mat-tooltip-component "EGGW / LTN - Handling - Signature Terminal 1 EGGW / LTN" at bounding box center [372, 239] width 100 height 16
click at [367, 235] on link "EDDM / MUC - Handling" at bounding box center [348, 236] width 44 height 5
click at [234, 4] on span "Refresh" at bounding box center [223, 5] width 25 height 4
click at [232, 4] on span "Refresh" at bounding box center [223, 5] width 25 height 4
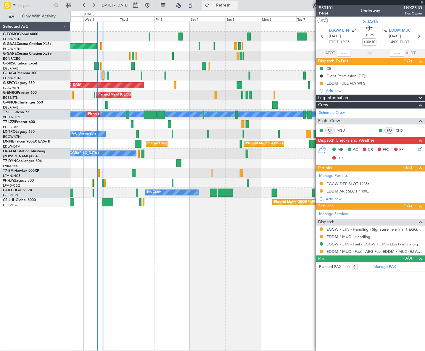
click at [228, 8] on button "Refresh" at bounding box center [220, 5] width 36 height 9
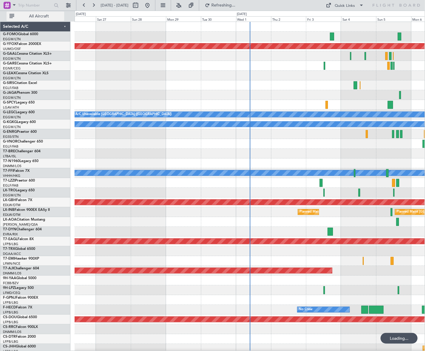
click at [44, 17] on span "All Aircraft" at bounding box center [38, 16] width 47 height 4
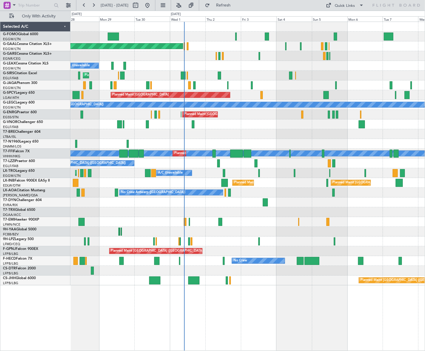
click at [179, 128] on div "Planned Maint [GEOGRAPHIC_DATA] ([GEOGRAPHIC_DATA])" at bounding box center [247, 125] width 355 height 10
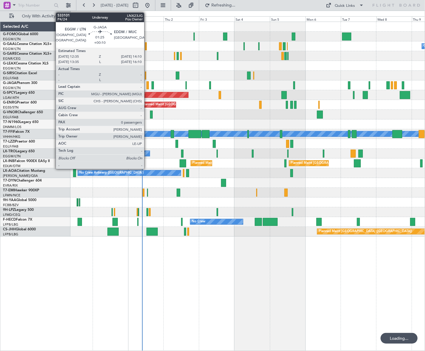
click at [147, 83] on div at bounding box center [148, 85] width 2 height 8
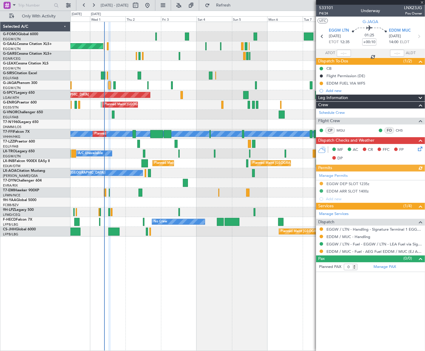
click at [196, 125] on div at bounding box center [247, 125] width 355 height 10
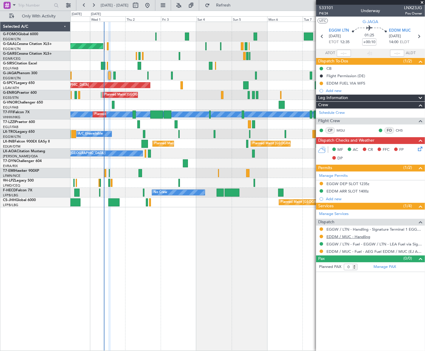
click at [365, 236] on link "EDDM / MUC - Handling" at bounding box center [348, 236] width 44 height 5
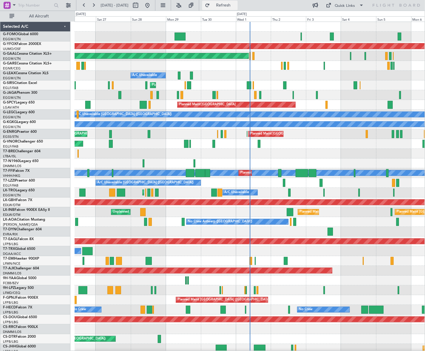
click at [236, 6] on span "Refresh" at bounding box center [223, 5] width 25 height 4
click at [43, 15] on span "All Aircraft" at bounding box center [38, 16] width 47 height 4
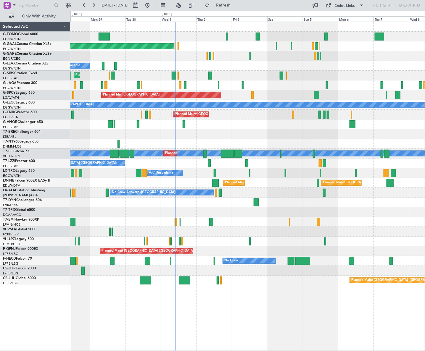
click at [175, 136] on div at bounding box center [247, 134] width 355 height 10
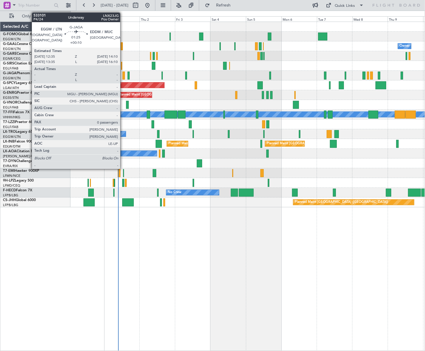
click at [123, 75] on div at bounding box center [124, 76] width 2 height 8
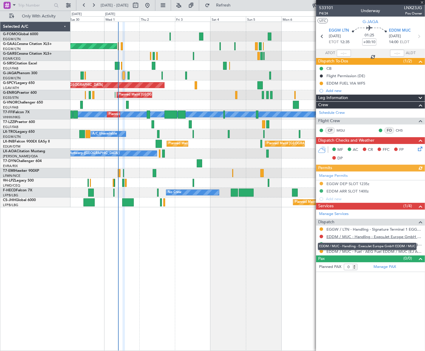
click at [391, 237] on link "EDDM / MUC - Handling - ExecuJet Europe GmbH EDDM / MUC" at bounding box center [374, 236] width 96 height 5
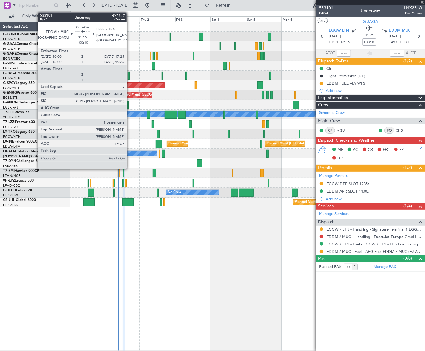
click at [129, 77] on div at bounding box center [129, 76] width 2 height 8
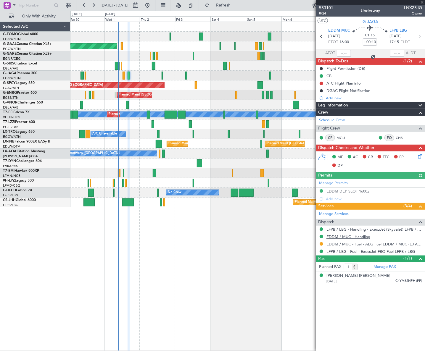
click at [363, 236] on link "EDDM / MUC - Handling" at bounding box center [348, 236] width 44 height 5
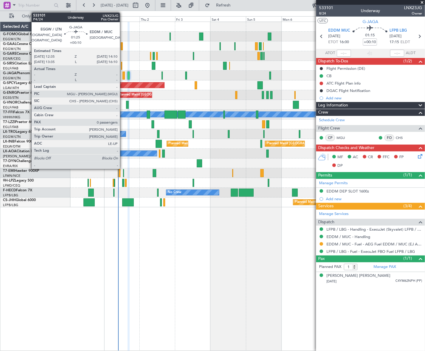
click at [123, 72] on div at bounding box center [124, 76] width 2 height 8
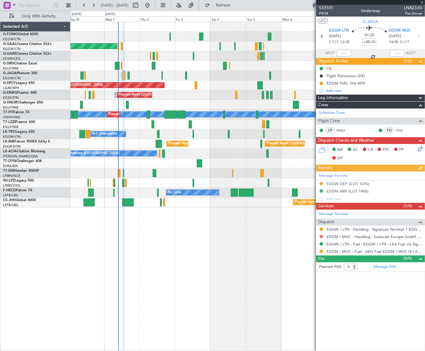
click at [321, 237] on button at bounding box center [322, 237] width 4 height 4
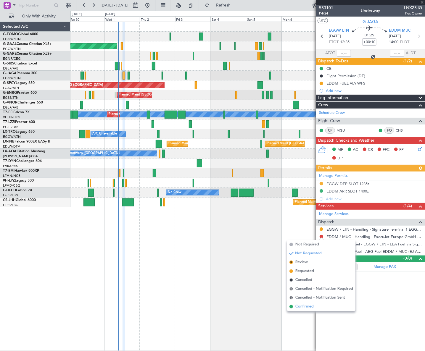
click at [307, 305] on span "Confirmed" at bounding box center [304, 307] width 18 height 6
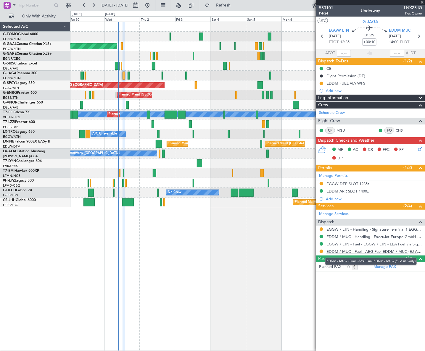
click at [379, 251] on link "EDDM / MUC - Fuel - AEG Fuel EDDM / MUC (EJ Asia Only)" at bounding box center [374, 251] width 96 height 5
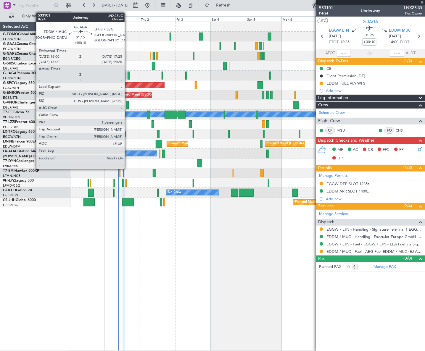
click at [128, 75] on div at bounding box center [129, 76] width 2 height 8
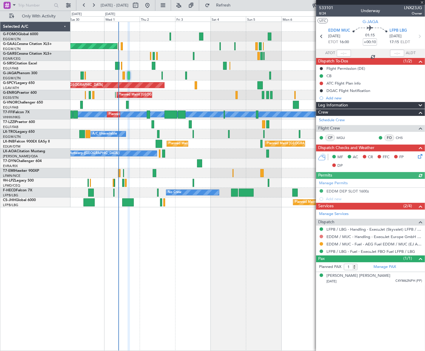
click at [321, 237] on button at bounding box center [322, 237] width 4 height 4
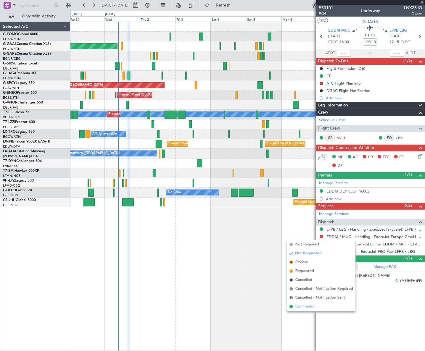
click at [309, 307] on span "Confirmed" at bounding box center [304, 307] width 18 height 6
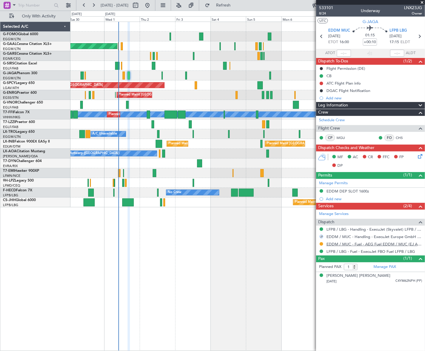
click at [361, 242] on link "EDDM / MUC - Fuel - AEG Fuel EDDM / MUC (EJ Asia Only)" at bounding box center [374, 244] width 96 height 5
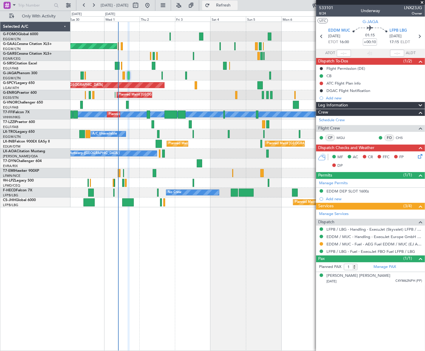
click at [236, 5] on span "Refresh" at bounding box center [223, 5] width 25 height 4
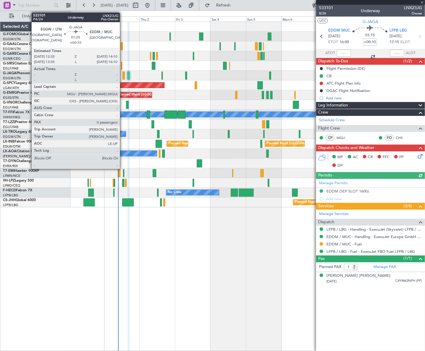
click at [123, 77] on div at bounding box center [124, 76] width 2 height 8
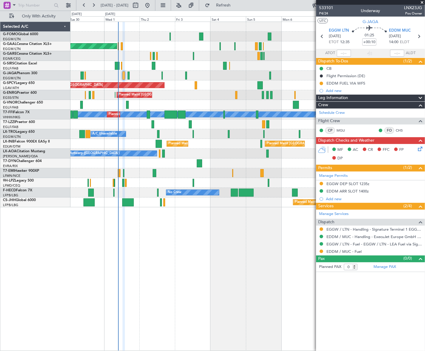
click at [267, 270] on div "Planned Maint Dusseldorf Owner Owner Planned Maint [GEOGRAPHIC_DATA] ([GEOGRAPH…" at bounding box center [247, 187] width 355 height 330
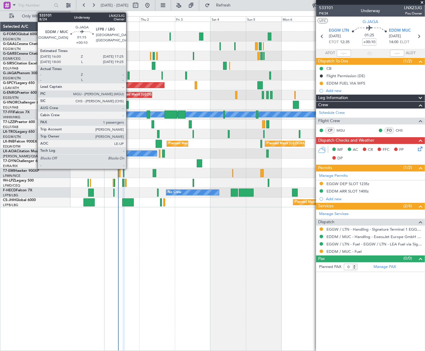
click at [128, 74] on div at bounding box center [129, 76] width 2 height 8
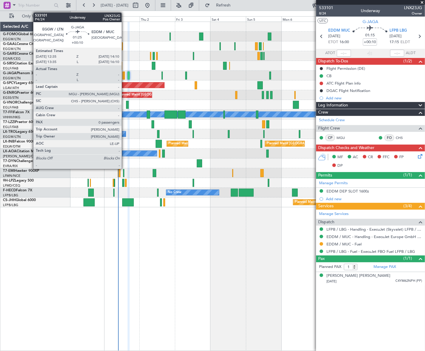
click at [124, 76] on div at bounding box center [124, 76] width 2 height 8
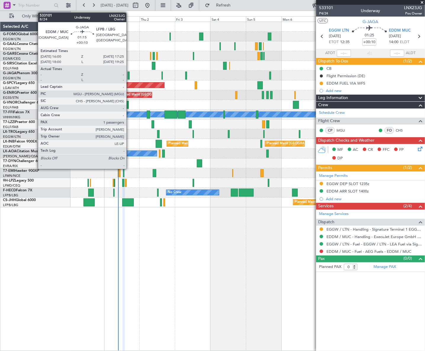
click at [129, 76] on div at bounding box center [129, 76] width 2 height 8
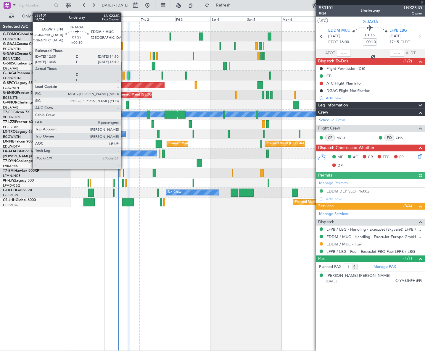
click at [124, 75] on div at bounding box center [124, 76] width 2 height 8
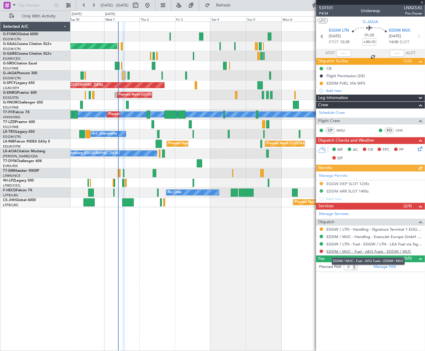
click at [379, 253] on link "EDDM / MUC - Fuel - AEG Fuels - EDDM / MUC" at bounding box center [368, 251] width 85 height 5
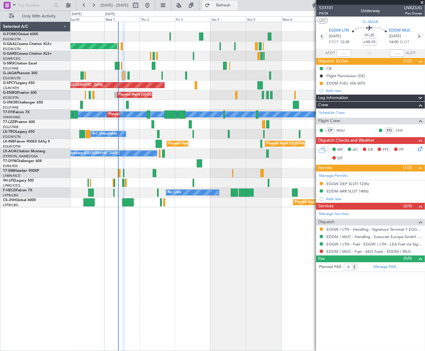
click at [236, 7] on span "Refresh" at bounding box center [223, 5] width 25 height 4
click at [321, 250] on button at bounding box center [322, 252] width 4 height 4
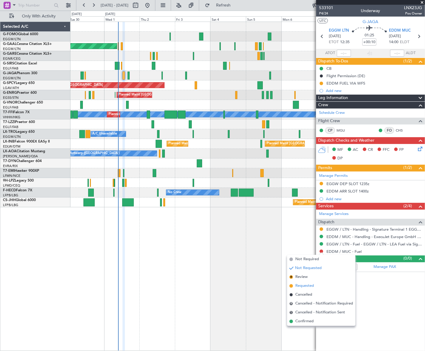
click at [304, 284] on span "Requested" at bounding box center [304, 286] width 19 height 6
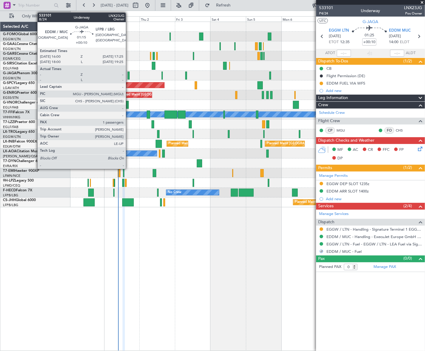
click at [128, 76] on div at bounding box center [129, 76] width 2 height 8
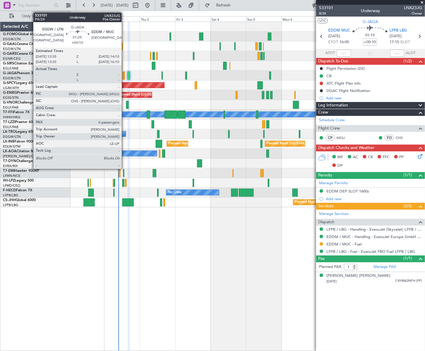
click at [124, 75] on div at bounding box center [124, 76] width 2 height 8
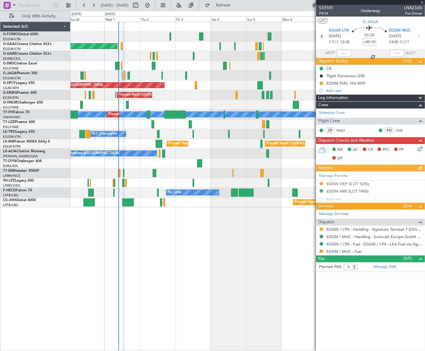
click at [349, 254] on div "EDDM / MUC - Fuel" at bounding box center [370, 251] width 109 height 7
click at [350, 251] on link "EDDM / MUC - Fuel" at bounding box center [343, 251] width 35 height 5
click at [358, 191] on div "EGGW DEP SLOT 1235z" at bounding box center [348, 193] width 39 height 7
click at [365, 191] on div "EDDM ARR SLOT 1400z" at bounding box center [347, 191] width 42 height 5
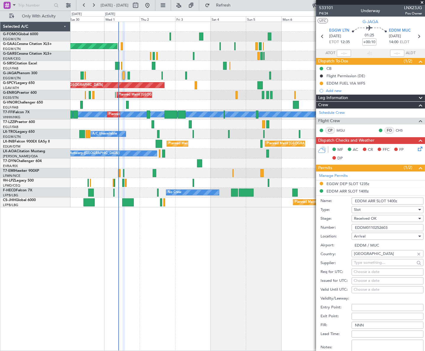
click at [370, 227] on input "EDDM0110252603" at bounding box center [388, 227] width 72 height 7
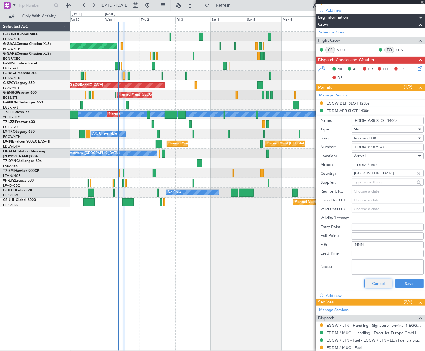
click at [378, 282] on button "Cancel" at bounding box center [378, 283] width 28 height 9
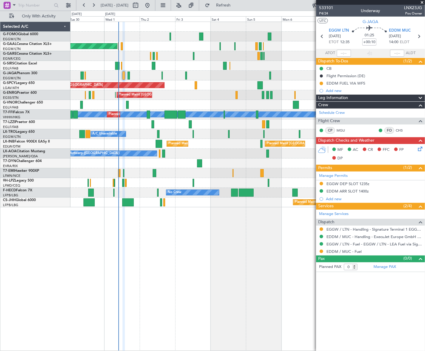
scroll to position [0, 0]
click at [352, 95] on div "Leg Information" at bounding box center [370, 98] width 109 height 7
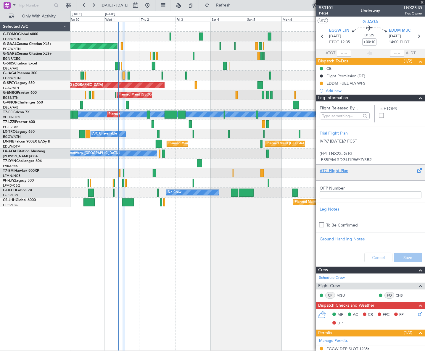
click at [337, 178] on div "ATC Flight Plan" at bounding box center [370, 173] width 109 height 16
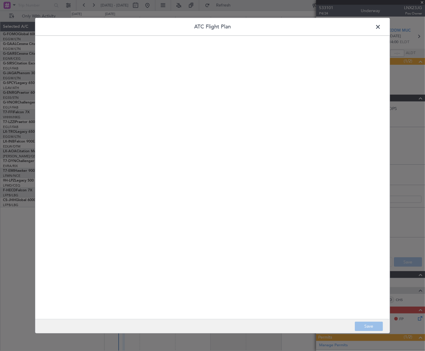
click at [187, 143] on quill-editor at bounding box center [212, 170] width 343 height 259
click at [182, 141] on div at bounding box center [212, 183] width 342 height 259
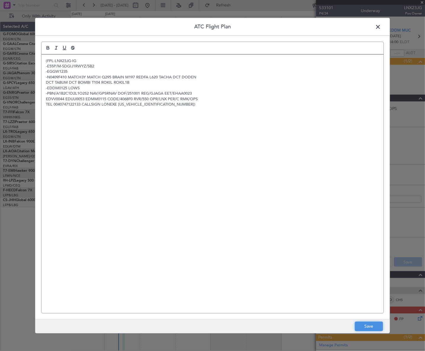
click at [370, 327] on button "Save" at bounding box center [369, 326] width 28 height 9
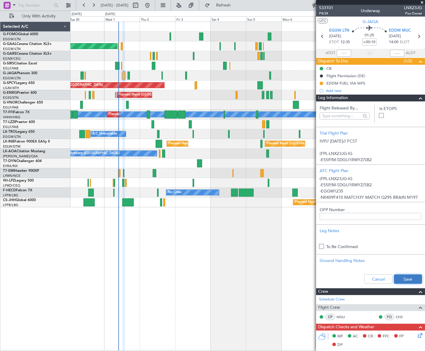
click at [407, 277] on button "Save" at bounding box center [408, 279] width 28 height 9
click at [417, 98] on span at bounding box center [420, 98] width 7 height 7
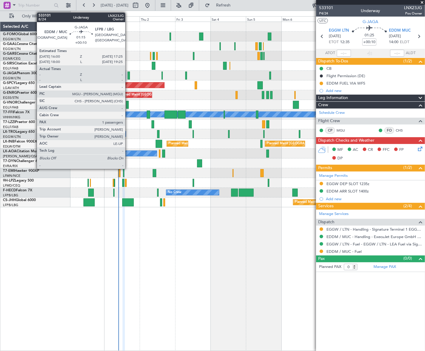
click at [128, 75] on div at bounding box center [129, 76] width 2 height 8
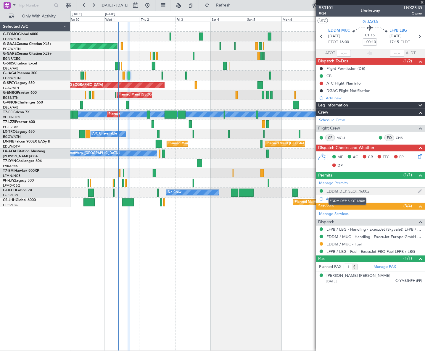
click at [355, 192] on div "EDDM DEP SLOT 1600z" at bounding box center [347, 191] width 43 height 5
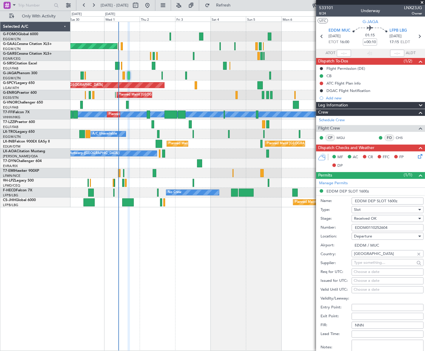
click at [373, 228] on input "EDDM0110252604" at bounding box center [388, 227] width 72 height 7
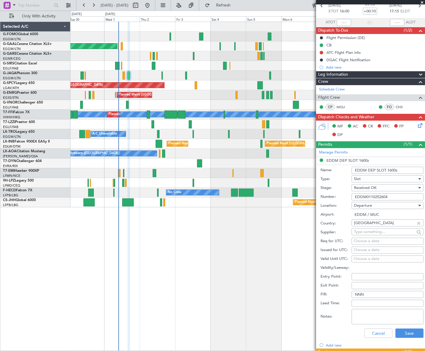
scroll to position [54, 0]
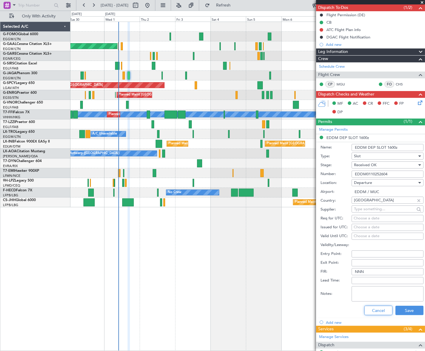
click at [379, 309] on button "Cancel" at bounding box center [378, 310] width 28 height 9
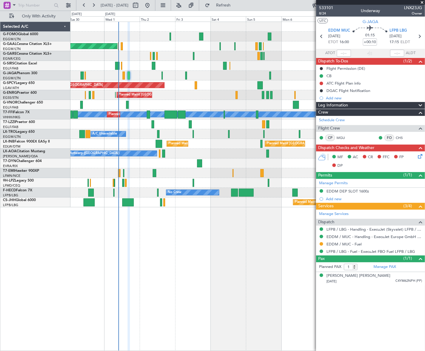
scroll to position [0, 0]
click at [371, 104] on div "Leg Information" at bounding box center [370, 105] width 109 height 7
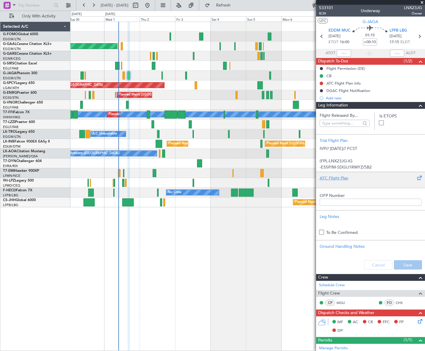
click at [344, 181] on div at bounding box center [371, 183] width 102 height 4
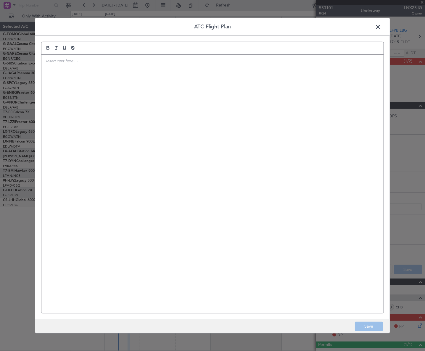
click at [288, 179] on div at bounding box center [212, 183] width 342 height 259
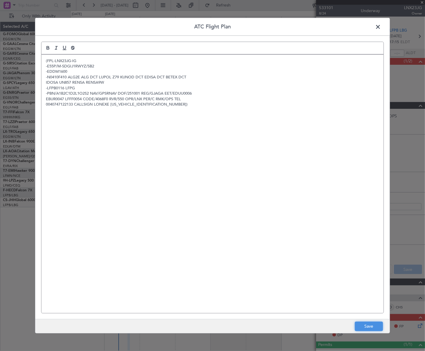
click at [375, 326] on button "Save" at bounding box center [369, 326] width 28 height 9
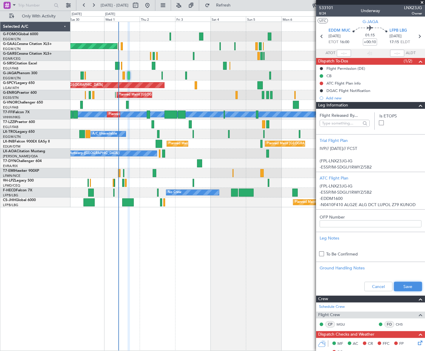
click at [405, 286] on button "Save" at bounding box center [408, 286] width 28 height 9
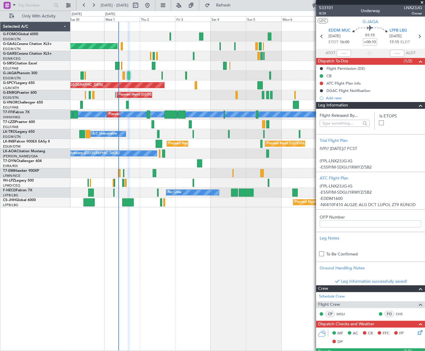
click at [417, 105] on span at bounding box center [420, 105] width 7 height 7
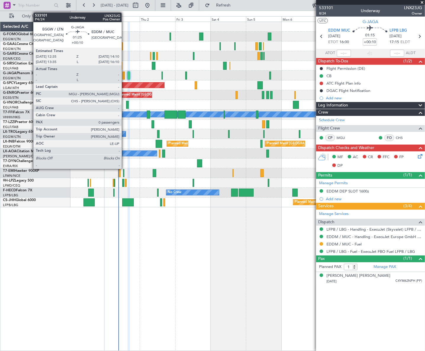
click at [124, 77] on div at bounding box center [124, 76] width 2 height 8
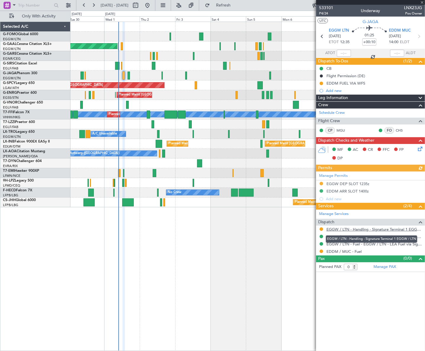
click at [365, 229] on link "EGGW / LTN - Handling - Signature Terminal 1 EGGW / LTN" at bounding box center [374, 229] width 96 height 5
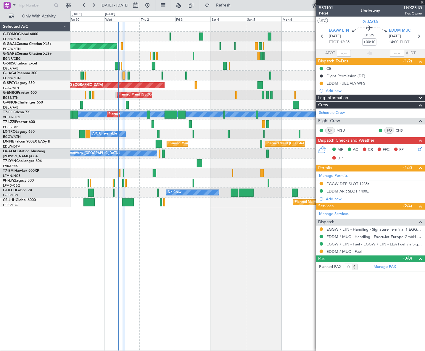
click at [419, 150] on icon at bounding box center [419, 148] width 5 height 5
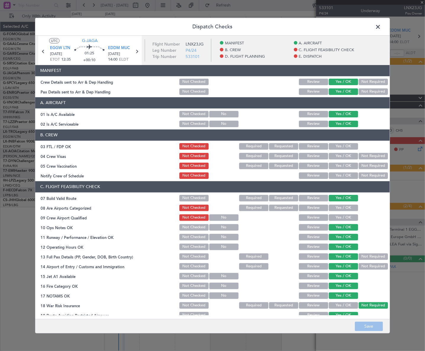
click at [381, 24] on span at bounding box center [381, 28] width 0 height 12
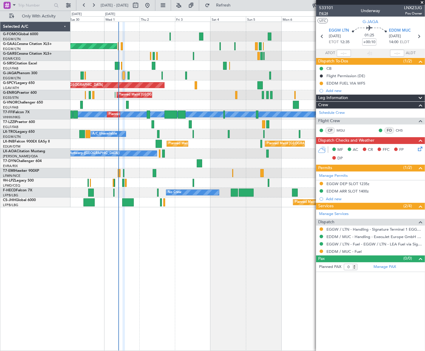
click at [324, 15] on span "P4/24" at bounding box center [326, 13] width 14 height 5
click at [338, 98] on span "Leg Information" at bounding box center [333, 98] width 30 height 7
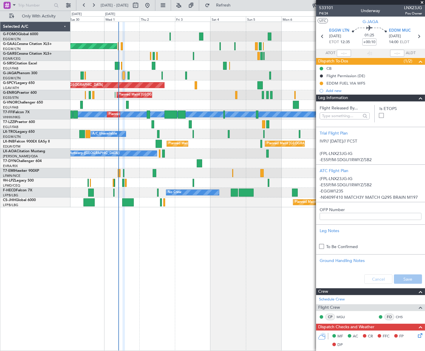
click at [338, 98] on span "Leg Information" at bounding box center [333, 98] width 30 height 7
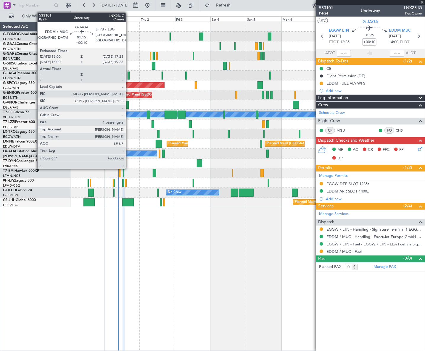
click at [128, 75] on div at bounding box center [129, 76] width 2 height 8
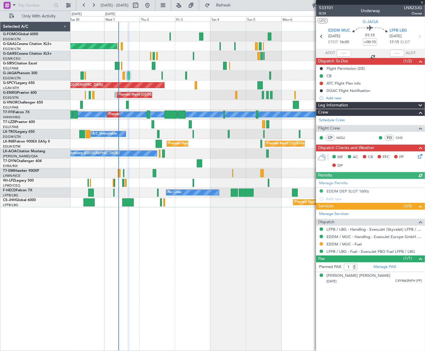
click at [358, 107] on div "Leg Information" at bounding box center [370, 105] width 109 height 7
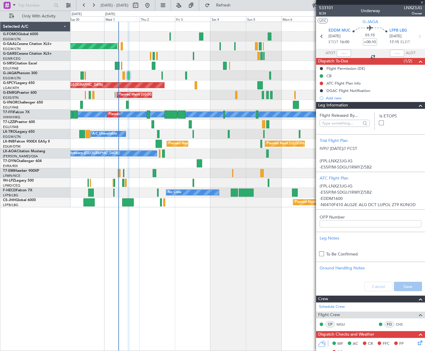
click at [358, 107] on div "Leg Information" at bounding box center [370, 105] width 109 height 7
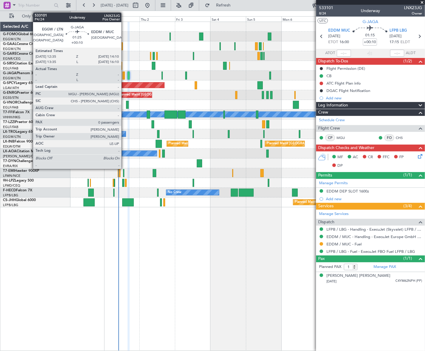
click at [124, 75] on div at bounding box center [124, 76] width 2 height 8
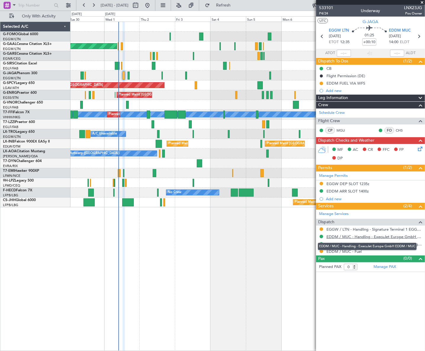
click at [382, 238] on link "EDDM / MUC - Handling - ExecuJet Europe GmbH EDDM / MUC" at bounding box center [374, 236] width 96 height 5
click at [212, 227] on div "Planned Maint Dusseldorf Owner Owner Planned Maint London (Luton) Planned Maint…" at bounding box center [247, 187] width 355 height 330
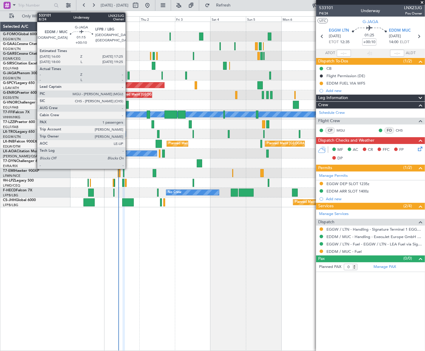
click at [128, 74] on div at bounding box center [129, 76] width 2 height 8
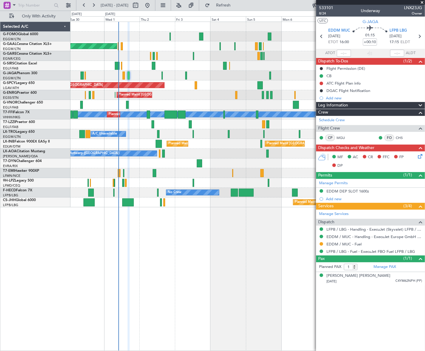
click at [339, 83] on div "ATC Flight Plan info" at bounding box center [343, 83] width 34 height 5
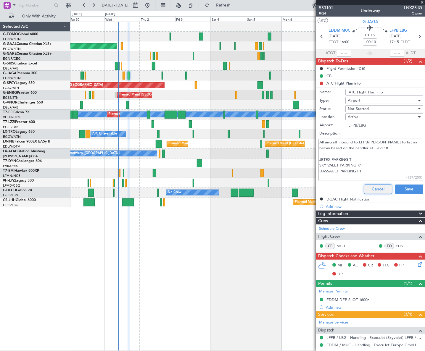
click at [376, 189] on button "Cancel" at bounding box center [378, 189] width 28 height 9
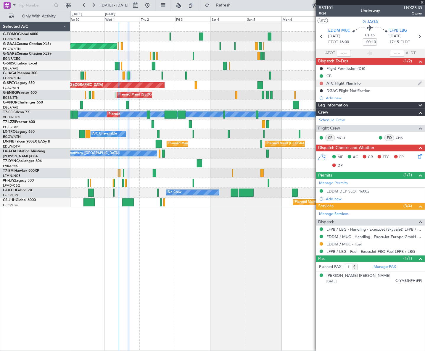
click at [320, 84] on button at bounding box center [322, 84] width 4 height 4
click at [318, 111] on span "Completed" at bounding box center [324, 110] width 20 height 6
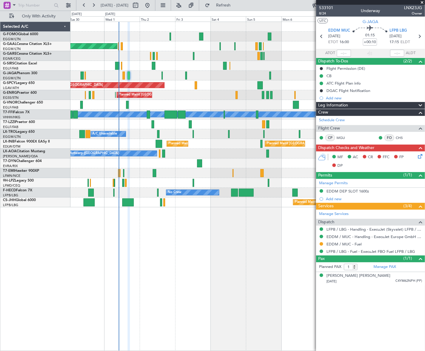
click at [372, 104] on div "Leg Information" at bounding box center [370, 105] width 109 height 7
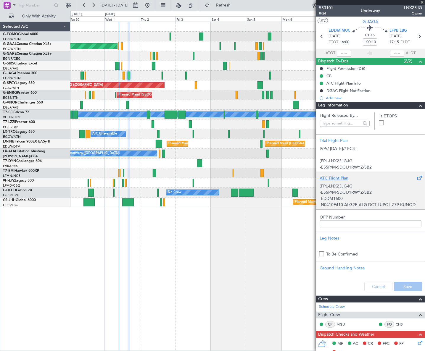
click at [343, 190] on p "-E55P/M-SDGIJ1RWYZ/SB2" at bounding box center [371, 192] width 102 height 6
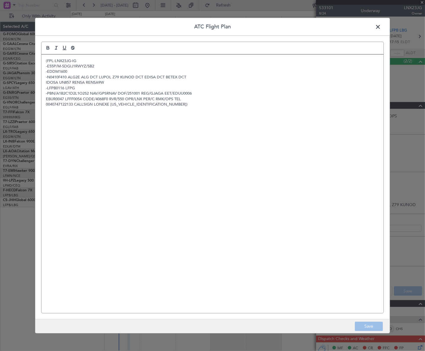
click at [115, 153] on div "(FPL-LNX23JG-IG -E55P/M-SDGIJ1RWYZ/SB2 -EDDM1600 -N0410F410 ALG2E ALG DCT LUPOL…" at bounding box center [212, 183] width 342 height 259
click at [364, 326] on button "Save" at bounding box center [369, 326] width 28 height 9
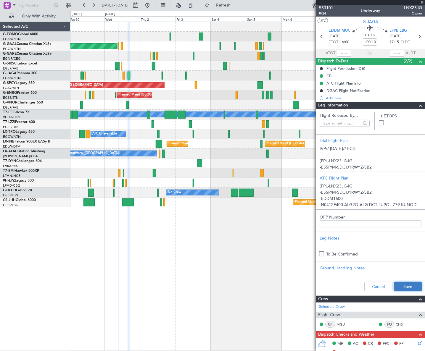
click at [404, 287] on button "Save" at bounding box center [408, 286] width 28 height 9
click at [418, 104] on span at bounding box center [420, 105] width 7 height 7
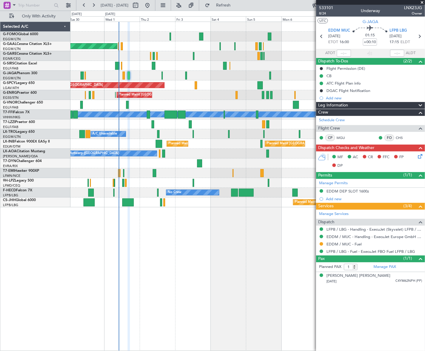
click at [347, 105] on span "Leg Information" at bounding box center [333, 105] width 30 height 7
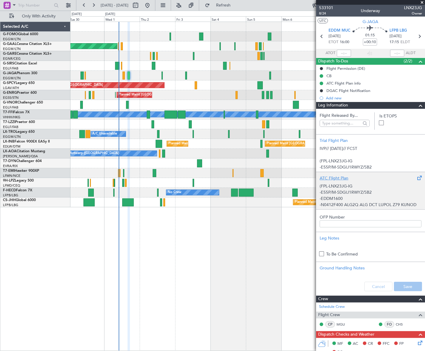
click at [361, 181] on div "ATC Flight Plan" at bounding box center [371, 178] width 102 height 6
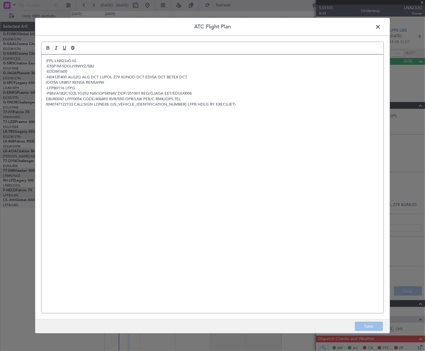
click at [381, 25] on span at bounding box center [381, 28] width 0 height 12
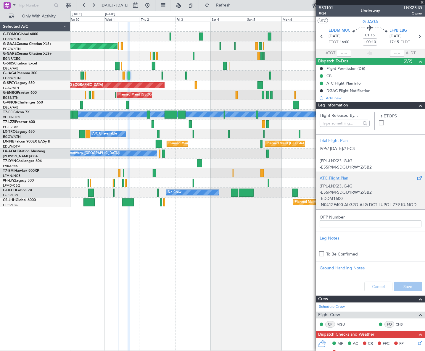
click at [354, 192] on p "-E55P/M-SDGIJ1RWYZ/SB2" at bounding box center [371, 192] width 102 height 6
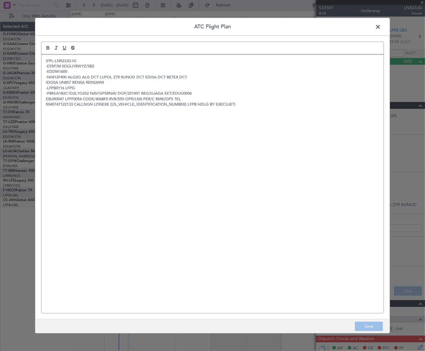
click at [381, 29] on span at bounding box center [381, 28] width 0 height 12
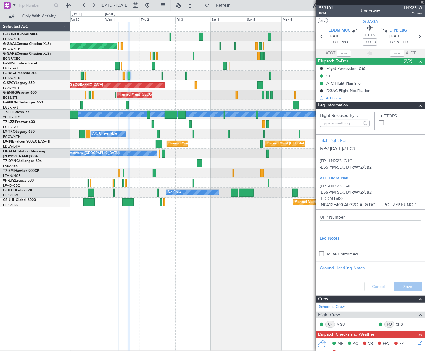
click at [417, 104] on span at bounding box center [420, 105] width 7 height 7
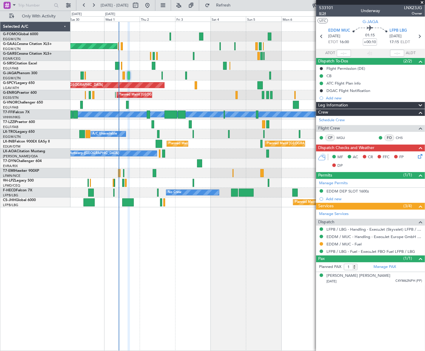
click at [323, 13] on span "8/24" at bounding box center [326, 13] width 14 height 5
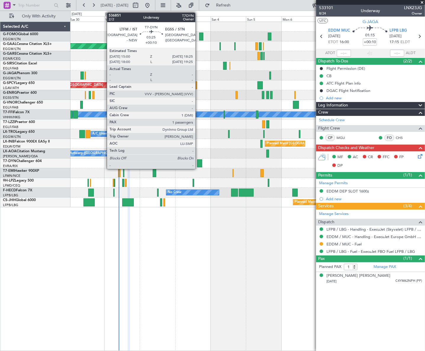
click at [198, 162] on div at bounding box center [199, 164] width 5 height 8
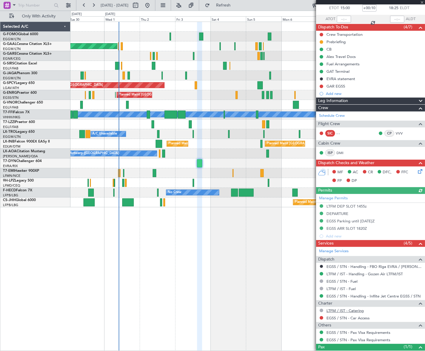
scroll to position [54, 0]
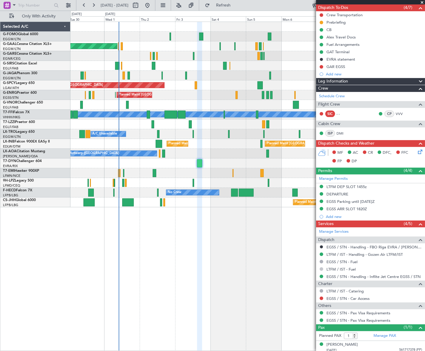
click at [321, 268] on button at bounding box center [322, 270] width 4 height 4
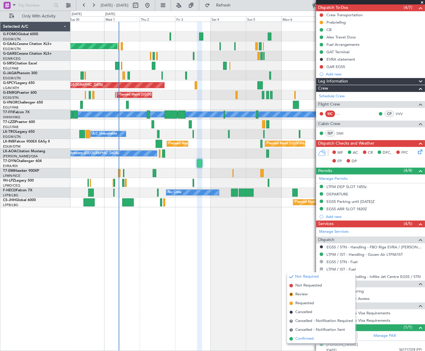
click at [302, 341] on span "Confirmed" at bounding box center [304, 339] width 18 height 6
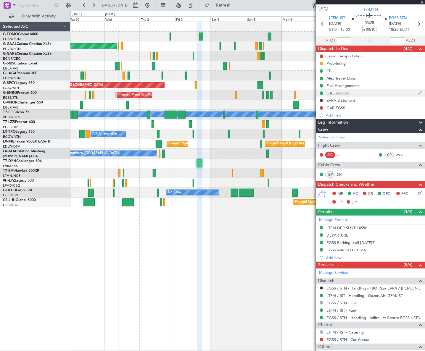
scroll to position [0, 0]
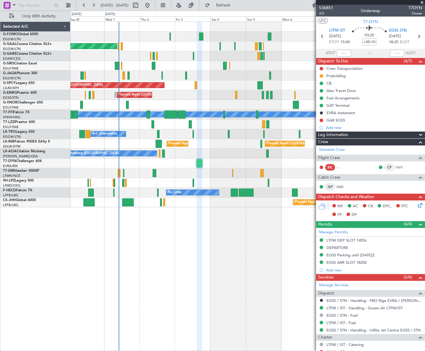
click at [274, 289] on div "Planned Maint Dusseldorf Owner Owner Planned Maint London (Luton) Planned Maint…" at bounding box center [247, 187] width 355 height 330
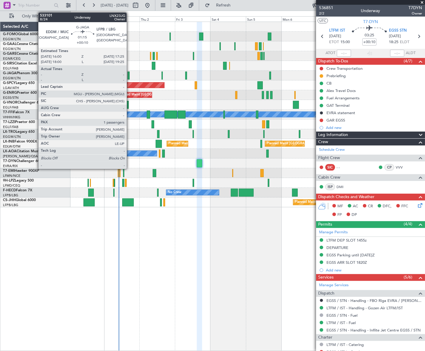
click at [129, 77] on div at bounding box center [129, 76] width 2 height 8
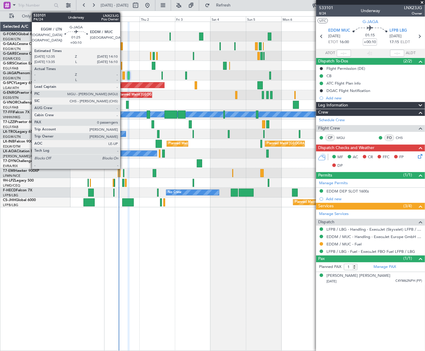
click at [123, 76] on div at bounding box center [124, 76] width 2 height 8
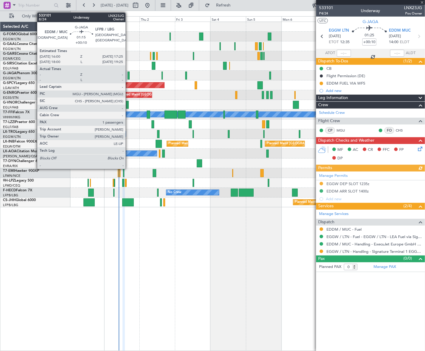
click at [128, 77] on div at bounding box center [129, 76] width 2 height 8
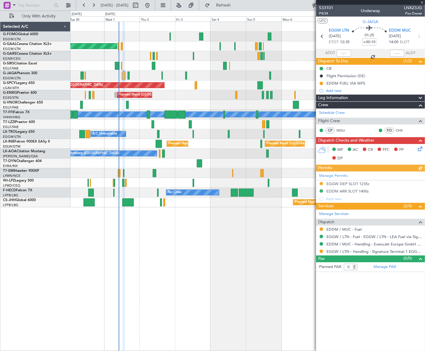
type input "1"
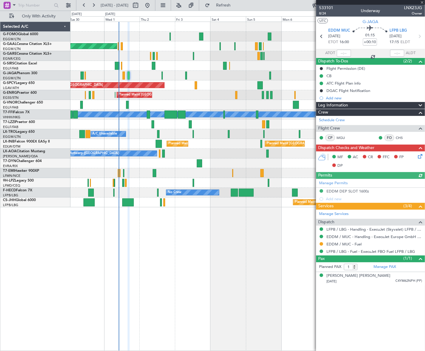
click at [422, 153] on icon at bounding box center [419, 155] width 5 height 5
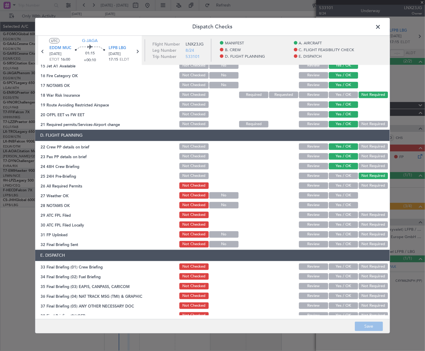
scroll to position [215, 0]
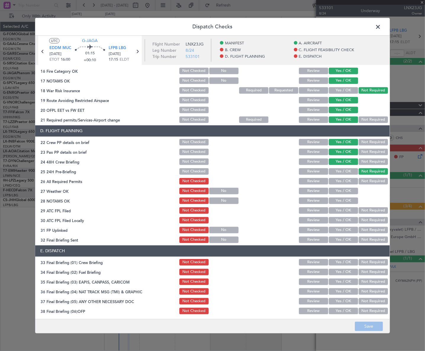
drag, startPoint x: 349, startPoint y: 179, endPoint x: 347, endPoint y: 186, distance: 7.3
click at [348, 180] on button "Yes / OK" at bounding box center [343, 181] width 29 height 7
click at [347, 191] on button "Yes / OK" at bounding box center [343, 191] width 29 height 7
click at [348, 202] on button "Yes / OK" at bounding box center [343, 201] width 29 height 7
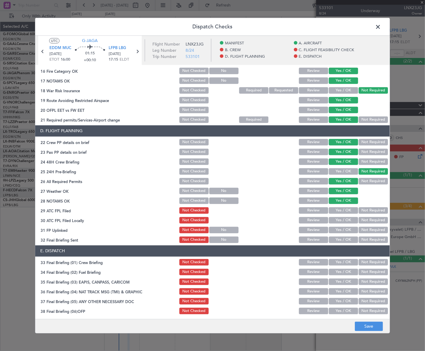
click at [348, 210] on button "Yes / OK" at bounding box center [343, 210] width 29 height 7
click at [362, 221] on button "Not Required" at bounding box center [373, 220] width 29 height 7
drag, startPoint x: 346, startPoint y: 229, endPoint x: 346, endPoint y: 239, distance: 10.4
click at [346, 229] on button "Yes / OK" at bounding box center [343, 230] width 29 height 7
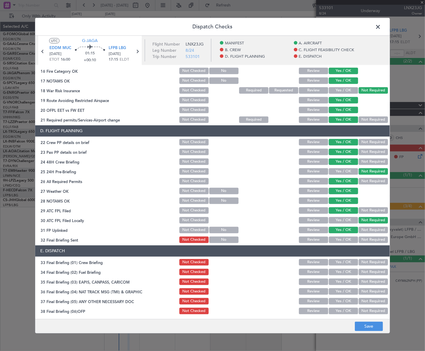
click at [346, 241] on button "Yes / OK" at bounding box center [343, 240] width 29 height 7
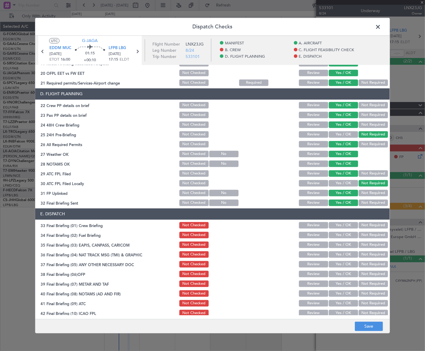
scroll to position [275, 0]
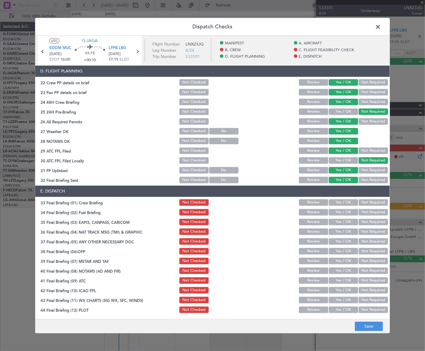
drag, startPoint x: 345, startPoint y: 203, endPoint x: 345, endPoint y: 209, distance: 6.5
click at [346, 204] on button "Yes / OK" at bounding box center [343, 203] width 29 height 7
click at [346, 211] on button "Yes / OK" at bounding box center [343, 212] width 29 height 7
drag, startPoint x: 366, startPoint y: 223, endPoint x: 365, endPoint y: 231, distance: 8.7
click at [366, 223] on button "Not Required" at bounding box center [373, 222] width 29 height 7
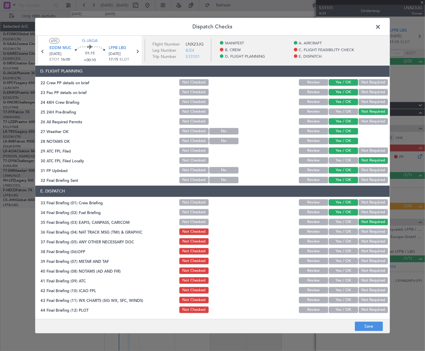
click at [366, 232] on button "Not Required" at bounding box center [373, 232] width 29 height 7
click at [347, 241] on button "Yes / OK" at bounding box center [343, 242] width 29 height 7
click at [346, 252] on button "Yes / OK" at bounding box center [343, 251] width 29 height 7
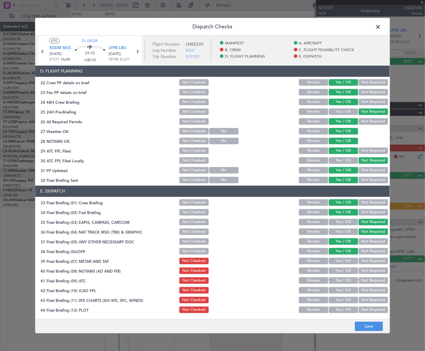
click at [346, 260] on button "Yes / OK" at bounding box center [343, 261] width 29 height 7
click at [348, 270] on button "Yes / OK" at bounding box center [343, 271] width 29 height 7
click at [346, 283] on button "Yes / OK" at bounding box center [343, 281] width 29 height 7
click at [348, 290] on button "Yes / OK" at bounding box center [343, 290] width 29 height 7
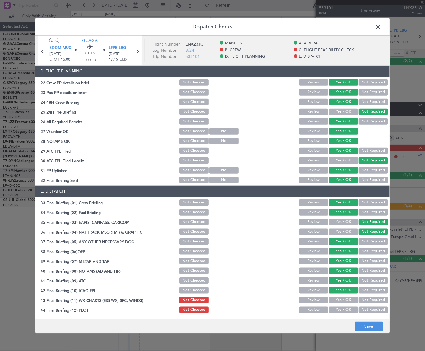
drag, startPoint x: 346, startPoint y: 300, endPoint x: 344, endPoint y: 311, distance: 10.6
click at [346, 300] on button "Yes / OK" at bounding box center [343, 300] width 29 height 7
click at [343, 311] on button "Yes / OK" at bounding box center [343, 310] width 29 height 7
click at [360, 323] on button "Save" at bounding box center [369, 326] width 28 height 9
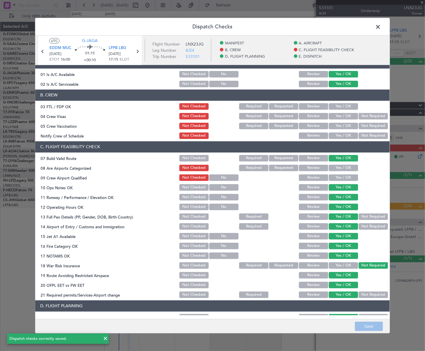
scroll to position [0, 0]
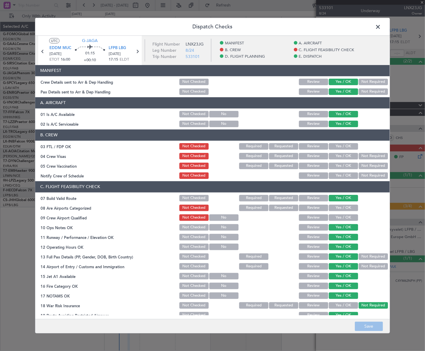
drag, startPoint x: 380, startPoint y: 26, endPoint x: 374, endPoint y: 30, distance: 7.5
click at [381, 26] on span at bounding box center [381, 28] width 0 height 12
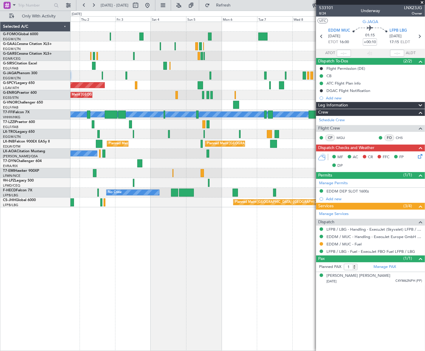
click at [165, 94] on div "Planned Maint London (Stansted) Planned Maint London (Stansted)" at bounding box center [247, 95] width 354 height 10
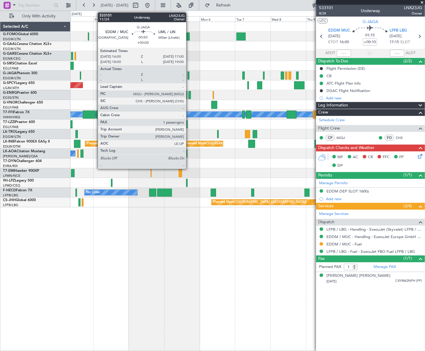
click at [189, 73] on div at bounding box center [188, 76] width 1 height 8
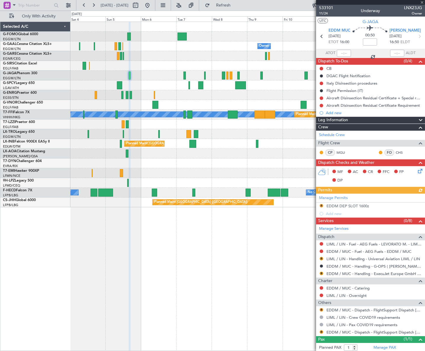
click at [187, 317] on div "Owner Owner Owner Owner No Crew Planned Maint Bremen Planned Maint London (Stan…" at bounding box center [247, 187] width 355 height 330
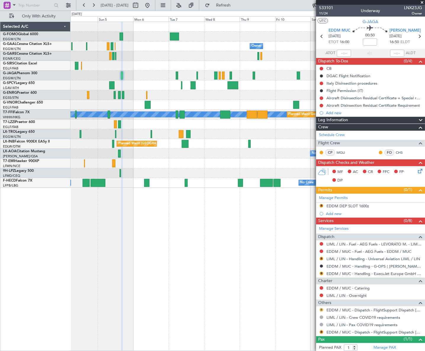
click at [321, 310] on button "R" at bounding box center [322, 310] width 4 height 4
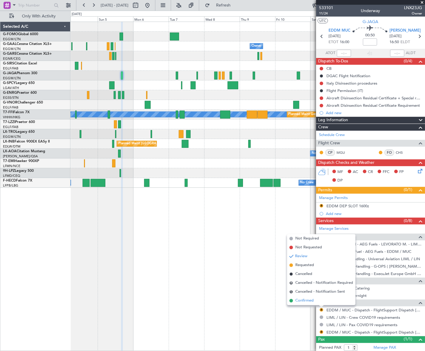
click at [301, 302] on span "Confirmed" at bounding box center [304, 301] width 18 height 6
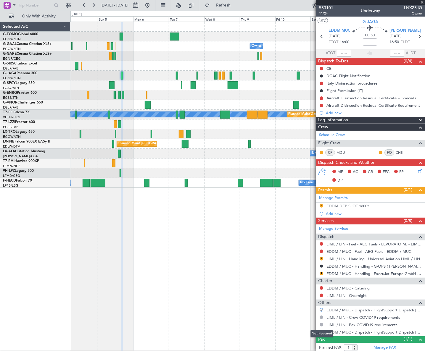
click at [320, 332] on div "Not Required" at bounding box center [322, 333] width 23 height 7
click at [322, 331] on button "R" at bounding box center [322, 333] width 4 height 4
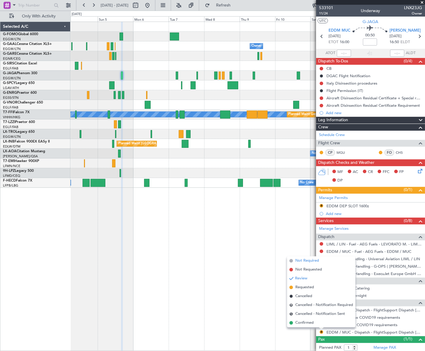
click at [311, 260] on span "Not Required" at bounding box center [307, 261] width 24 height 6
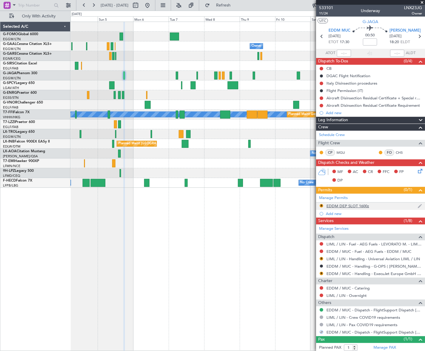
click at [362, 204] on div "EDDM DEP SLOT 1600z" at bounding box center [347, 206] width 43 height 5
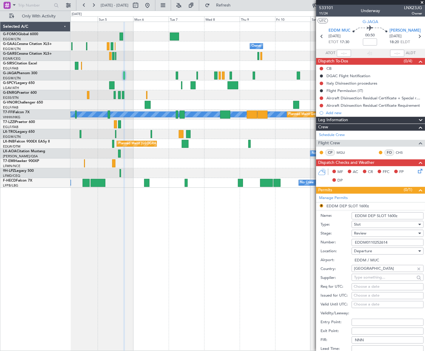
click at [394, 215] on input "EDDM DEP SLOT 1600z" at bounding box center [388, 216] width 72 height 7
type input "EDDM DEP SLOT 1730z"
click at [378, 234] on div "Review" at bounding box center [385, 233] width 63 height 9
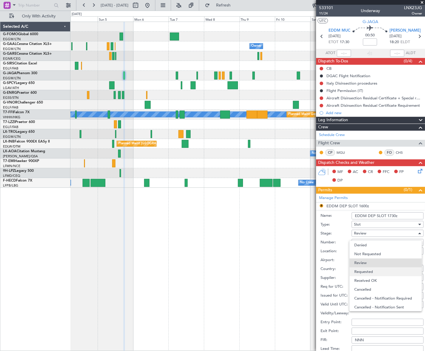
click at [366, 273] on span "Requested" at bounding box center [385, 272] width 63 height 9
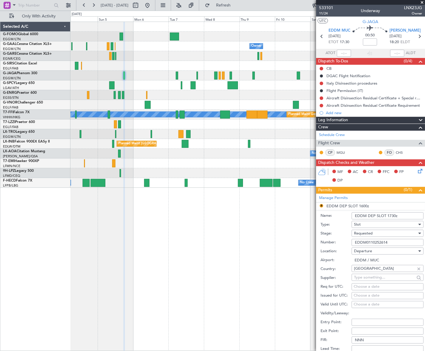
scroll to position [81, 0]
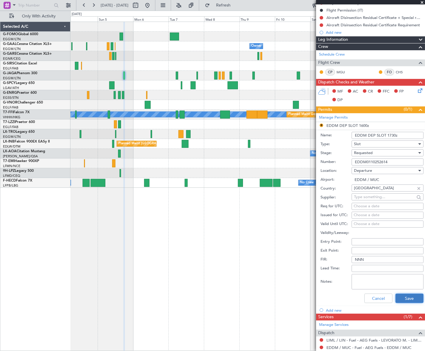
click at [408, 300] on button "Save" at bounding box center [409, 298] width 28 height 9
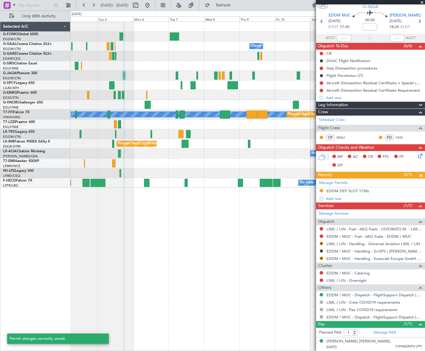
scroll to position [14, 0]
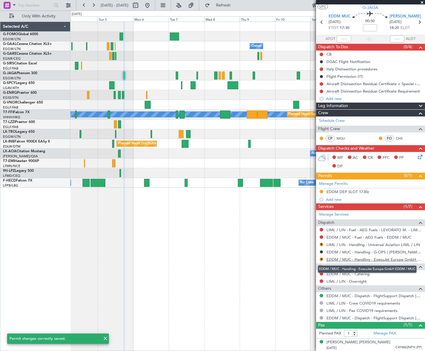
click at [364, 260] on link "EDDM / MUC - Handling - ExecuJet Europe GmbH EDDM / MUC" at bounding box center [374, 259] width 96 height 5
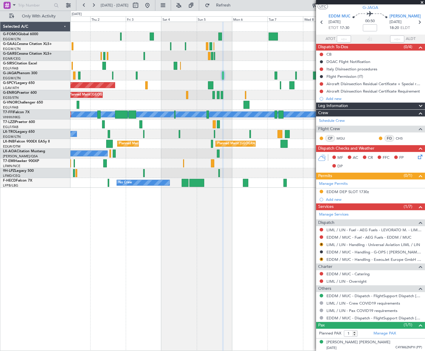
click at [230, 99] on div "Planned Maint London (Stansted) Planned Maint London (Stansted)" at bounding box center [247, 95] width 355 height 10
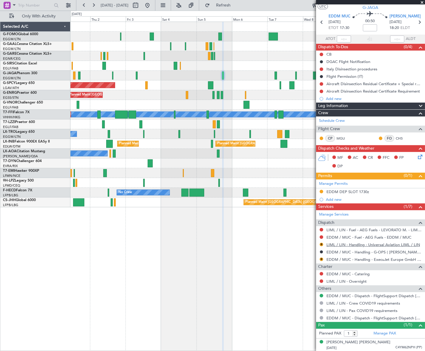
click at [406, 243] on link "LIML / LIN - Handling - Universal Aviation LIML / LIN" at bounding box center [373, 244] width 94 height 5
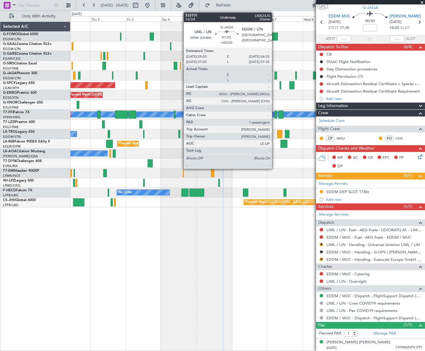
click at [275, 74] on div at bounding box center [276, 76] width 2 height 8
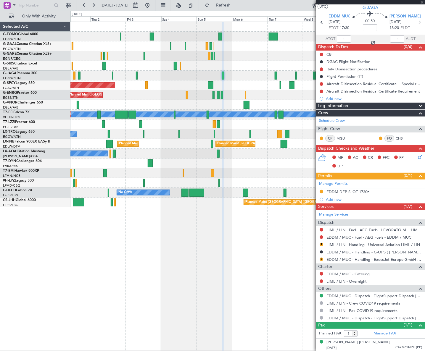
click at [192, 91] on div "Planned Maint London (Stansted) Planned Maint London (Stansted)" at bounding box center [247, 95] width 354 height 10
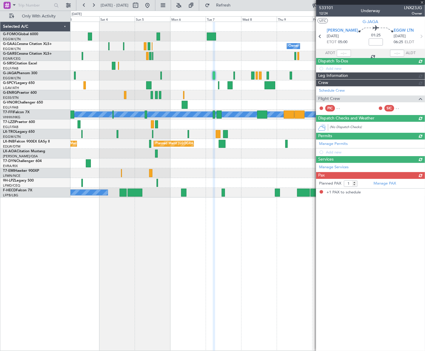
scroll to position [0, 0]
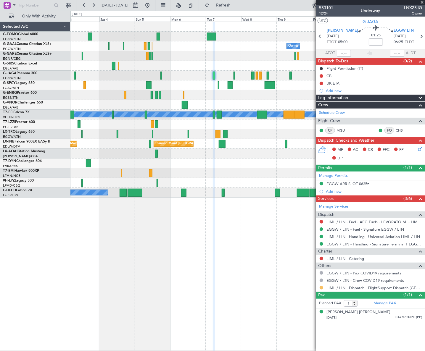
click at [322, 289] on button at bounding box center [322, 288] width 4 height 4
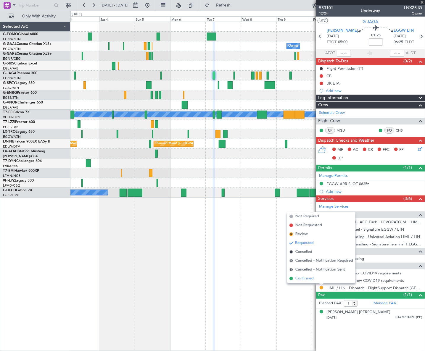
click at [313, 280] on span "Confirmed" at bounding box center [304, 279] width 18 height 6
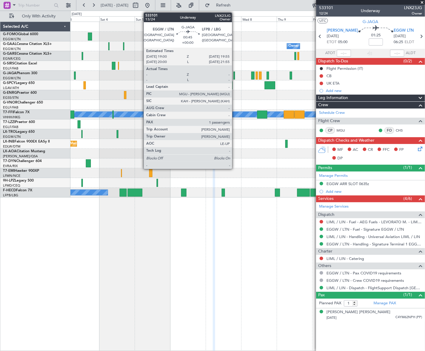
click at [235, 76] on div at bounding box center [234, 76] width 1 height 8
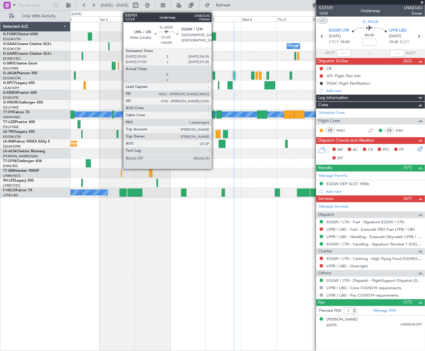
click at [214, 76] on div at bounding box center [214, 76] width 2 height 8
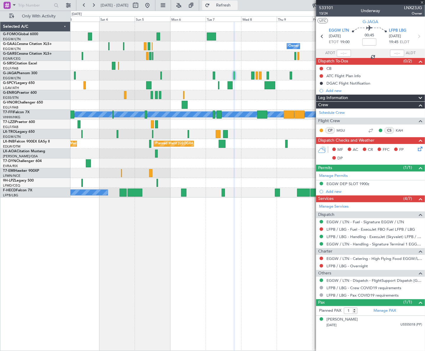
click at [236, 6] on span "Refresh" at bounding box center [223, 5] width 25 height 4
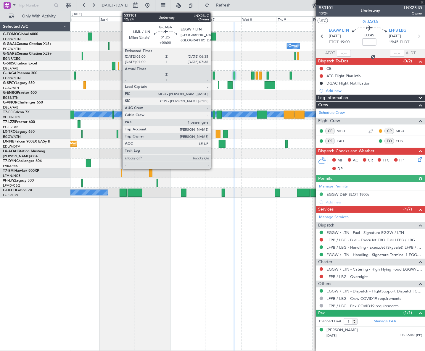
click at [213, 75] on div at bounding box center [214, 76] width 2 height 8
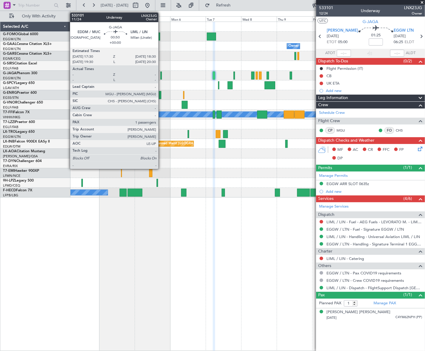
click at [161, 75] on div at bounding box center [160, 76] width 1 height 8
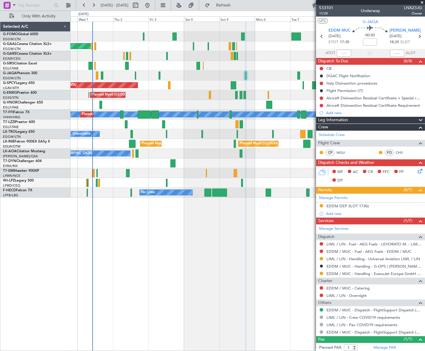
click at [207, 87] on div "Planned Maint [GEOGRAPHIC_DATA]" at bounding box center [247, 86] width 355 height 10
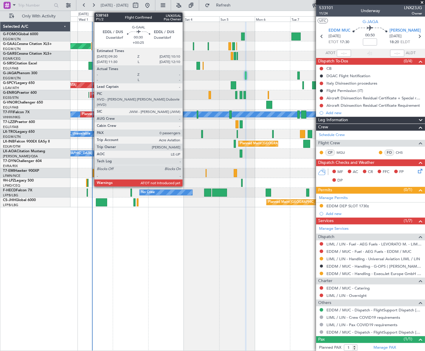
click at [91, 46] on div at bounding box center [91, 46] width 1 height 8
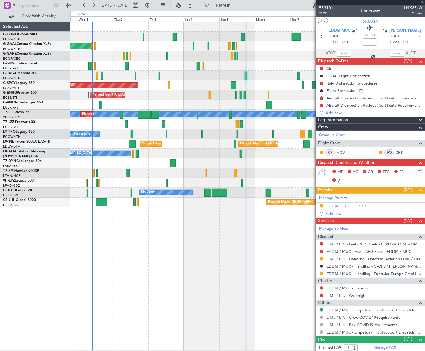
type input "+00:25"
type input "0"
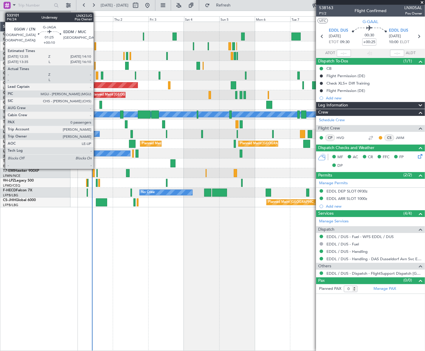
click at [96, 76] on div at bounding box center [97, 76] width 2 height 8
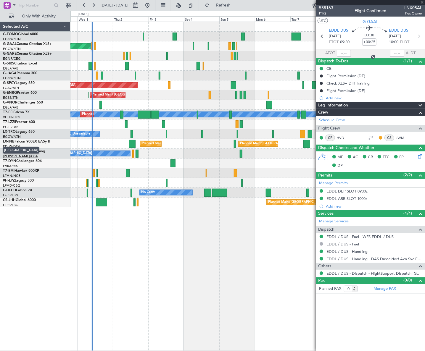
type input "+00:10"
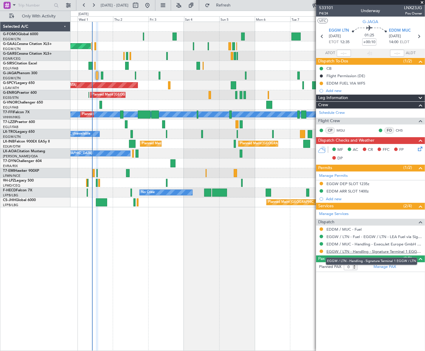
click at [366, 251] on link "EGGW / LTN - Handling - Signature Terminal 1 EGGW / LTN" at bounding box center [374, 251] width 96 height 5
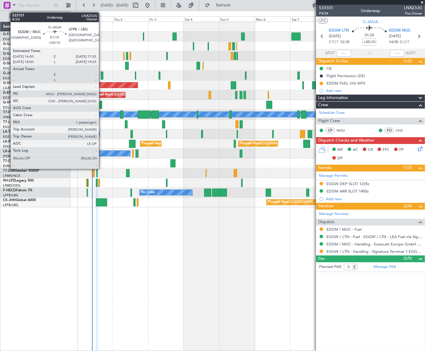
click at [102, 75] on div at bounding box center [102, 76] width 2 height 8
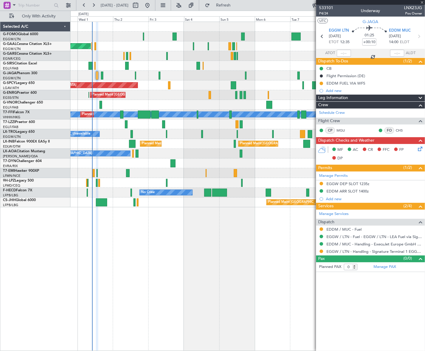
type input "1"
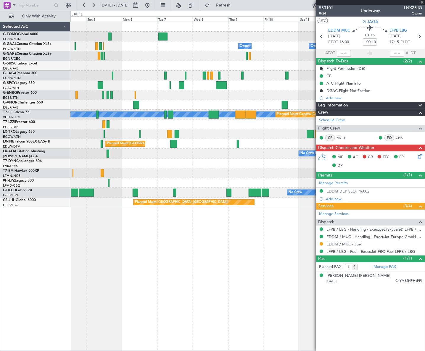
click at [0, 230] on html "30 Sep 2025 - 10 Oct 2025 Refresh Quick Links Only With Activity Owner Owner Ow…" at bounding box center [212, 175] width 425 height 351
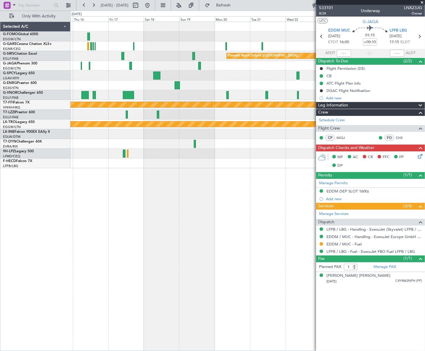
click at [0, 276] on html "09 Oct 2025 - 19 Oct 2025 Refresh Quick Links Only With Activity Planned Maint …" at bounding box center [212, 175] width 425 height 351
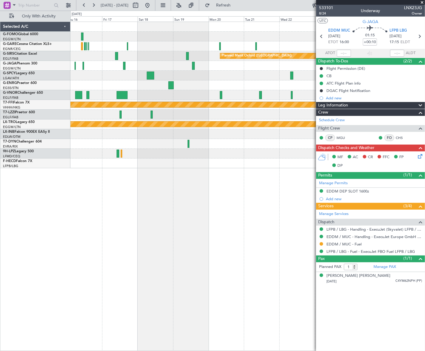
click at [2, 279] on div "Planned Maint Oxford (Kidlington) MEL MEL Planned Maint Geneva (Cointrin) A/C U…" at bounding box center [212, 181] width 425 height 341
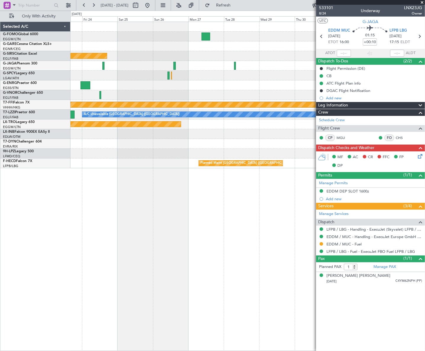
click at [40, 279] on div "Planned Maint Oxford (Kidlington) MEL MEL Planned Maint Geneva (Cointrin) A/C U…" at bounding box center [212, 181] width 425 height 341
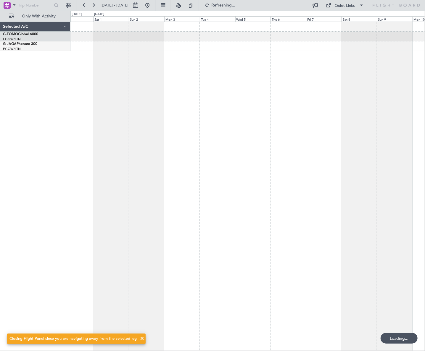
click at [17, 257] on div "Selected A/C G-FOMO Global 6000 EGGW/LTN London (Luton) G-JAGA Phenom 300 EGGW/…" at bounding box center [212, 181] width 425 height 341
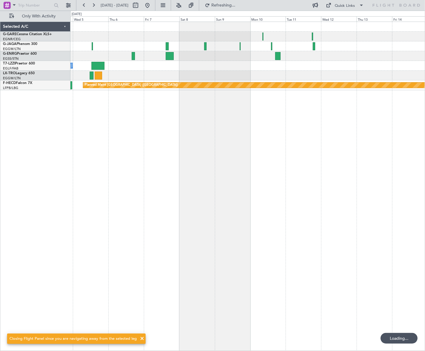
click at [162, 242] on div "A/C Unavailable London (Luton) Planned Maint Paris (Le Bourget)" at bounding box center [247, 187] width 355 height 330
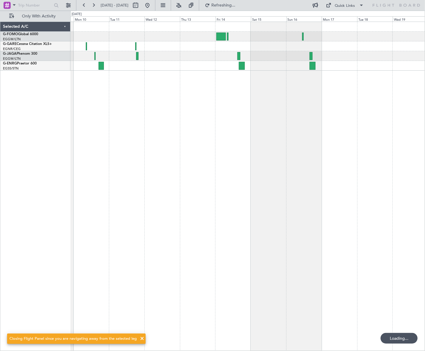
click at [180, 218] on div at bounding box center [247, 187] width 355 height 330
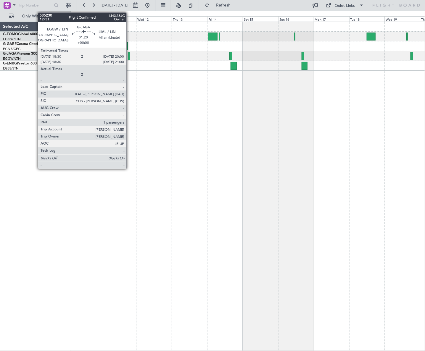
click at [129, 56] on div at bounding box center [129, 56] width 2 height 8
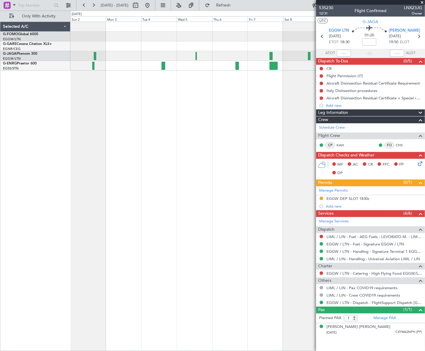
click at [425, 108] on html "10 Nov 2025 - 20 Nov 2025 Refresh Quick Links Only With Activity Selected A/C G…" at bounding box center [212, 175] width 425 height 351
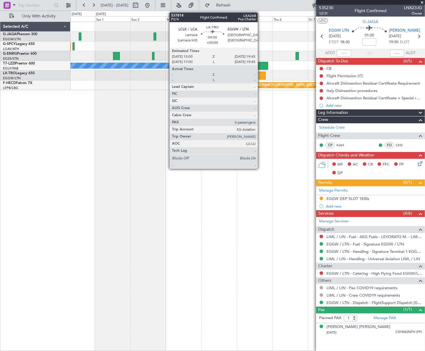
click at [260, 74] on div at bounding box center [262, 76] width 7 height 8
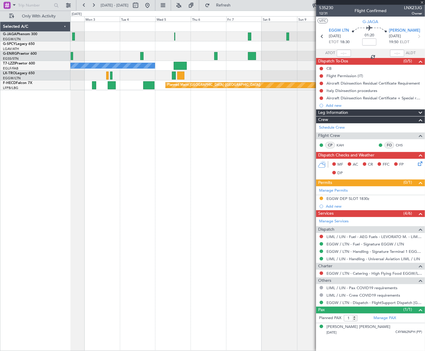
click at [133, 159] on div "A/C Unavailable London (Luton) Planned Maint Paris (Le Bourget)" at bounding box center [247, 187] width 355 height 330
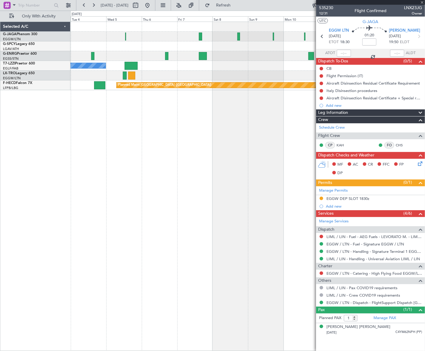
type input "0"
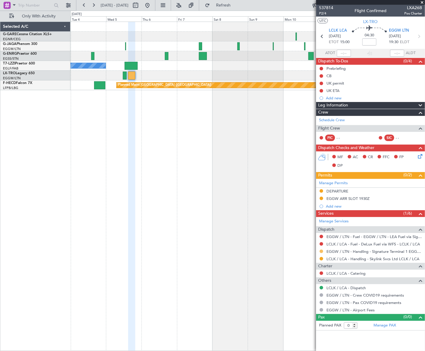
click at [322, 251] on button at bounding box center [322, 252] width 4 height 4
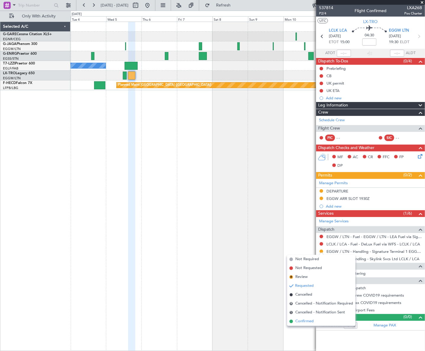
click at [309, 320] on span "Confirmed" at bounding box center [304, 322] width 18 height 6
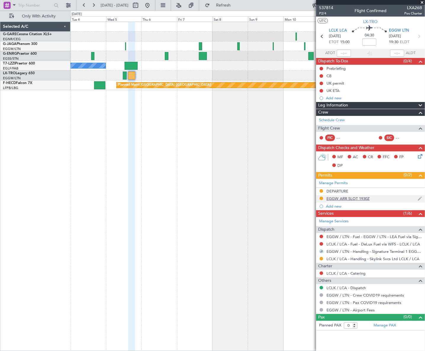
click at [353, 199] on div "EGGW ARR SLOT 1930Z" at bounding box center [347, 198] width 43 height 5
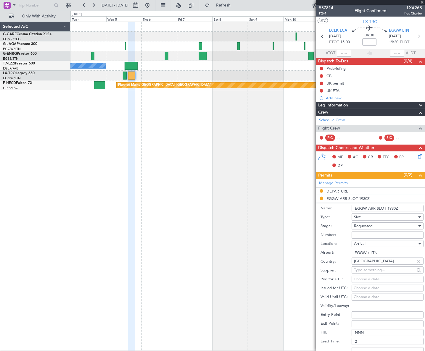
click at [395, 209] on input "EGGW ARR SLOT 1930Z" at bounding box center [388, 208] width 72 height 7
type input "EGGW ARR SLOT 1945Z"
click at [375, 226] on div "Requested" at bounding box center [385, 226] width 63 height 9
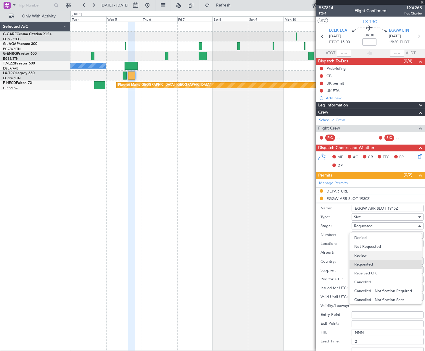
scroll to position [2, 0]
click at [376, 273] on span "Received OK" at bounding box center [385, 271] width 63 height 9
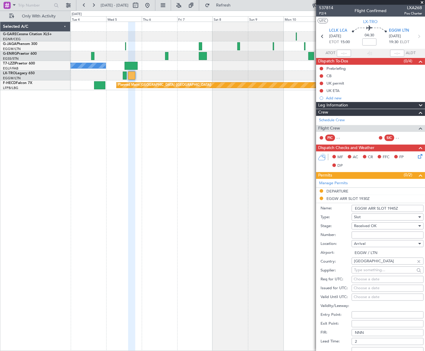
scroll to position [81, 0]
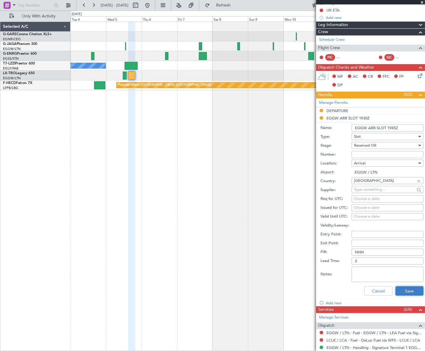
click at [414, 295] on button "Save" at bounding box center [409, 291] width 28 height 9
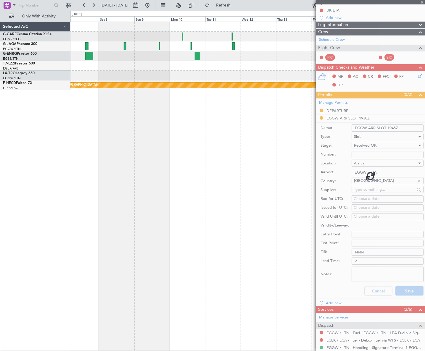
click at [144, 160] on div "A/C Unavailable London (Luton) Planned Maint Paris (Le Bourget)" at bounding box center [247, 187] width 355 height 330
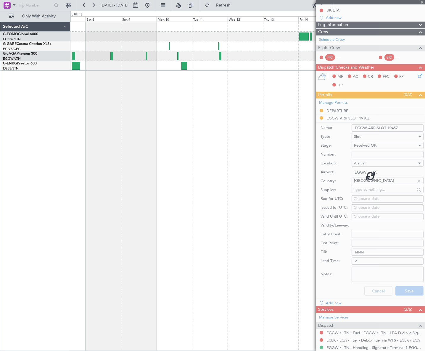
scroll to position [0, 0]
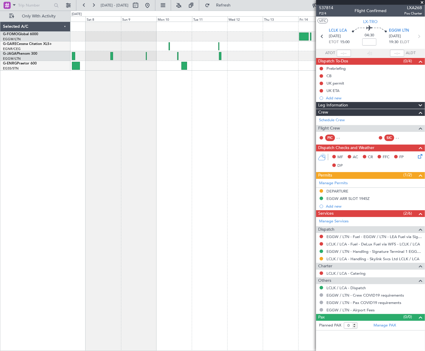
click at [365, 110] on fb-app "07 Nov 2025 - 17 Nov 2025 Refresh Quick Links Only With Activity Selected A/C G…" at bounding box center [212, 177] width 425 height 347
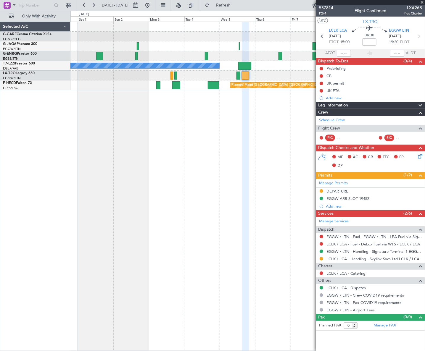
click at [211, 146] on div "A/C Unavailable London (Luton) Planned Maint Paris (Le Bourget) Planned Maint P…" at bounding box center [247, 187] width 355 height 330
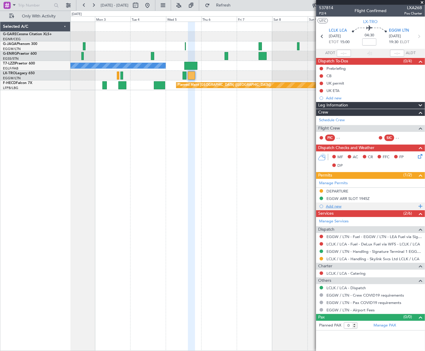
click at [337, 205] on div "Add new" at bounding box center [371, 206] width 91 height 5
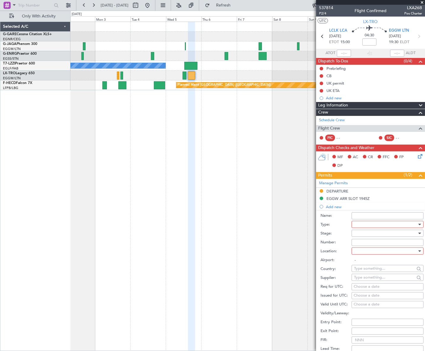
click at [369, 223] on div at bounding box center [385, 224] width 63 height 9
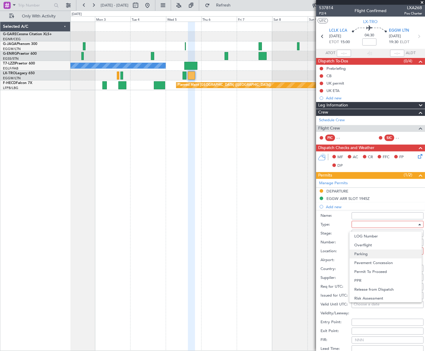
click at [370, 255] on span "Parking" at bounding box center [385, 254] width 63 height 9
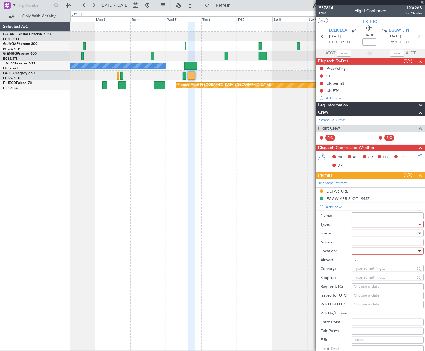
scroll to position [155, 0]
click at [397, 233] on div at bounding box center [385, 233] width 63 height 9
click at [379, 279] on span "Received OK" at bounding box center [385, 280] width 63 height 9
click at [398, 252] on div at bounding box center [385, 251] width 63 height 9
click at [366, 280] on span "Arrival" at bounding box center [385, 280] width 63 height 9
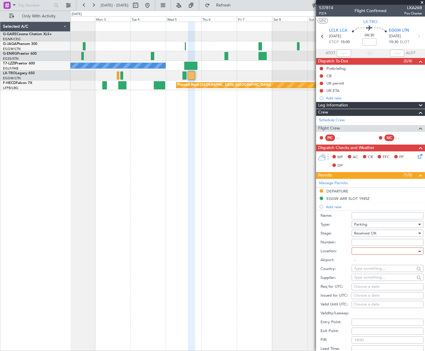
type input "EGGW / LTN"
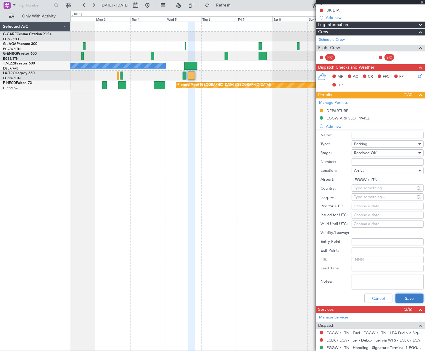
click at [403, 297] on button "Save" at bounding box center [409, 298] width 28 height 9
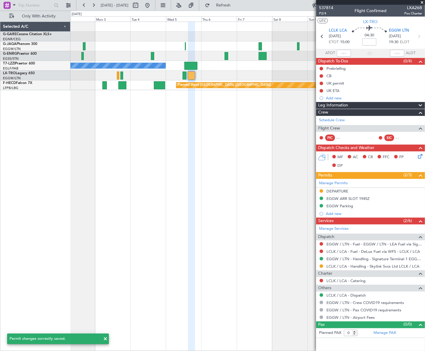
scroll to position [0, 0]
click at [342, 207] on mat-tooltip-component "EGGW ARR SLOT 1945Z" at bounding box center [349, 209] width 48 height 16
click at [350, 207] on div "EGGW Parking" at bounding box center [339, 206] width 27 height 5
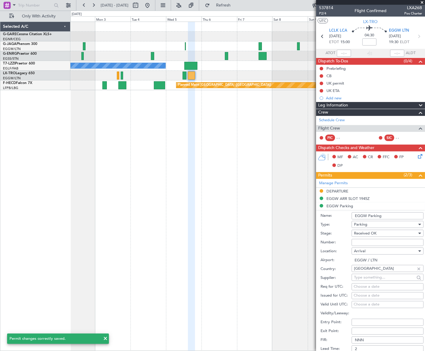
click at [388, 216] on input "EGGW Parking" at bounding box center [388, 216] width 72 height 7
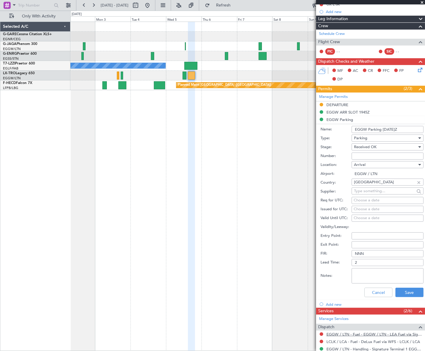
scroll to position [134, 0]
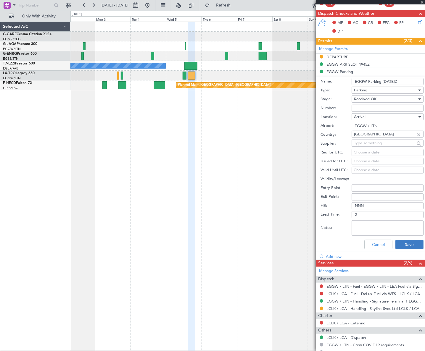
type input "EGGW Parking 10NOV 1200Z"
click at [413, 244] on button "Save" at bounding box center [409, 244] width 28 height 9
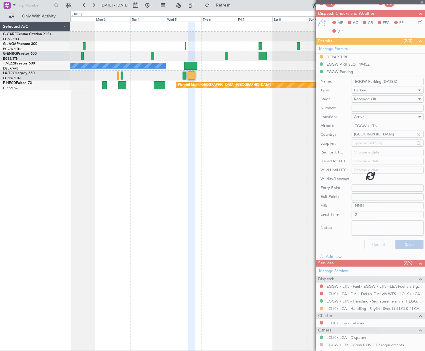
scroll to position [0, 0]
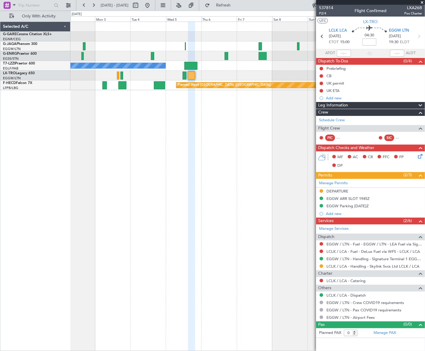
click at [425, 159] on html "02 Nov 2025 - 12 Nov 2025 Refresh Quick Links Only With Activity A/C Unavailabl…" at bounding box center [212, 175] width 425 height 351
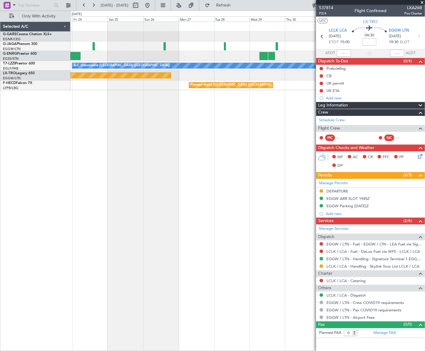
click at [425, 150] on html "02 Nov 2025 - 12 Nov 2025 Refresh Quick Links Only With Activity A/C Unavailabl…" at bounding box center [212, 175] width 425 height 351
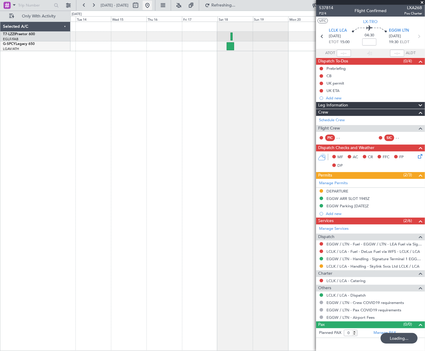
click at [152, 7] on button at bounding box center [147, 5] width 9 height 9
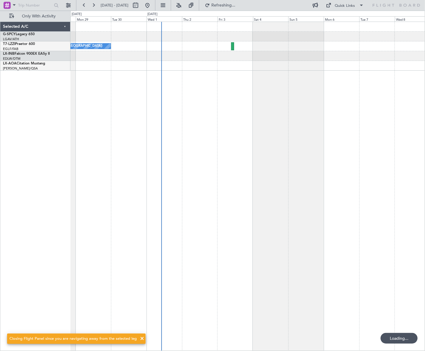
click at [149, 190] on div "A/C Unavailable [GEOGRAPHIC_DATA] ([GEOGRAPHIC_DATA])" at bounding box center [247, 187] width 355 height 330
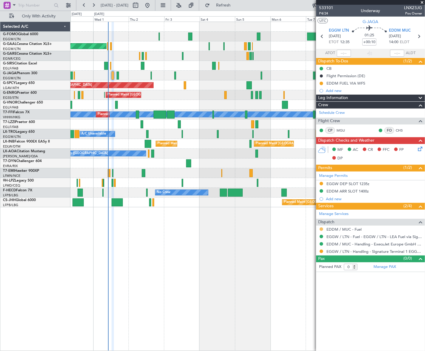
click at [322, 229] on button at bounding box center [322, 230] width 4 height 4
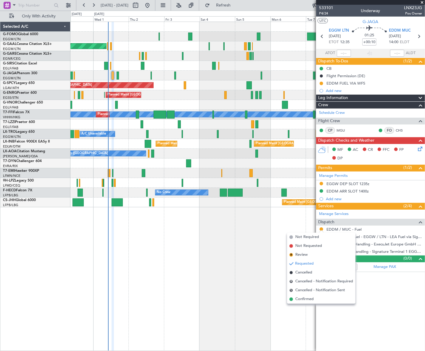
drag, startPoint x: 305, startPoint y: 298, endPoint x: 309, endPoint y: 274, distance: 24.6
click at [305, 298] on span "Confirmed" at bounding box center [304, 300] width 18 height 6
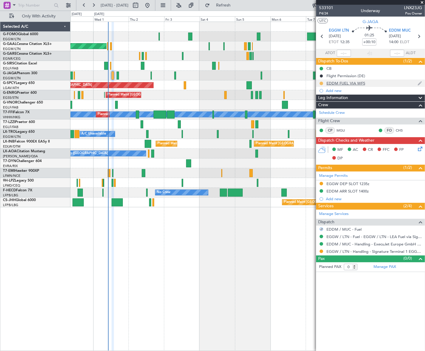
click at [321, 83] on button at bounding box center [322, 84] width 4 height 4
click at [316, 111] on span "Completed" at bounding box center [324, 110] width 20 height 6
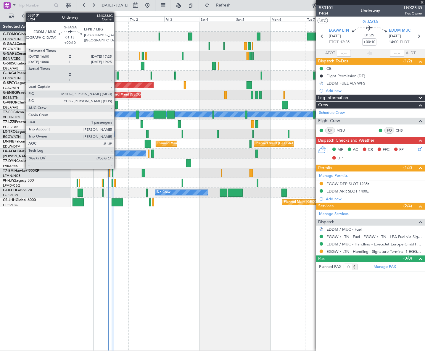
click at [117, 72] on div at bounding box center [118, 76] width 2 height 8
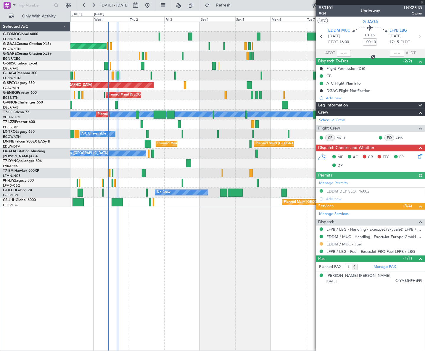
click at [322, 244] on button at bounding box center [322, 244] width 4 height 4
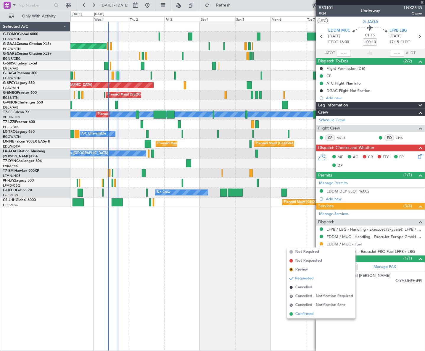
click at [302, 314] on span "Confirmed" at bounding box center [304, 314] width 18 height 6
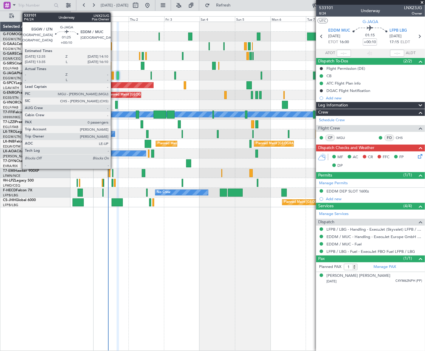
click at [113, 74] on div at bounding box center [113, 76] width 2 height 8
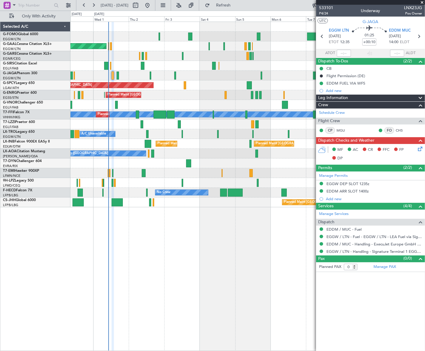
click at [419, 148] on icon at bounding box center [419, 148] width 5 height 5
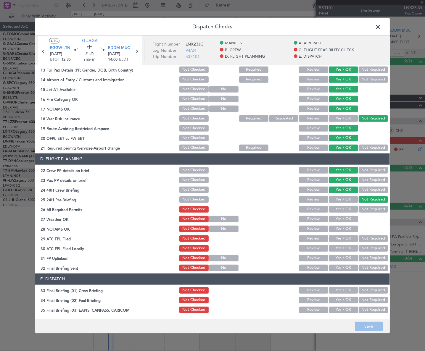
scroll to position [188, 0]
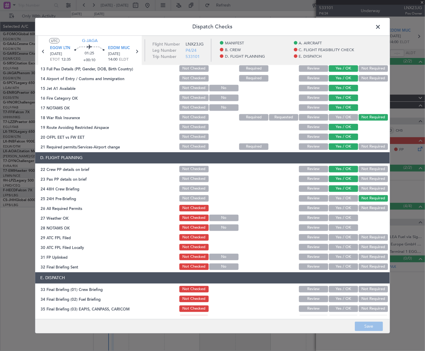
click at [347, 207] on button "Yes / OK" at bounding box center [343, 208] width 29 height 7
click at [346, 219] on button "Yes / OK" at bounding box center [343, 218] width 29 height 7
click at [347, 229] on button "Yes / OK" at bounding box center [343, 228] width 29 height 7
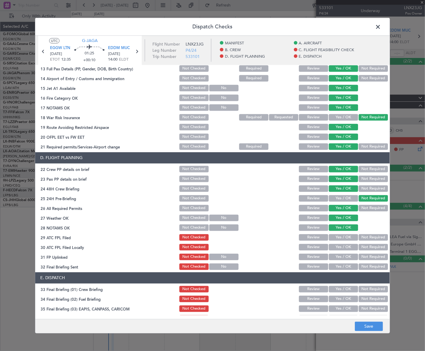
click at [349, 237] on button "Yes / OK" at bounding box center [343, 237] width 29 height 7
click at [368, 247] on button "Not Required" at bounding box center [373, 247] width 29 height 7
click at [342, 257] on button "Yes / OK" at bounding box center [343, 257] width 29 height 7
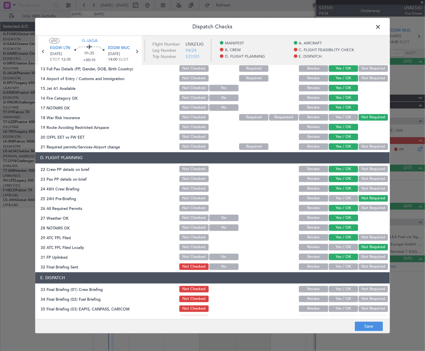
click at [342, 266] on button "Yes / OK" at bounding box center [343, 267] width 29 height 7
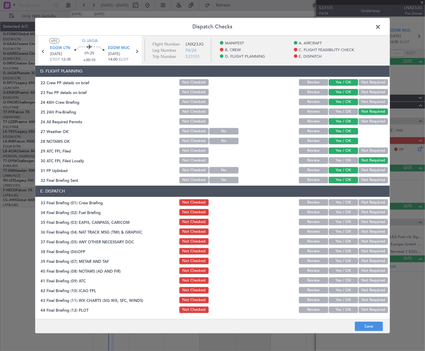
click at [346, 202] on button "Yes / OK" at bounding box center [343, 203] width 29 height 7
click at [343, 211] on button "Yes / OK" at bounding box center [343, 212] width 29 height 7
click at [359, 221] on button "Not Required" at bounding box center [373, 222] width 29 height 7
click at [366, 236] on section "E. DISPATCH 33 Final Briefing (01) Crew Briefing Not Checked Review Yes / OK No…" at bounding box center [212, 250] width 355 height 128
click at [363, 232] on button "Not Required" at bounding box center [373, 232] width 29 height 7
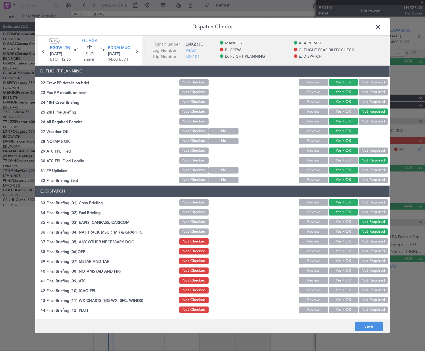
click at [340, 241] on button "Yes / OK" at bounding box center [343, 242] width 29 height 7
click at [342, 250] on button "Yes / OK" at bounding box center [343, 251] width 29 height 7
click at [342, 259] on button "Yes / OK" at bounding box center [343, 261] width 29 height 7
click at [345, 271] on button "Yes / OK" at bounding box center [343, 271] width 29 height 7
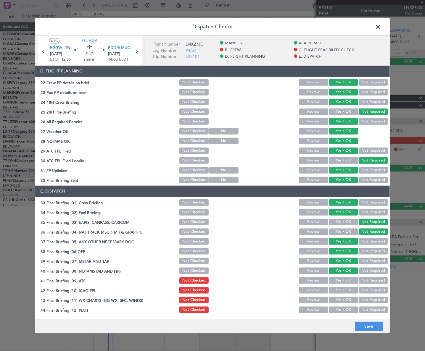
click at [344, 280] on button "Yes / OK" at bounding box center [343, 281] width 29 height 7
click at [343, 289] on button "Yes / OK" at bounding box center [343, 290] width 29 height 7
click at [342, 302] on button "Yes / OK" at bounding box center [343, 300] width 29 height 7
click at [343, 308] on button "Yes / OK" at bounding box center [343, 310] width 29 height 7
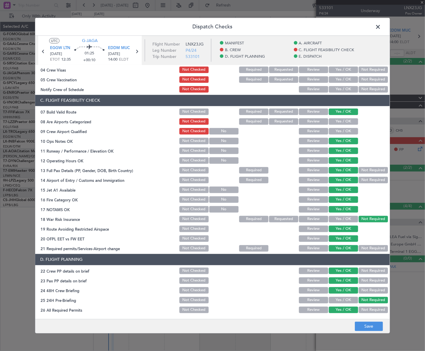
scroll to position [0, 0]
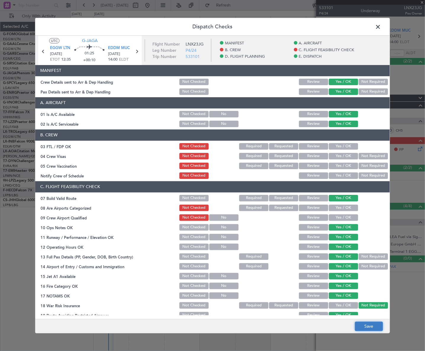
click at [374, 328] on button "Save" at bounding box center [369, 326] width 28 height 9
click at [381, 28] on span at bounding box center [381, 28] width 0 height 12
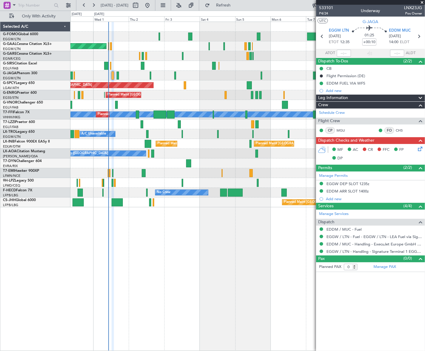
click at [419, 149] on icon at bounding box center [419, 148] width 5 height 5
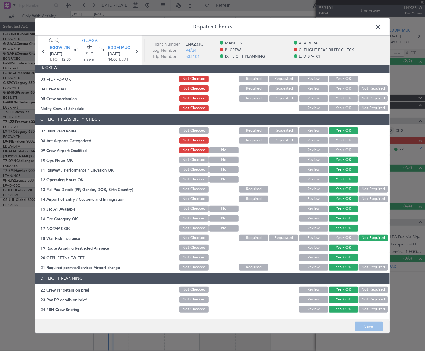
scroll to position [33, 0]
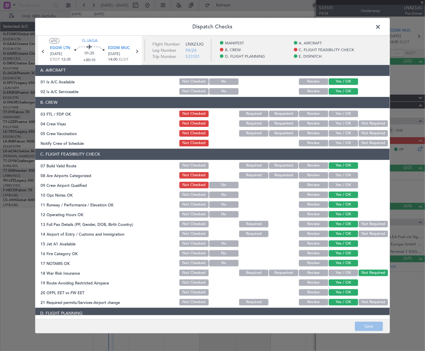
click at [381, 28] on span at bounding box center [381, 28] width 0 height 12
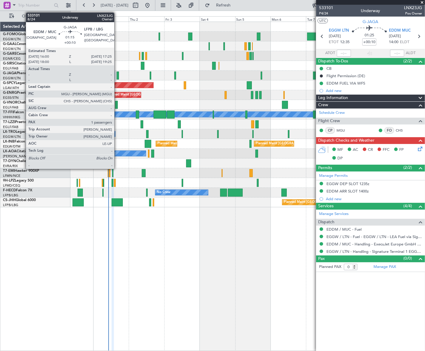
click at [117, 73] on div at bounding box center [118, 76] width 2 height 8
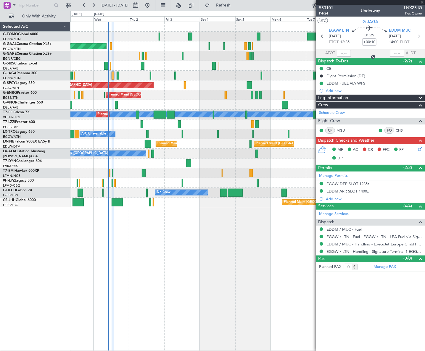
type input "1"
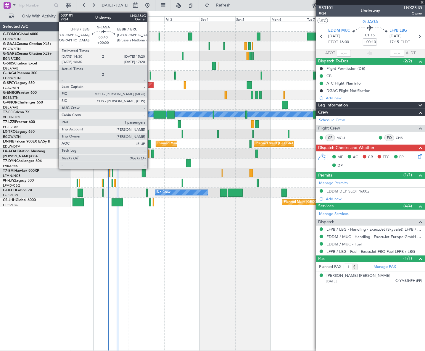
click at [150, 75] on div at bounding box center [150, 76] width 1 height 8
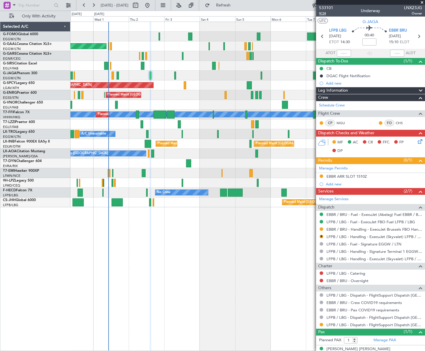
click at [326, 14] on span "9/24" at bounding box center [326, 13] width 14 height 5
click at [321, 229] on button at bounding box center [322, 230] width 4 height 4
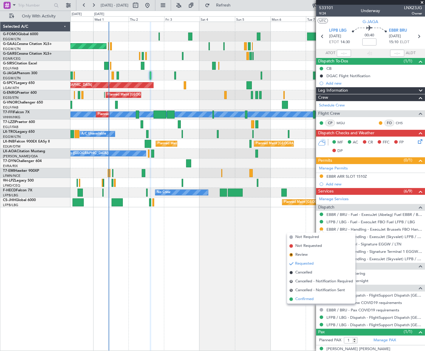
click at [308, 301] on span "Confirmed" at bounding box center [304, 300] width 18 height 6
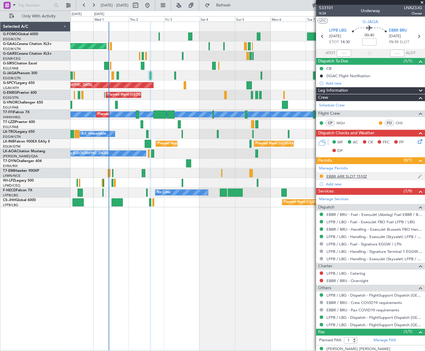
click at [359, 175] on div "EBBR ARR SLOT 1510Z" at bounding box center [346, 176] width 41 height 5
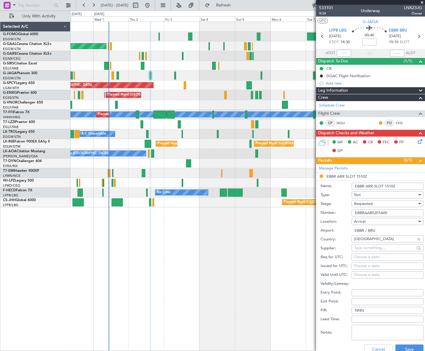
click at [365, 215] on input "EBBRAAB5201A00" at bounding box center [388, 213] width 72 height 7
click at [369, 203] on span "Requested" at bounding box center [363, 203] width 19 height 5
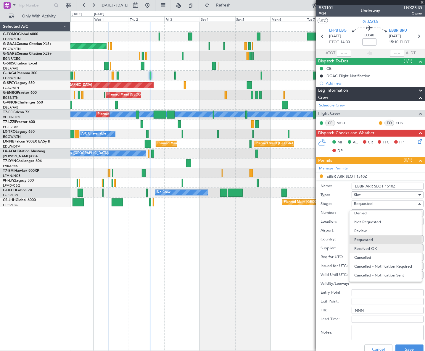
click at [375, 247] on span "Received OK" at bounding box center [385, 248] width 63 height 9
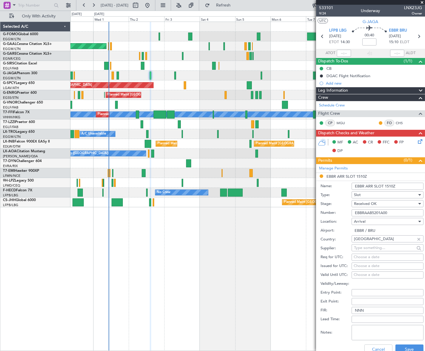
click at [392, 184] on input "EBBR ARR SLOT 1510Z" at bounding box center [388, 186] width 72 height 7
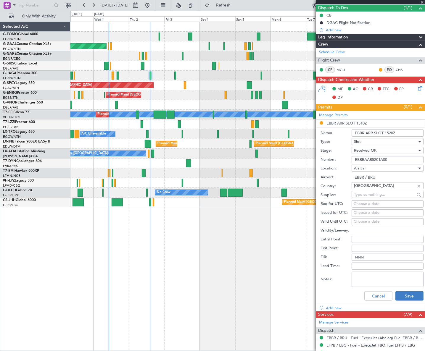
scroll to position [54, 0]
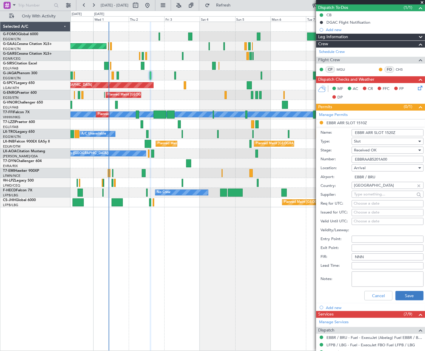
type input "EBBR ARR SLOT 1520Z"
click at [408, 296] on button "Save" at bounding box center [409, 295] width 28 height 9
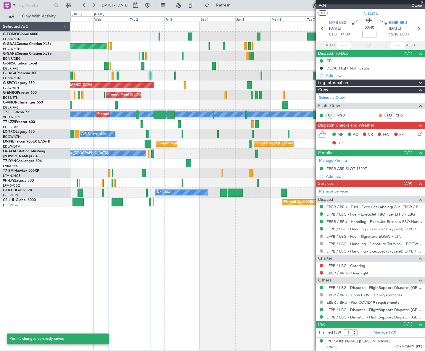
scroll to position [7, 0]
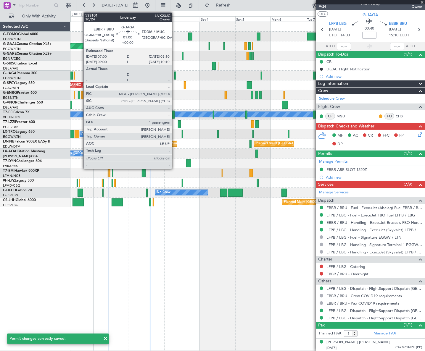
click at [175, 74] on div at bounding box center [175, 76] width 2 height 8
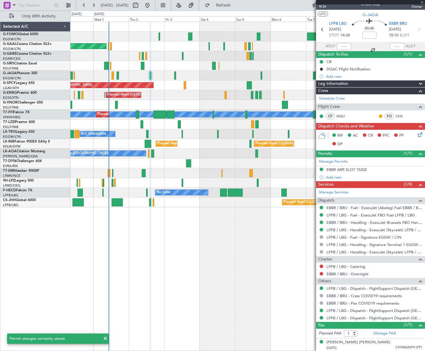
scroll to position [0, 0]
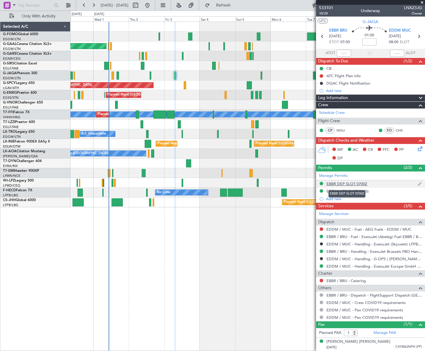
click at [356, 184] on div "EBBR DEP SLOT 0700Z" at bounding box center [346, 183] width 41 height 5
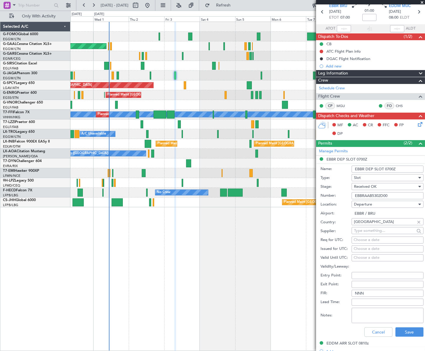
scroll to position [81, 0]
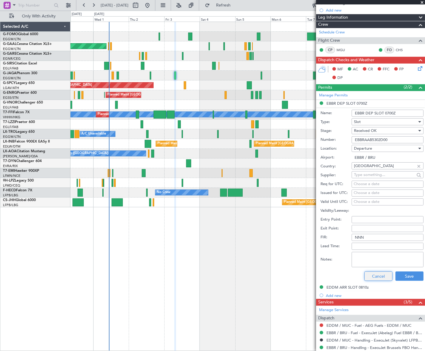
click at [381, 278] on button "Cancel" at bounding box center [378, 276] width 28 height 9
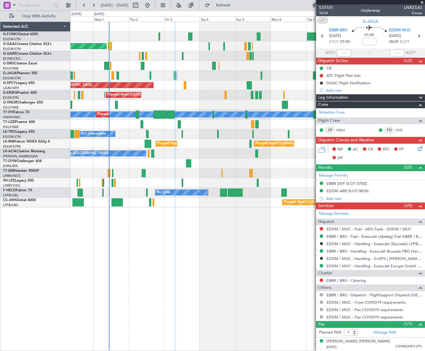
scroll to position [0, 0]
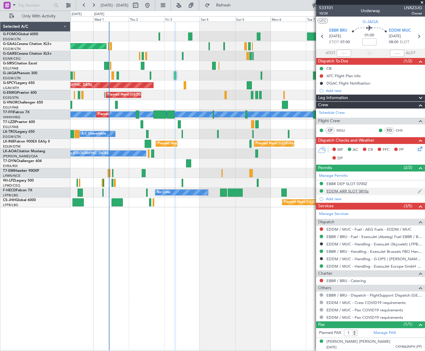
click at [356, 192] on div "EDDM ARR SLOT 0810z" at bounding box center [347, 191] width 42 height 5
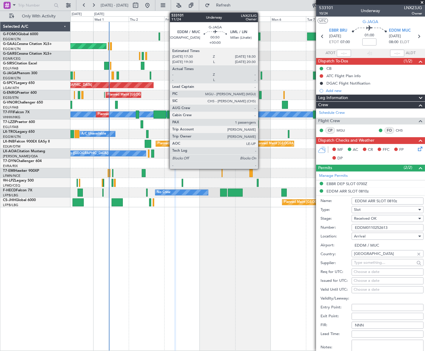
click at [261, 73] on div at bounding box center [261, 76] width 1 height 8
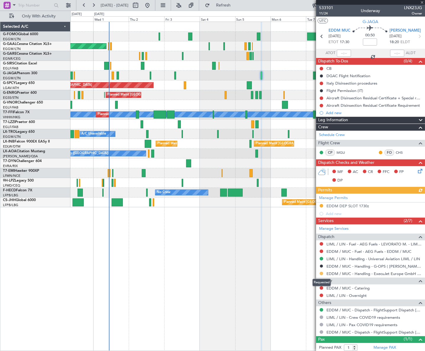
click at [321, 273] on button at bounding box center [322, 274] width 4 height 4
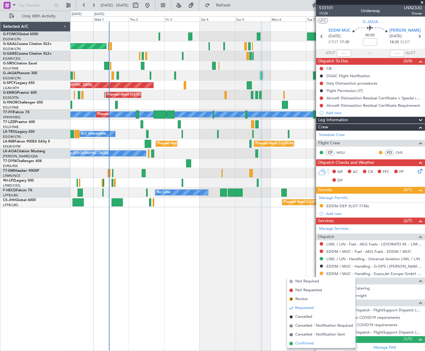
click at [304, 341] on span "Confirmed" at bounding box center [304, 344] width 18 height 6
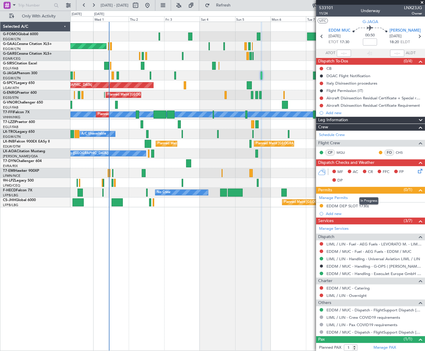
click at [361, 207] on mat-tooltip-component "In Progress" at bounding box center [369, 201] width 28 height 16
click at [354, 205] on div "EDDM DEP SLOT 1730z" at bounding box center [347, 206] width 43 height 5
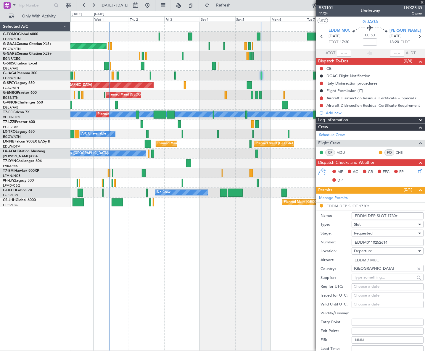
click at [376, 241] on input "EDDM0110252614" at bounding box center [388, 242] width 72 height 7
click at [371, 232] on span "Requested" at bounding box center [363, 233] width 19 height 5
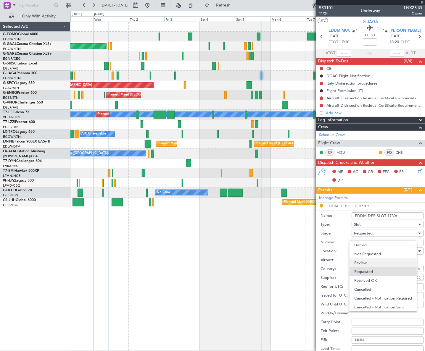
scroll to position [2, 0]
click at [372, 279] on span "Received OK" at bounding box center [385, 278] width 63 height 9
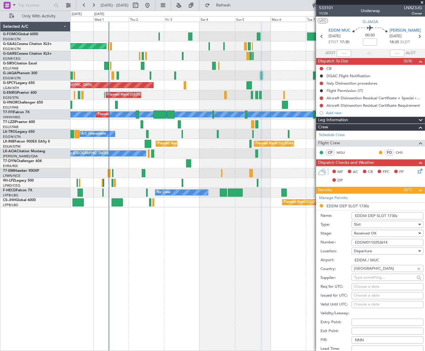
scroll to position [134, 0]
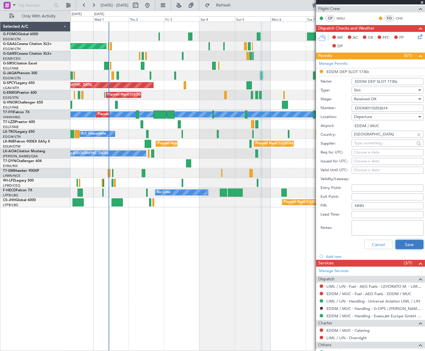
click at [406, 245] on button "Save" at bounding box center [409, 244] width 28 height 9
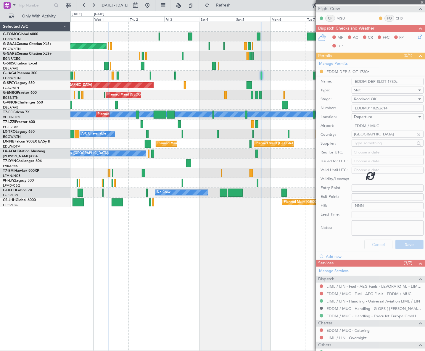
scroll to position [14, 0]
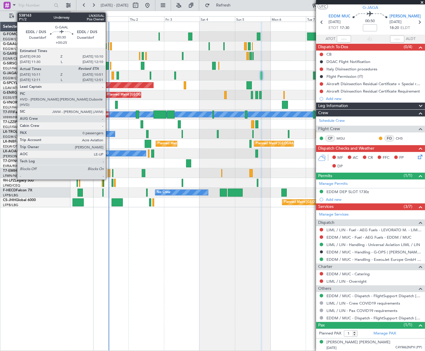
click at [108, 44] on div at bounding box center [108, 46] width 1 height 8
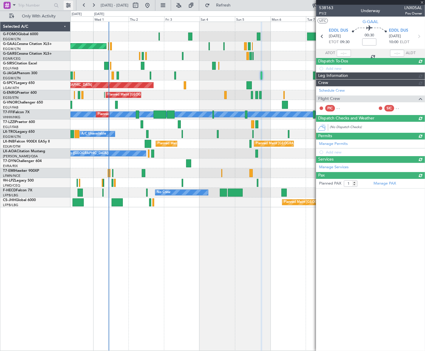
type input "+00:25"
type input "10:11"
type input "0"
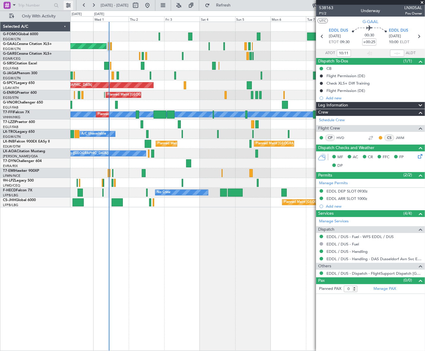
scroll to position [0, 0]
click at [400, 52] on input "text" at bounding box center [397, 53] width 14 height 7
click at [254, 242] on div "Planned Maint Dusseldorf Owner Owner Planned Maint London (Luton) Planned Maint…" at bounding box center [247, 187] width 355 height 330
type input "10:37"
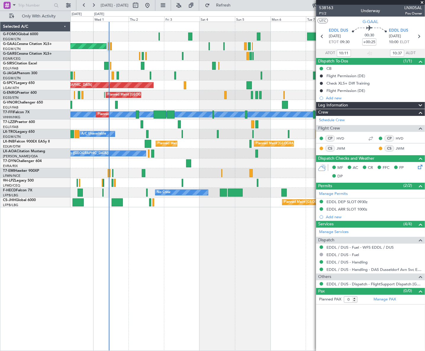
click at [139, 234] on div "Planned Maint Dusseldorf Owner Owner Planned Maint London (Luton) Planned Maint…" at bounding box center [247, 187] width 355 height 330
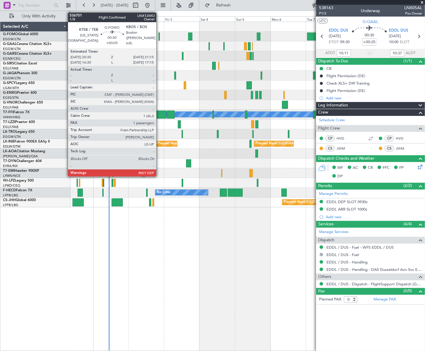
click at [159, 38] on div at bounding box center [159, 37] width 1 height 8
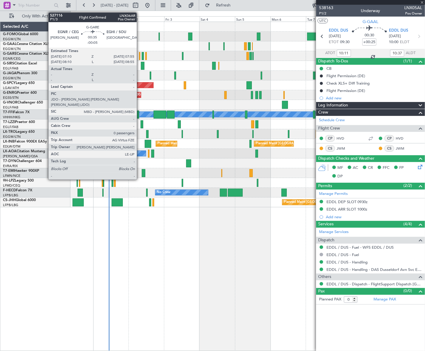
type input "+00:05"
type input "1"
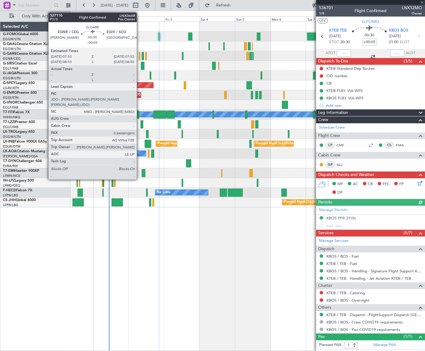
click at [139, 56] on div at bounding box center [139, 56] width 1 height 8
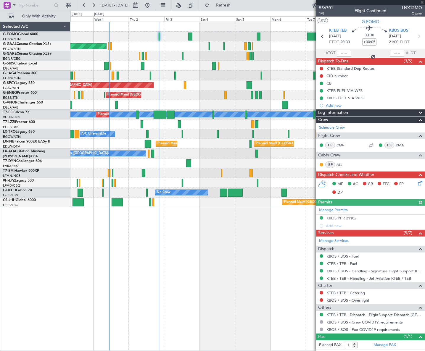
type input "-00:05"
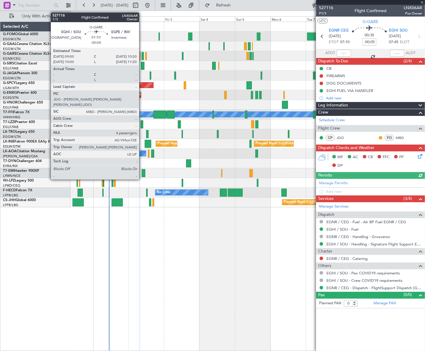
click at [142, 57] on div at bounding box center [143, 56] width 2 height 8
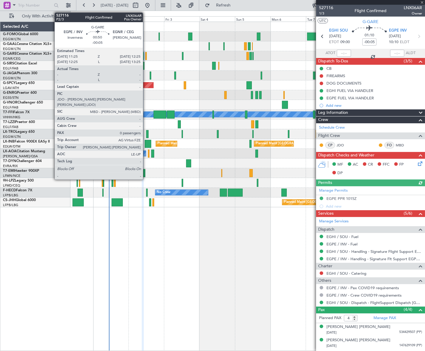
click at [146, 56] on div at bounding box center [145, 56] width 1 height 8
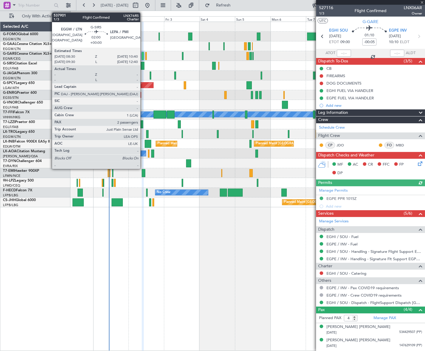
type input "0"
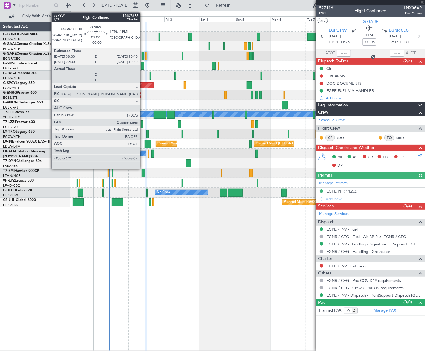
click at [143, 64] on div at bounding box center [142, 66] width 3 height 8
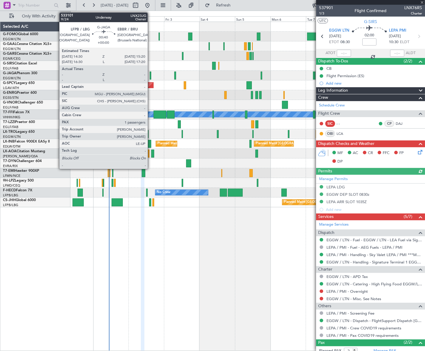
click at [150, 75] on div at bounding box center [150, 76] width 1 height 8
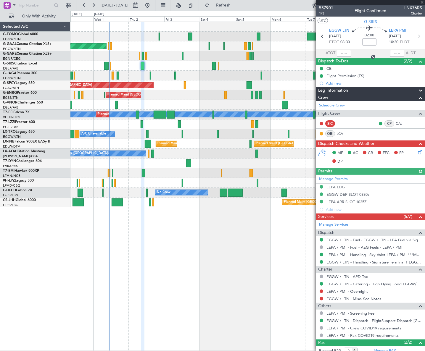
type input "1"
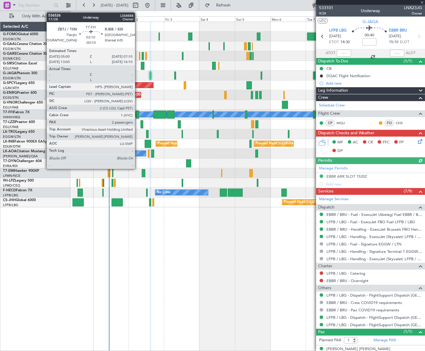
click at [138, 112] on div at bounding box center [137, 115] width 3 height 8
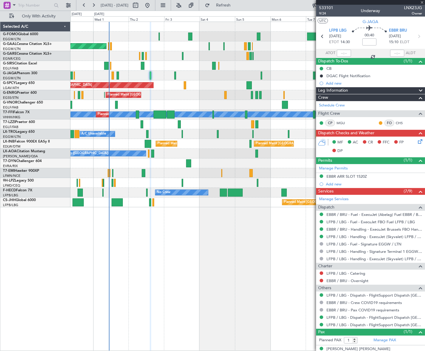
type input "-00:10"
type input "2"
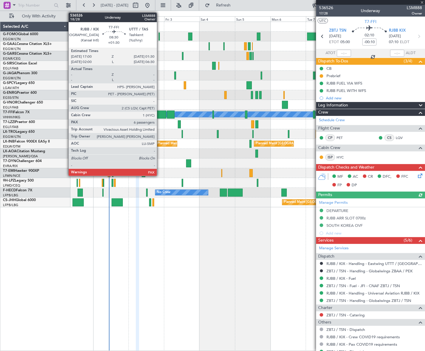
click at [160, 115] on div at bounding box center [160, 115] width 13 height 8
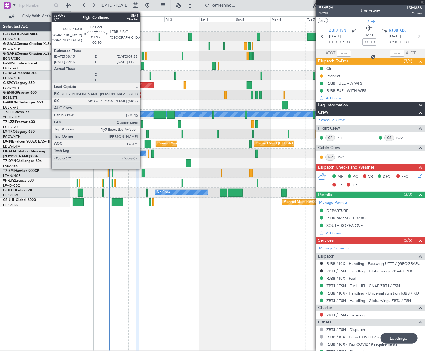
type input "+01:30"
type input "6"
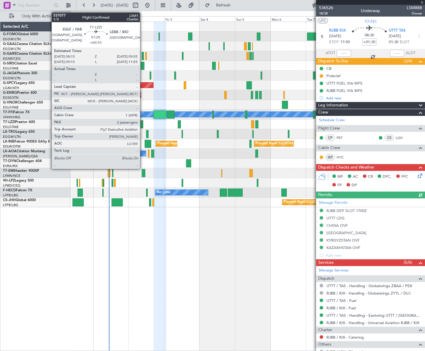
click at [143, 126] on div at bounding box center [142, 124] width 3 height 8
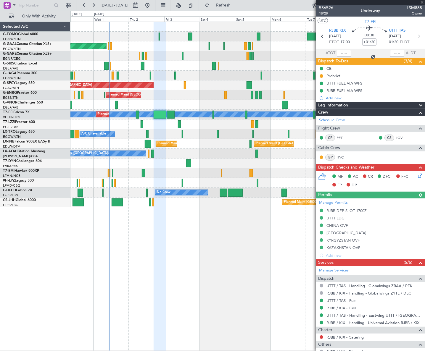
type input "+00:10"
type input "2"
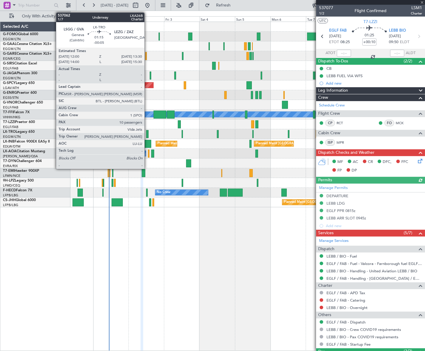
click at [147, 131] on div at bounding box center [147, 134] width 2 height 8
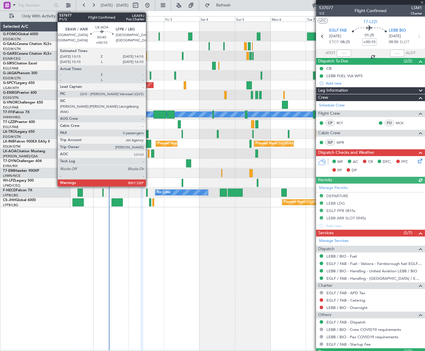
type input "-00:05"
type input "10"
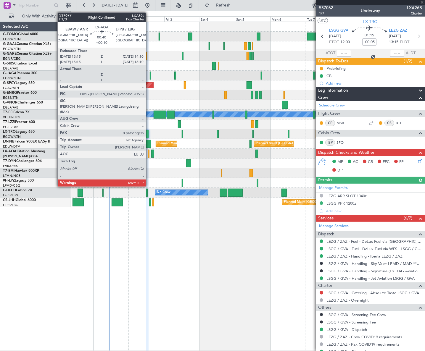
click at [149, 152] on div at bounding box center [148, 154] width 1 height 8
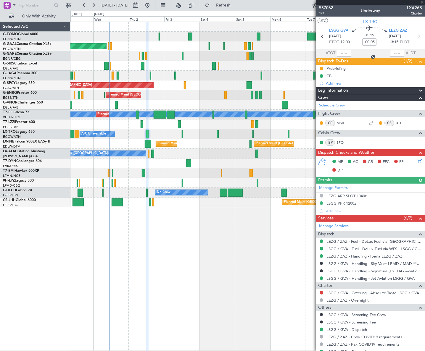
type input "+00:10"
type input "0"
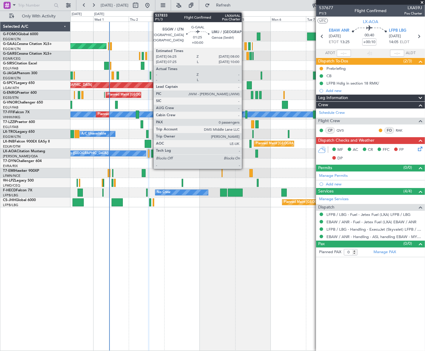
click at [244, 46] on div at bounding box center [245, 46] width 2 height 8
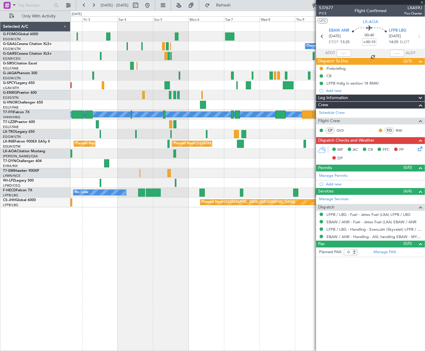
click at [138, 67] on div "Owner Owner Owner Planned Maint Dusseldorf Planned Maint Bremen Planned Maint L…" at bounding box center [247, 115] width 355 height 186
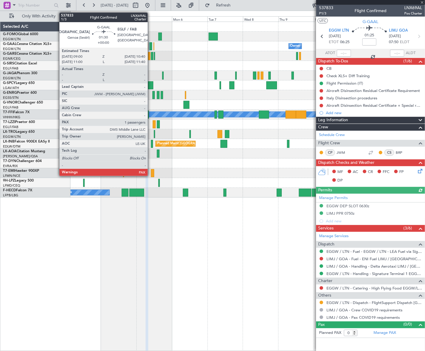
click at [150, 46] on div at bounding box center [150, 46] width 3 height 8
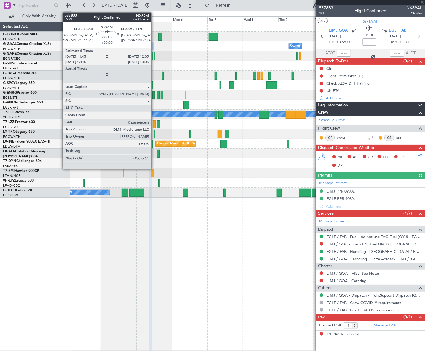
click at [154, 47] on div at bounding box center [154, 46] width 1 height 8
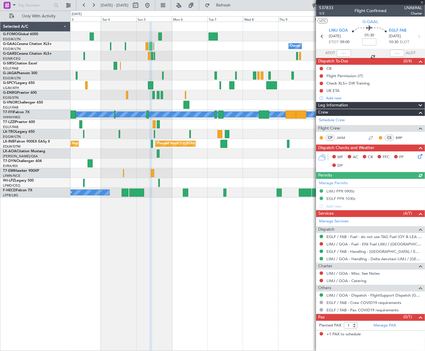
type input "0"
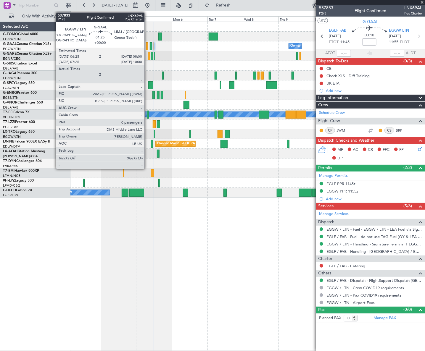
click at [147, 45] on div at bounding box center [147, 46] width 2 height 8
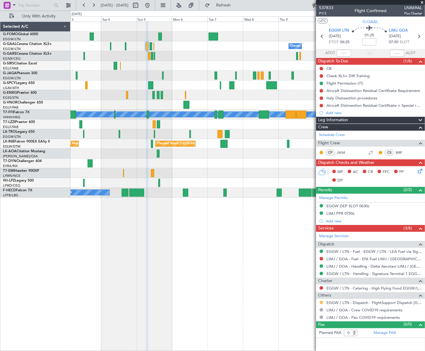
click at [323, 301] on button at bounding box center [322, 303] width 4 height 4
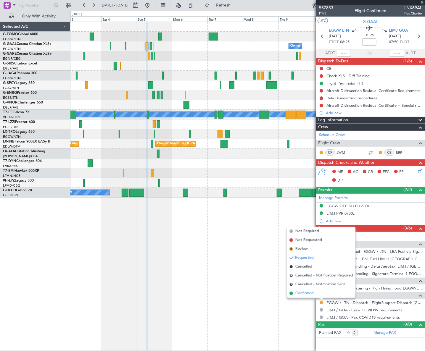
click at [304, 294] on span "Confirmed" at bounding box center [304, 294] width 18 height 6
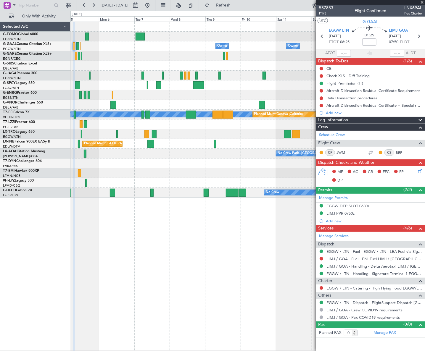
click at [126, 158] on div "Owner Owner Owner Owner No Crew Planned Maint Bremen MEL MEL Planned Maint Gene…" at bounding box center [247, 110] width 354 height 176
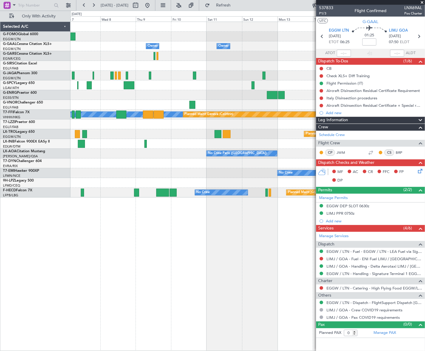
click at [190, 172] on div "Owner Owner Owner Owner No Crew Owner MEL MEL Planned Maint Geneva (Cointrin) P…" at bounding box center [247, 110] width 354 height 176
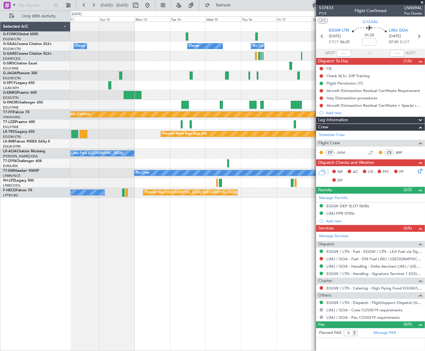
click at [132, 184] on div "Owner Owner Owner No Crew Owner Owner Planned Maint Oxford (Kidlington) MEL MEL…" at bounding box center [247, 110] width 355 height 176
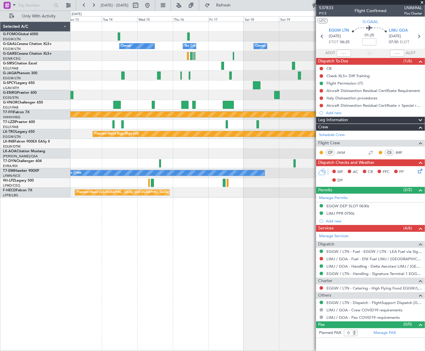
click at [151, 196] on div "Owner Owner No Crew Owner Owner Planned Maint Oxford (Kidlington) MEL MEL Plann…" at bounding box center [247, 110] width 355 height 176
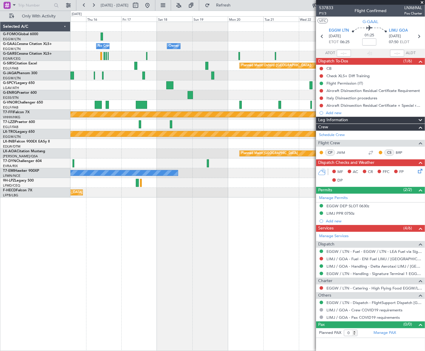
click at [138, 204] on div "Owner No Crew Owner Owner Planned Maint Oxford (Kidlington) MEL MEL Planned Mai…" at bounding box center [247, 187] width 355 height 330
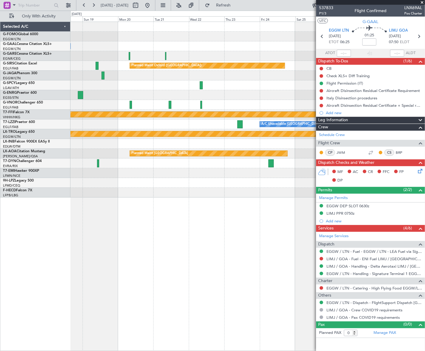
click at [134, 210] on div "Owner Owner No Crew Planned Maint Oxford (Kidlington) MEL MEL Planned Maint Gen…" at bounding box center [247, 187] width 355 height 330
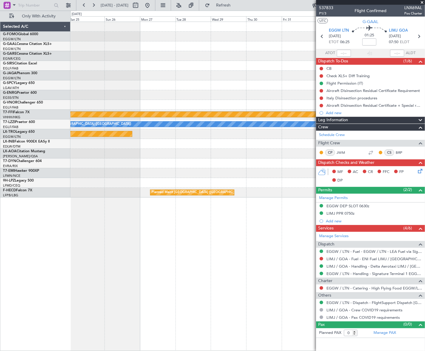
click at [89, 219] on div "Planned Maint Bournemouth Planned Maint Bournemouth Planned Maint Oxford (Kidli…" at bounding box center [247, 187] width 355 height 330
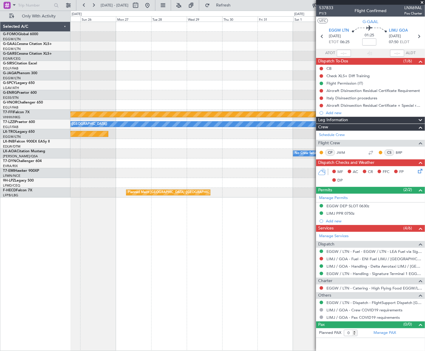
click at [108, 231] on div "Planned Maint Bournemouth Planned Maint Bournemouth Planned Maint Oxford (Kidli…" at bounding box center [247, 187] width 355 height 330
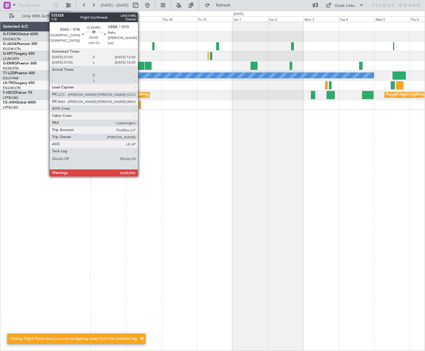
click at [141, 65] on div at bounding box center [140, 66] width 8 height 8
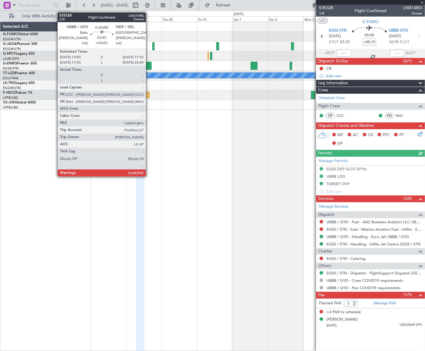
click at [149, 66] on div at bounding box center [148, 66] width 6 height 8
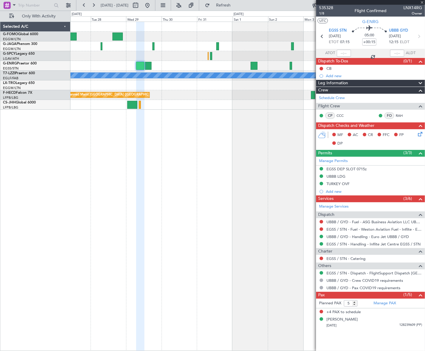
type input "+00:05"
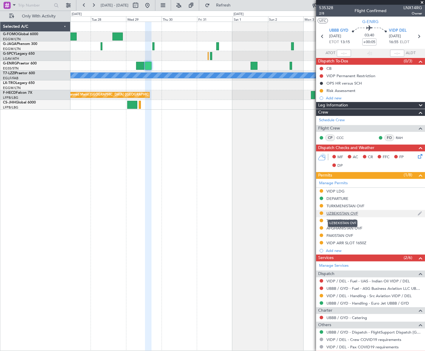
click at [349, 213] on div "UZBEKISTAN OVF" at bounding box center [342, 213] width 32 height 5
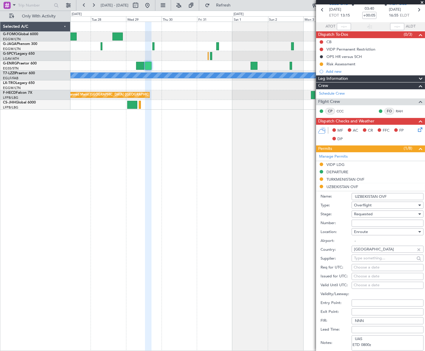
scroll to position [81, 0]
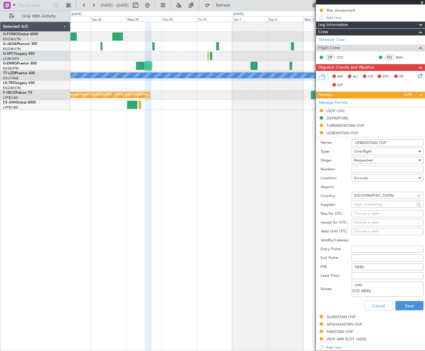
click at [355, 166] on input "Number:" at bounding box center [388, 169] width 72 height 7
paste input "10/25/013"
type input "10/25/013"
click at [373, 159] on div "Requested" at bounding box center [385, 160] width 63 height 9
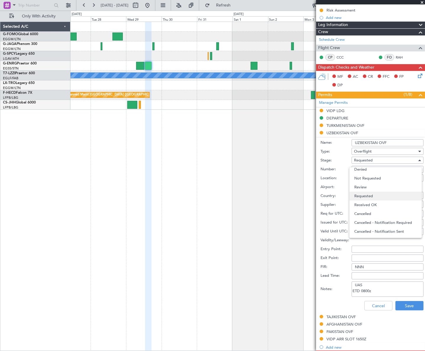
click at [374, 200] on span "Requested" at bounding box center [385, 196] width 63 height 9
click at [374, 161] on div "Requested" at bounding box center [385, 160] width 63 height 9
click at [375, 206] on span "Received OK" at bounding box center [385, 205] width 63 height 9
click at [408, 311] on div "Cancel Save" at bounding box center [372, 305] width 103 height 15
click at [412, 308] on button "Save" at bounding box center [409, 305] width 28 height 9
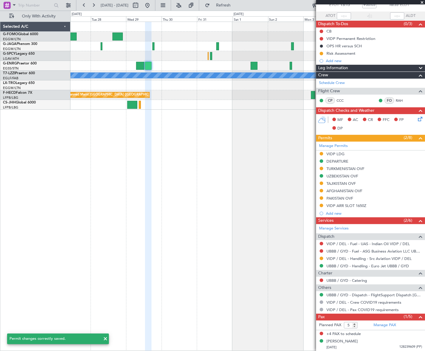
scroll to position [36, 0]
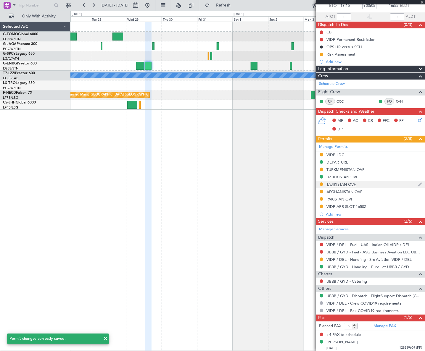
click at [346, 184] on div "TAJIKISTAN OVF" at bounding box center [340, 184] width 29 height 5
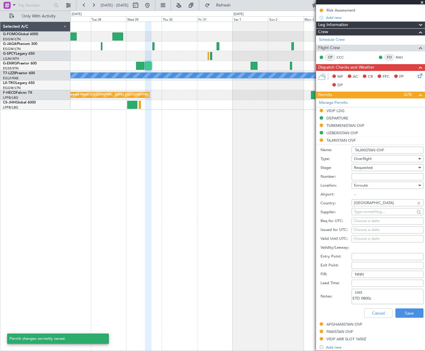
click at [356, 174] on input "Number:" at bounding box center [388, 176] width 72 height 7
paste input "2394/10 CAA-O/F"
type input "2394/10 CAA-O/F"
click at [363, 168] on span "Requested" at bounding box center [363, 167] width 19 height 5
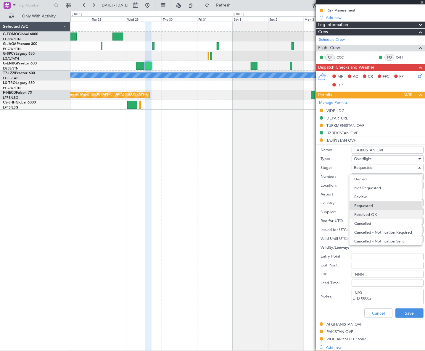
scroll to position [2, 0]
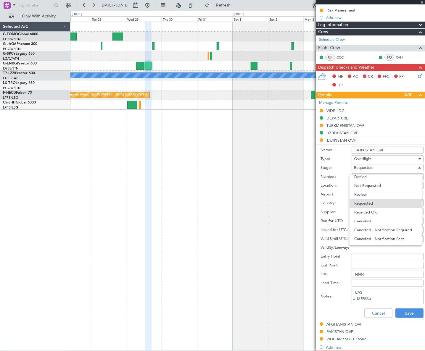
click at [377, 210] on span "Received OK" at bounding box center [385, 212] width 63 height 9
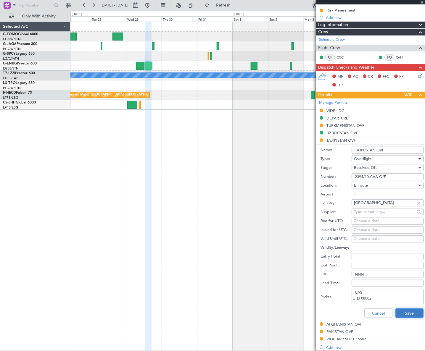
click at [415, 310] on button "Save" at bounding box center [409, 313] width 28 height 9
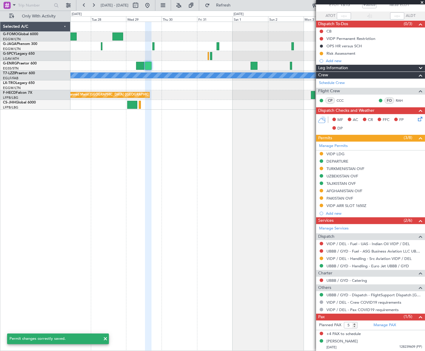
scroll to position [36, 0]
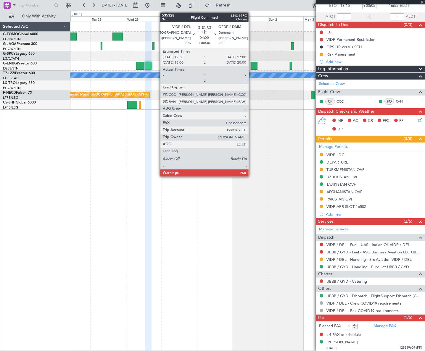
click at [251, 65] on div at bounding box center [254, 66] width 7 height 8
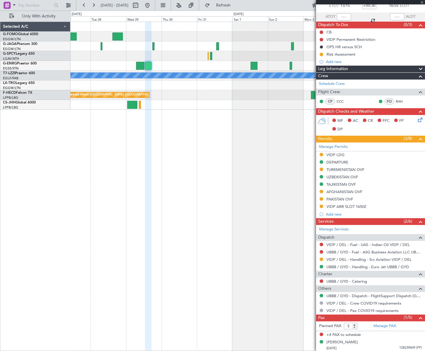
scroll to position [0, 0]
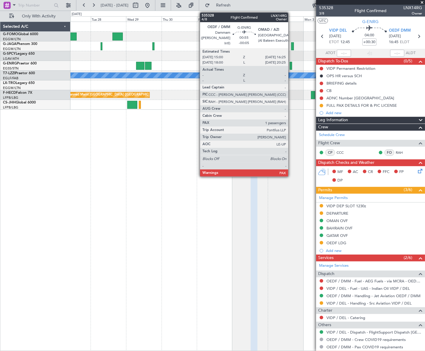
click at [291, 67] on div at bounding box center [291, 66] width 2 height 8
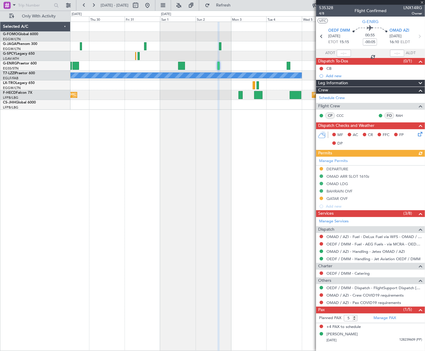
click at [167, 190] on div "A/C Unavailable London (Luton) Planned Maint Paris (Le Bourget) Planned Maint P…" at bounding box center [247, 187] width 355 height 330
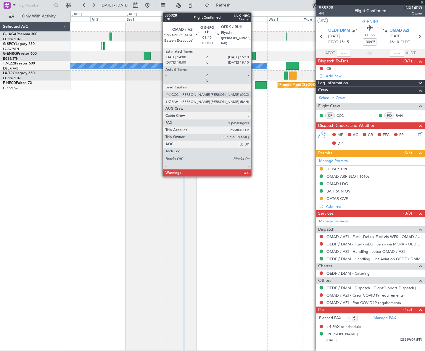
click at [254, 54] on div at bounding box center [253, 56] width 3 height 8
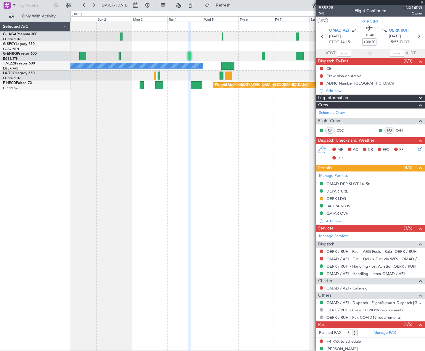
click at [147, 149] on div "A/C Unavailable London (Luton) Planned Maint Paris (Le Bourget)" at bounding box center [247, 187] width 355 height 330
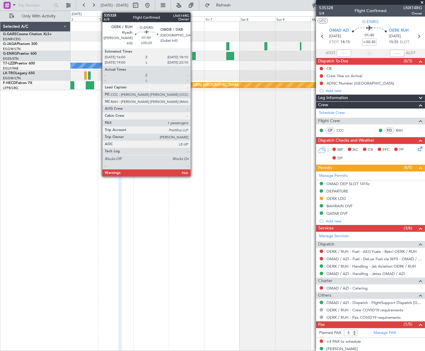
click at [193, 53] on div at bounding box center [193, 56] width 3 height 8
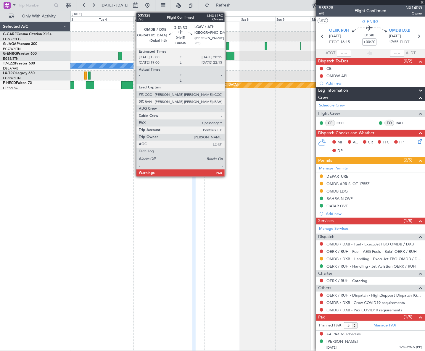
click at [227, 55] on div at bounding box center [230, 56] width 8 height 8
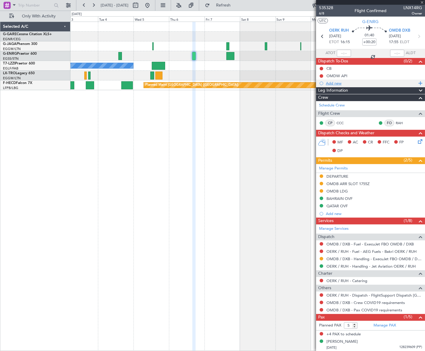
type input "+00:35"
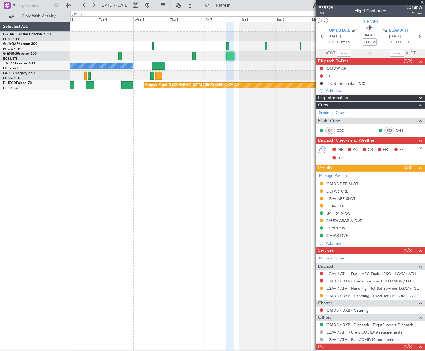
click at [112, 127] on div "A/C Unavailable London (Luton) Planned Maint Paris (Le Bourget)" at bounding box center [247, 187] width 355 height 330
click at [152, 6] on button at bounding box center [147, 5] width 9 height 9
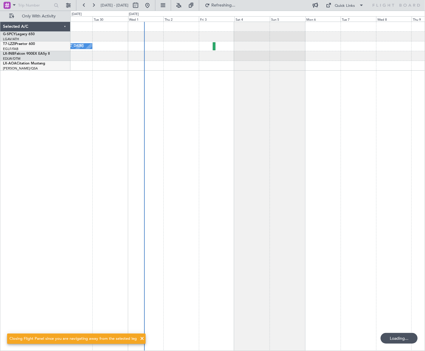
click at [190, 181] on div "A/C Unavailable [GEOGRAPHIC_DATA] ([GEOGRAPHIC_DATA])" at bounding box center [247, 187] width 355 height 330
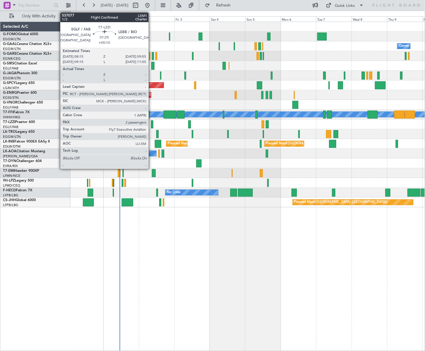
click at [151, 124] on div at bounding box center [152, 124] width 3 height 8
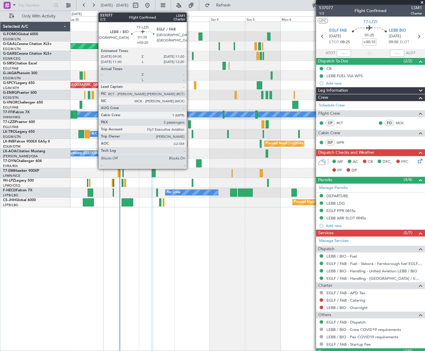
click at [189, 125] on div at bounding box center [189, 124] width 3 height 8
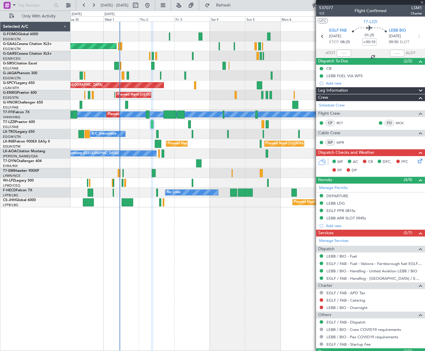
type input "+00:20"
